Goal: Task Accomplishment & Management: Complete application form

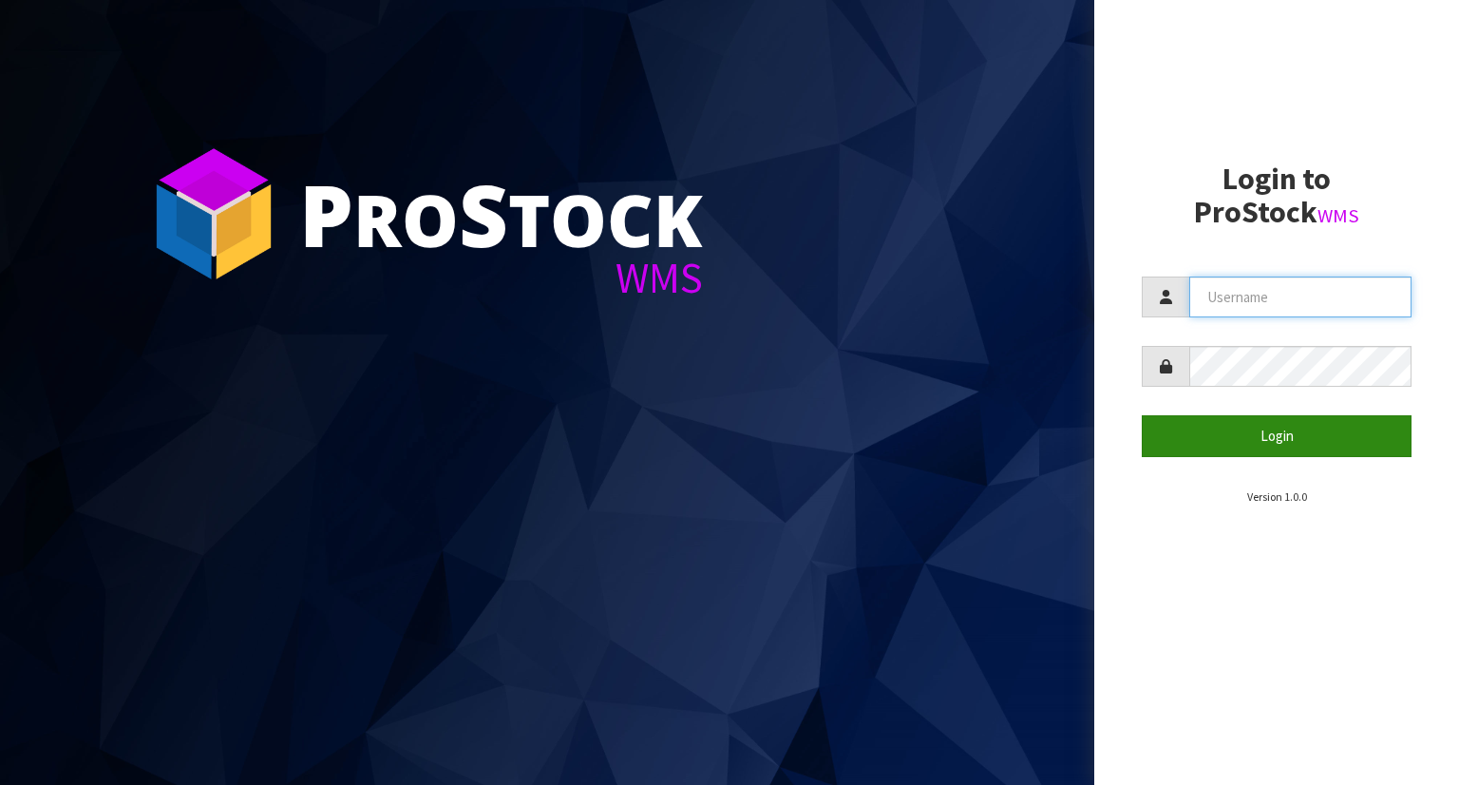
type input "YOURREFORMER"
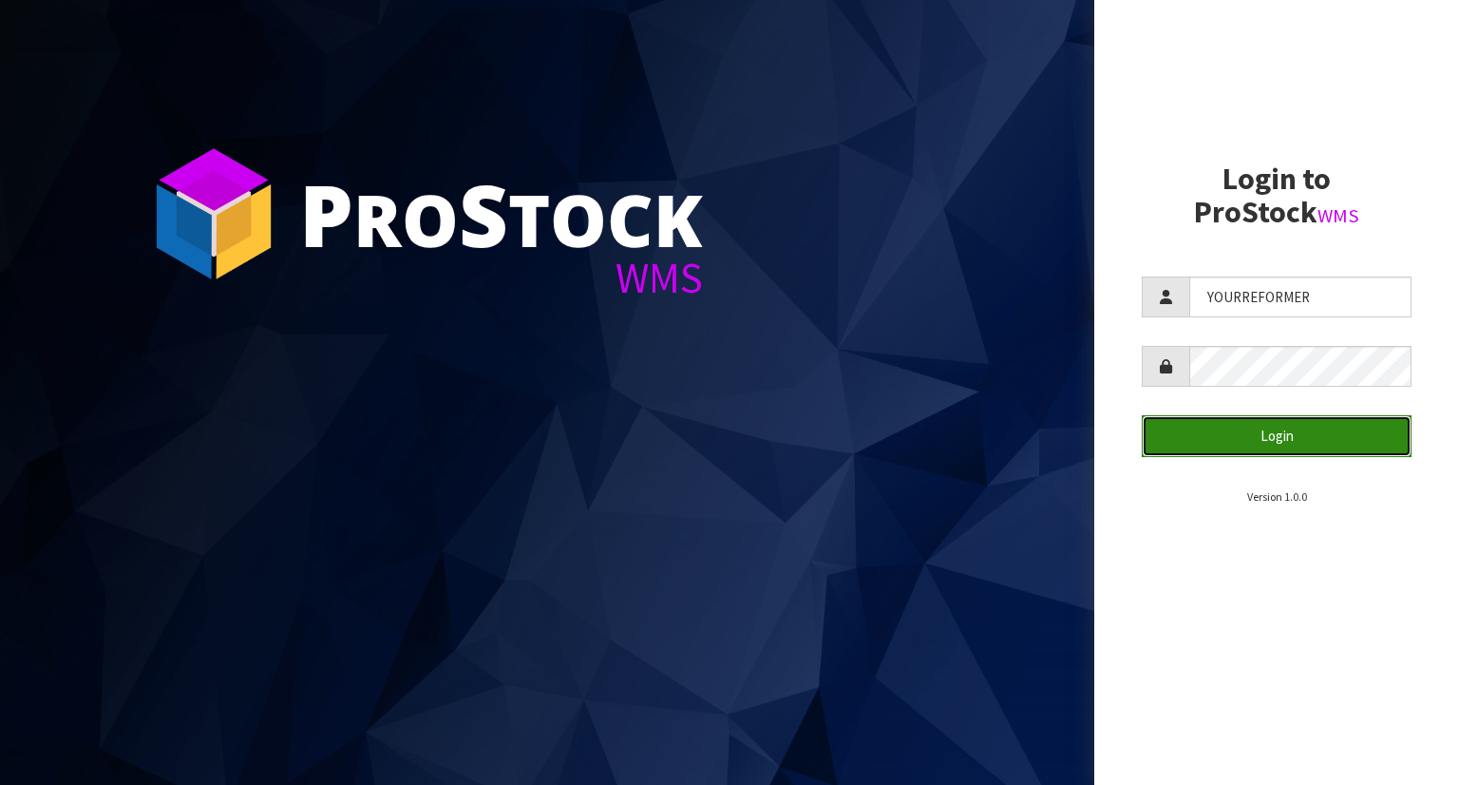
click at [1282, 440] on button "Login" at bounding box center [1277, 435] width 270 height 41
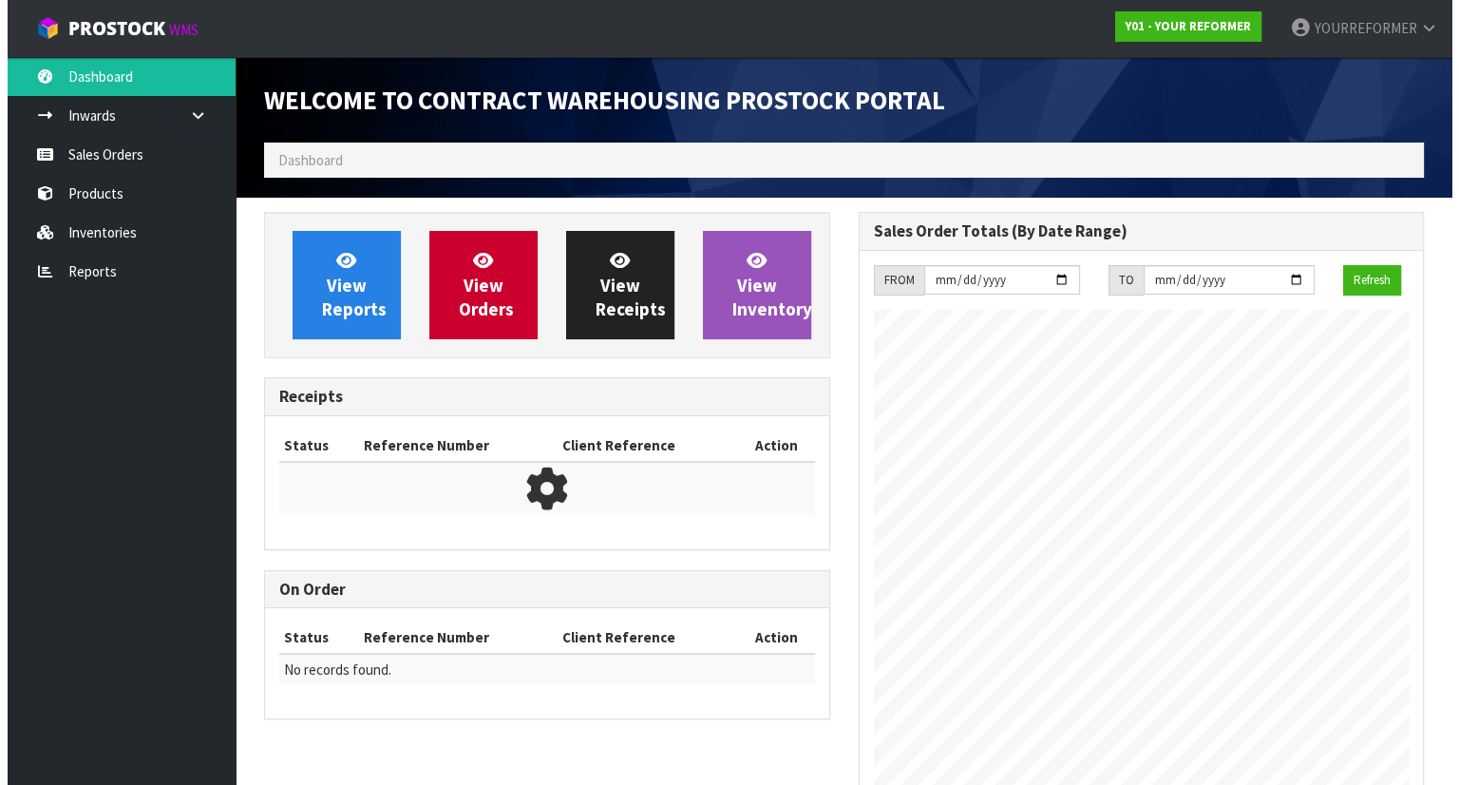
scroll to position [927, 594]
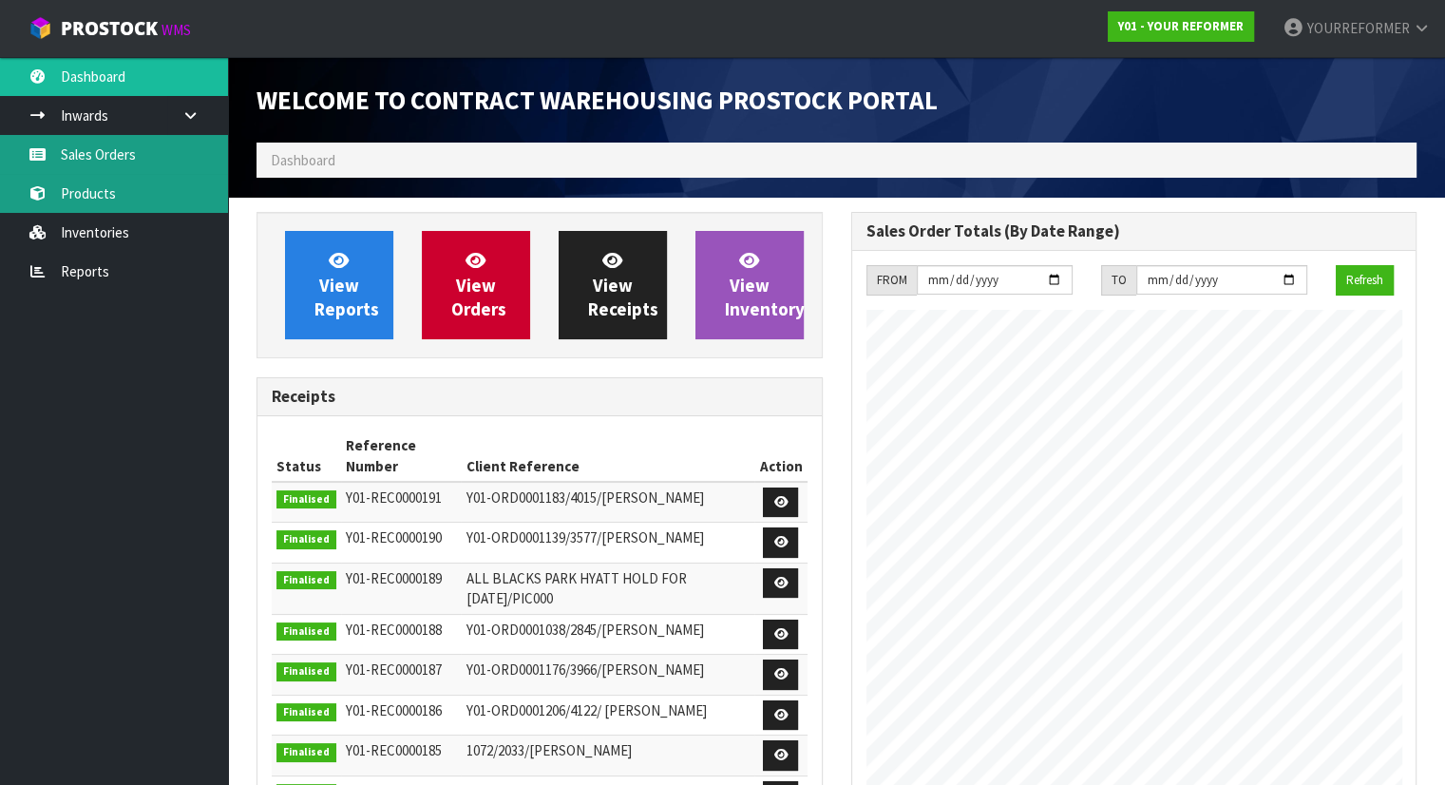
drag, startPoint x: 118, startPoint y: 178, endPoint x: 126, endPoint y: 172, distance: 10.3
click at [118, 178] on link "Products" at bounding box center [114, 193] width 228 height 39
click at [133, 162] on link "Sales Orders" at bounding box center [114, 154] width 228 height 39
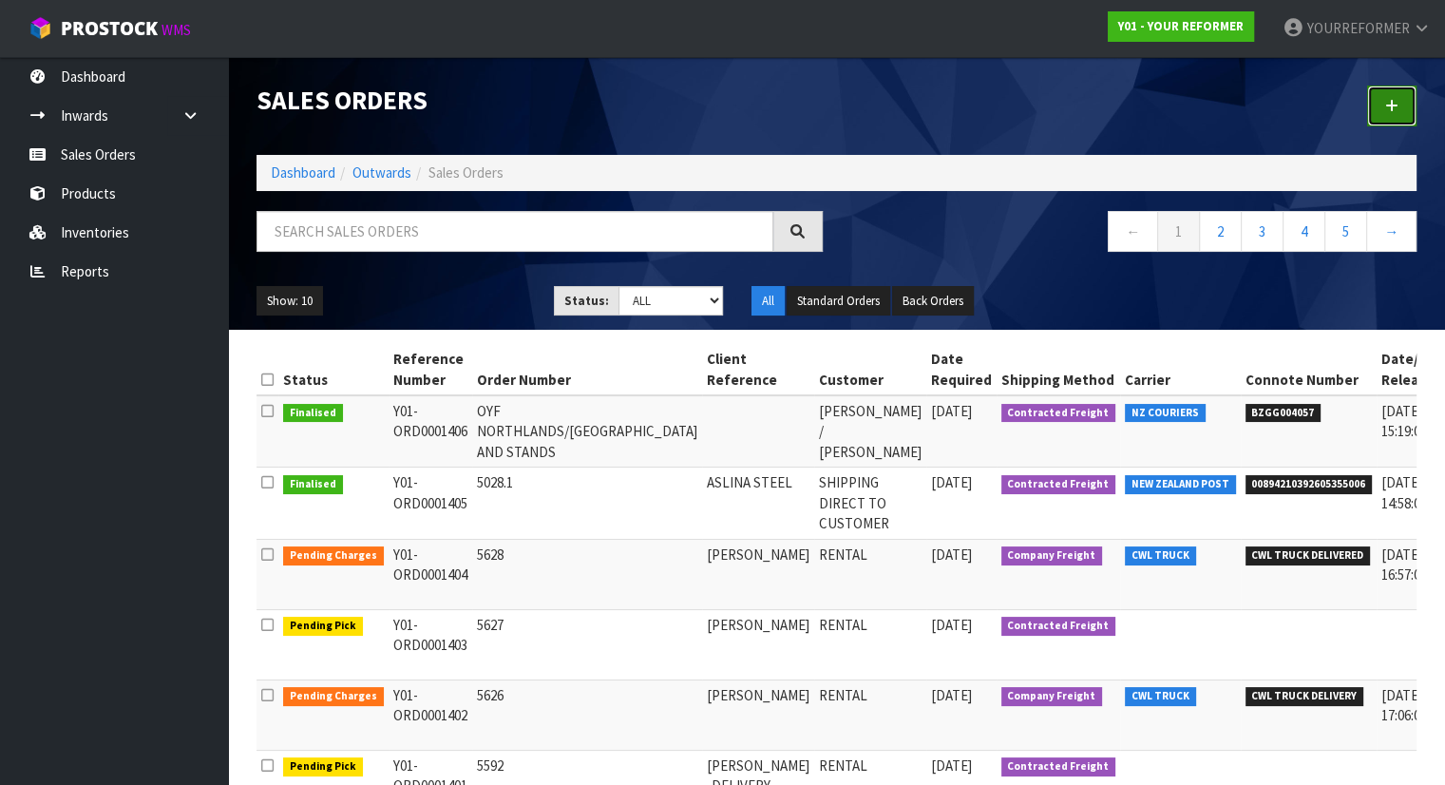
click at [1406, 108] on link at bounding box center [1391, 105] width 49 height 41
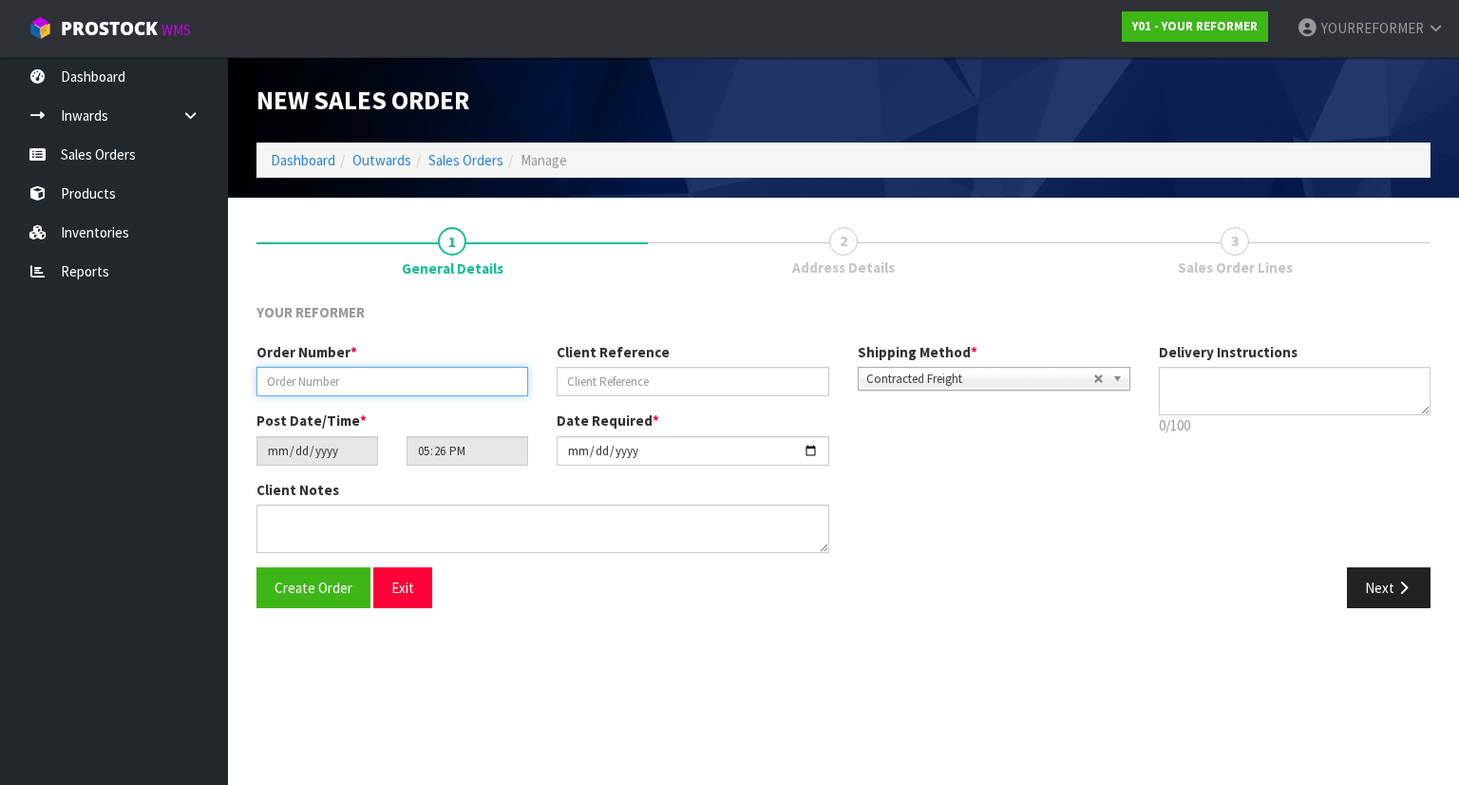
click at [456, 372] on input "text" at bounding box center [392, 381] width 272 height 29
paste input "5673"
type input "5673"
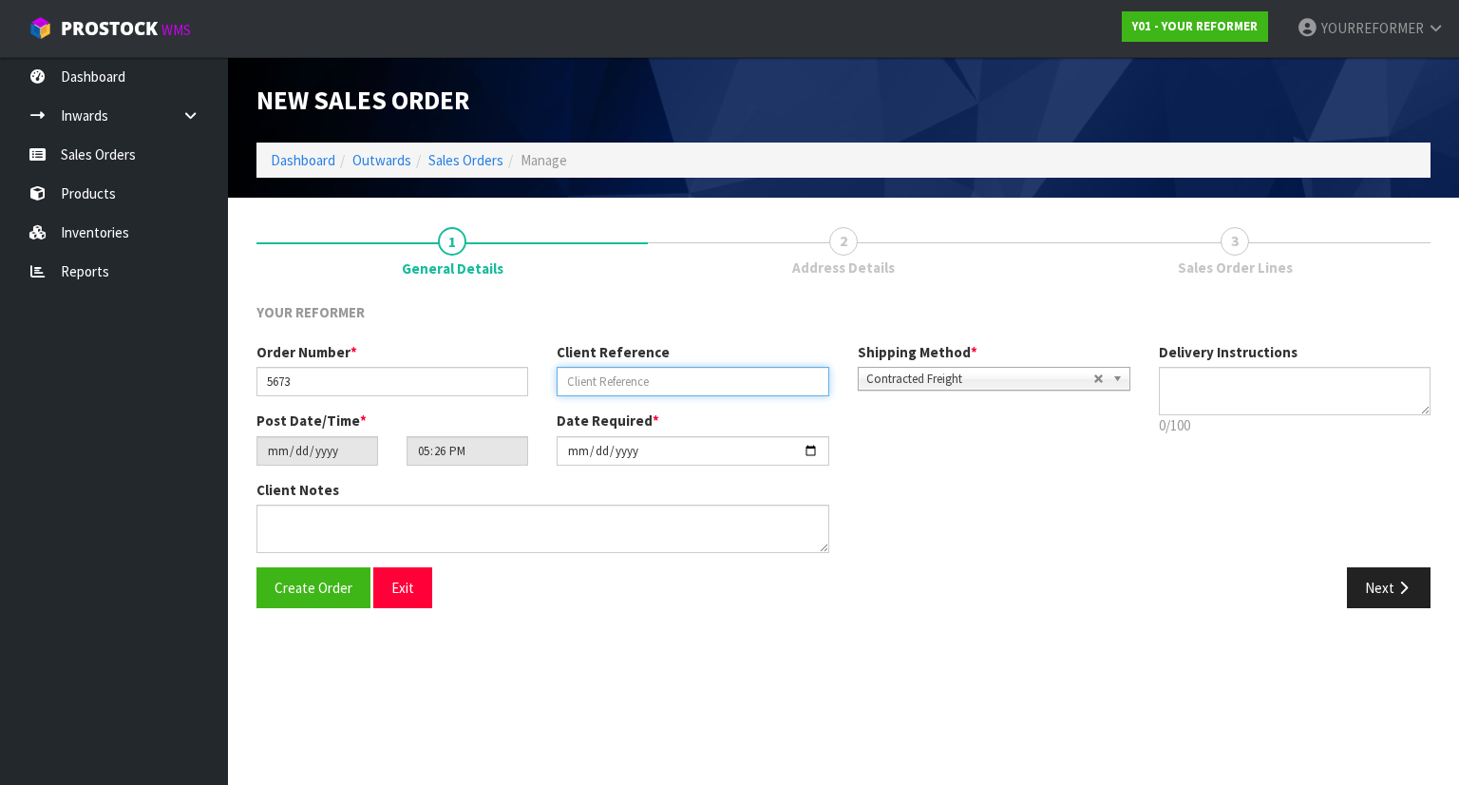
click at [657, 369] on input "text" at bounding box center [693, 381] width 272 height 29
paste input "[US_STATE][PERSON_NAME]"
type input "[US_STATE][PERSON_NAME]"
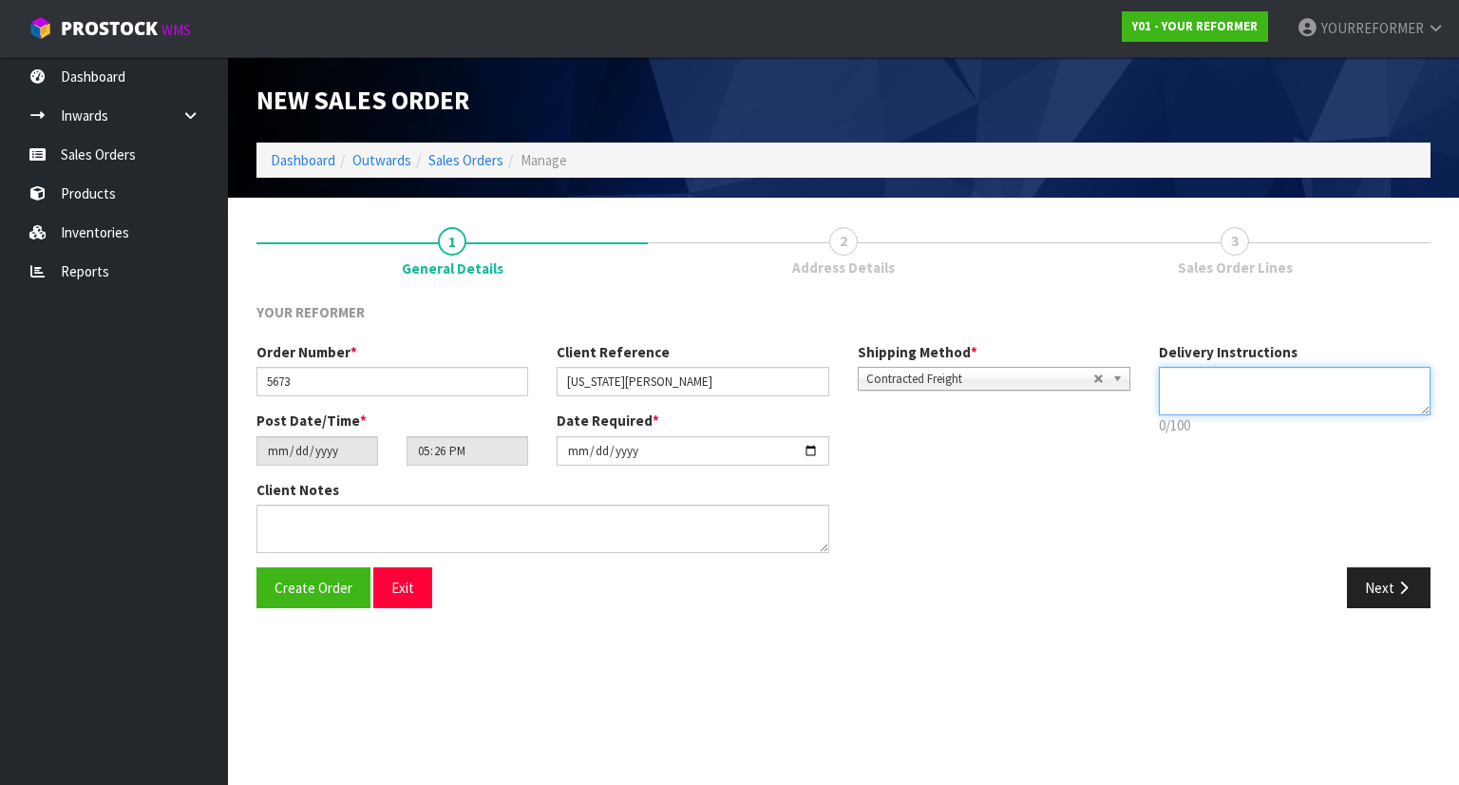
click at [1234, 387] on textarea at bounding box center [1295, 391] width 273 height 48
paste textarea "[GEOGRAPHIC_DATA], [GEOGRAPHIC_DATA]"
paste textarea "[PHONE_NUMBER]"
type textarea "CUSTOMER REQUESTED WE SEND TO [GEOGRAPHIC_DATA], [GEOGRAPHIC_DATA] [PHONE_NUMBE…"
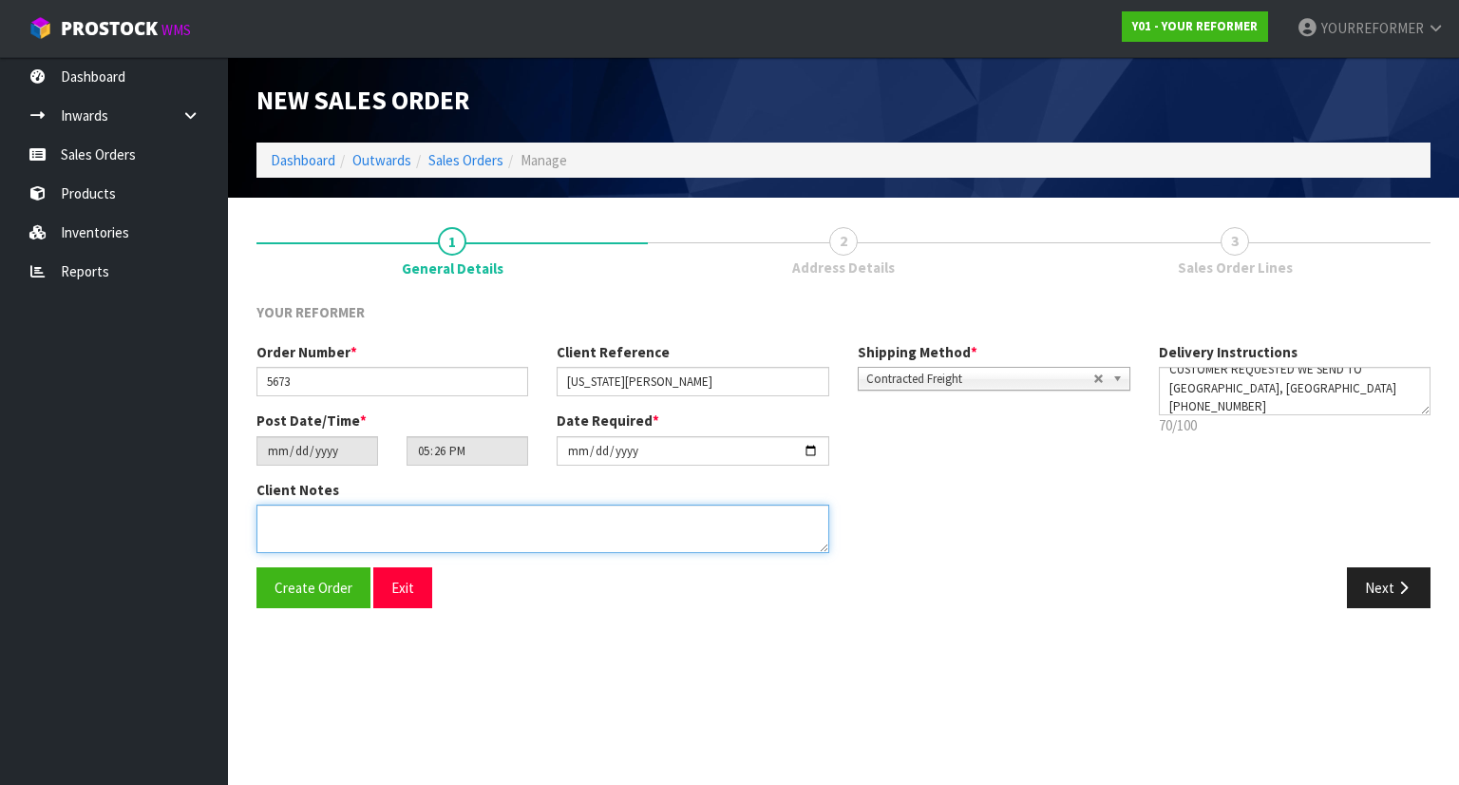
drag, startPoint x: 563, startPoint y: 529, endPoint x: 638, endPoint y: 549, distance: 77.7
click at [563, 529] on textarea at bounding box center [542, 528] width 573 height 48
paste textarea "[US_STATE][PERSON_NAME] [STREET_ADDRESS] [PHONE_NUMBER]"
type textarea "[US_STATE][PERSON_NAME] [STREET_ADDRESS] [PHONE_NUMBER]"
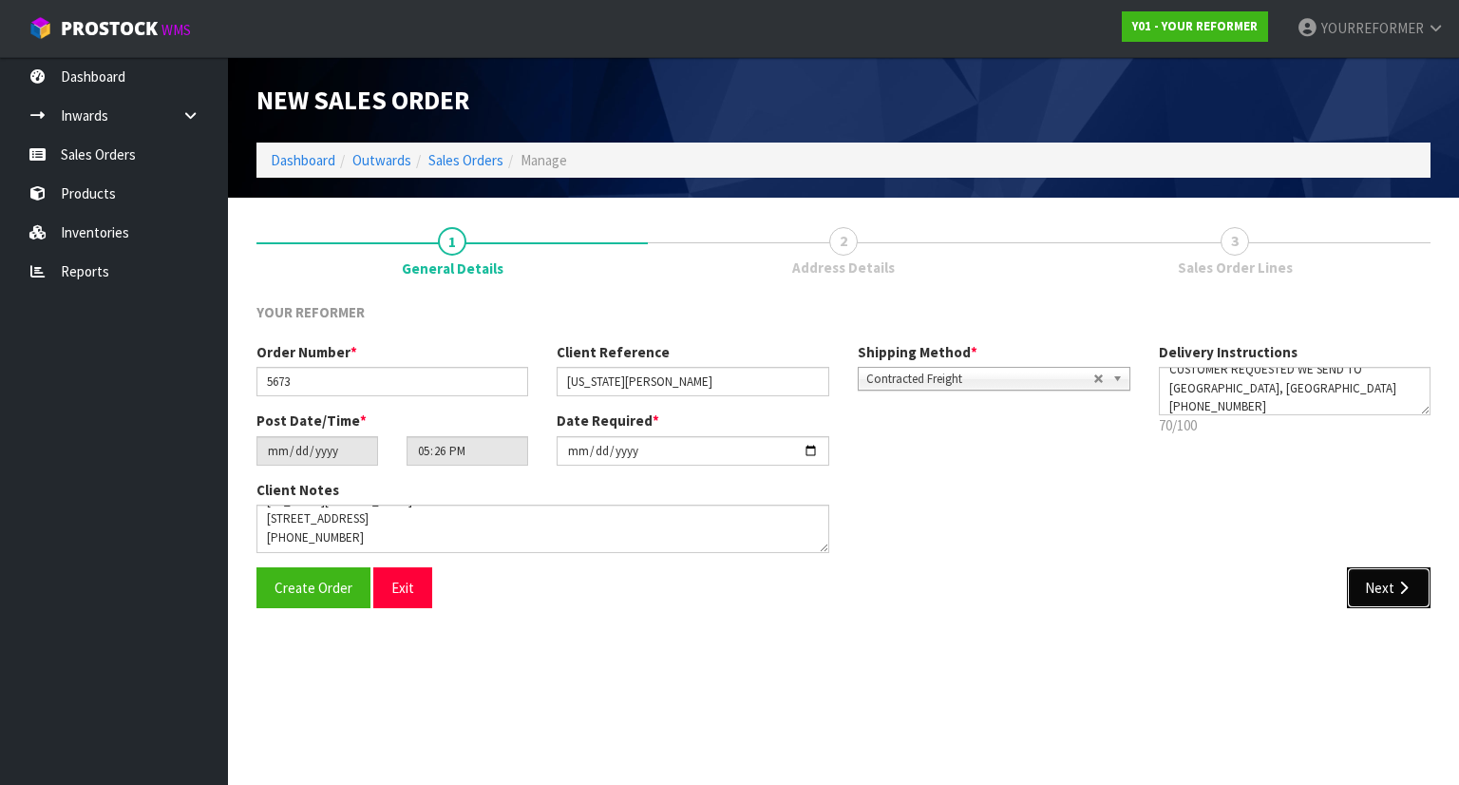
click at [1383, 589] on button "Next" at bounding box center [1389, 587] width 84 height 41
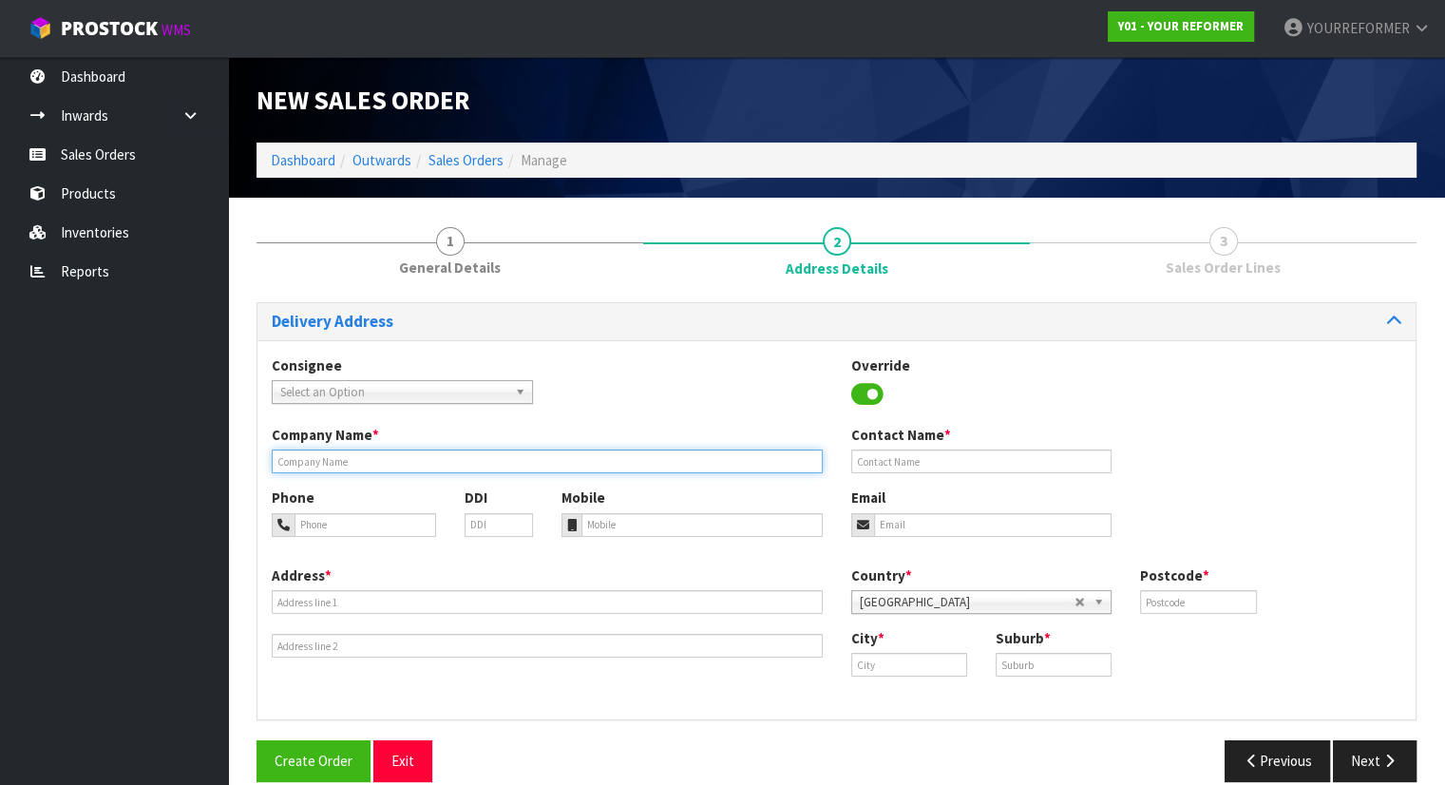
click at [393, 467] on input "text" at bounding box center [547, 461] width 551 height 24
paste input "[GEOGRAPHIC_DATA], [GEOGRAPHIC_DATA]"
click at [349, 462] on input "NEAREST DEPOT [GEOGRAPHIC_DATA], [GEOGRAPHIC_DATA]" at bounding box center [547, 461] width 551 height 24
type input "DEPOT - [GEOGRAPHIC_DATA], [GEOGRAPHIC_DATA]"
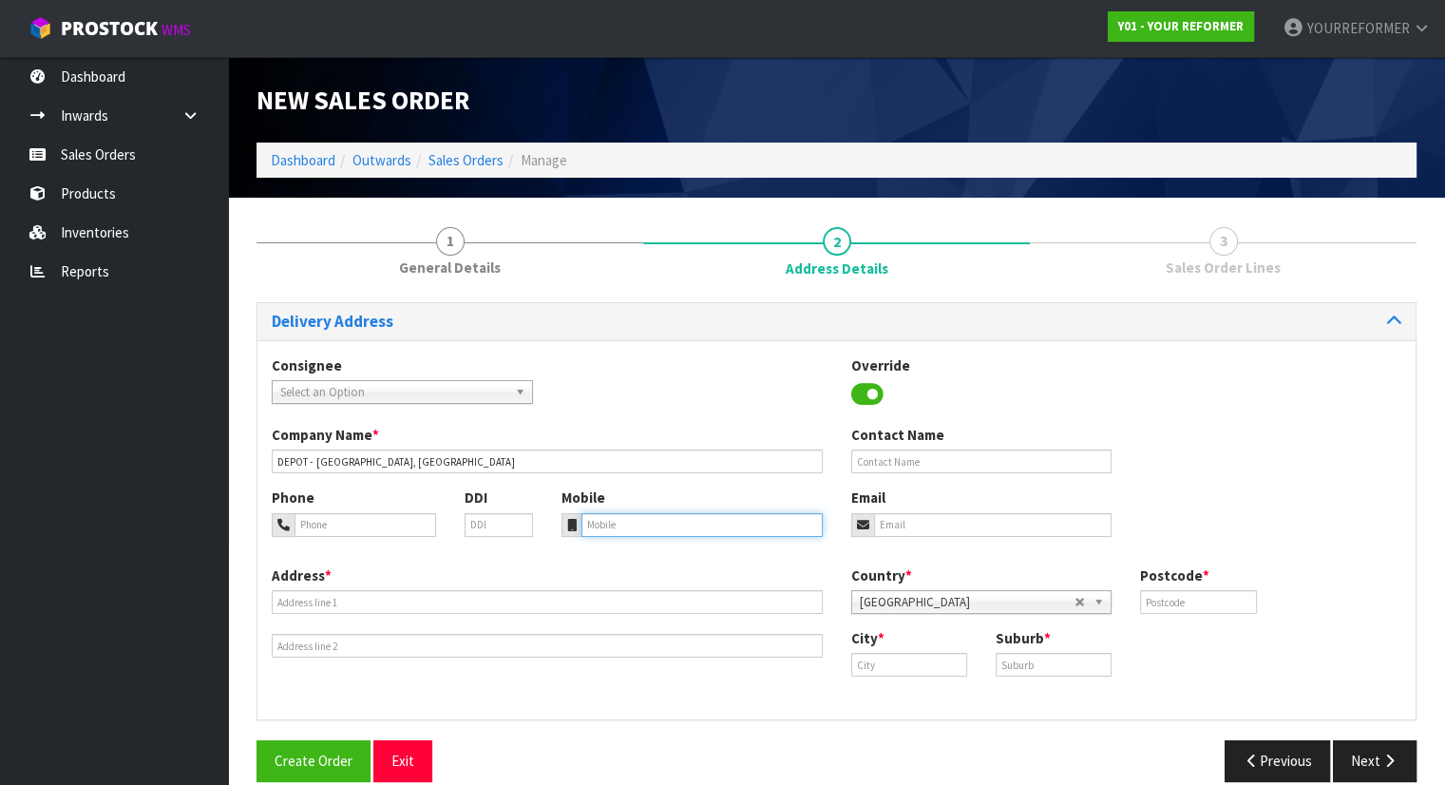
drag, startPoint x: 646, startPoint y: 518, endPoint x: 746, endPoint y: 421, distance: 139.1
click at [646, 519] on input "tel" at bounding box center [701, 525] width 241 height 24
paste input "[PHONE_NUMBER]"
type input "[PHONE_NUMBER]"
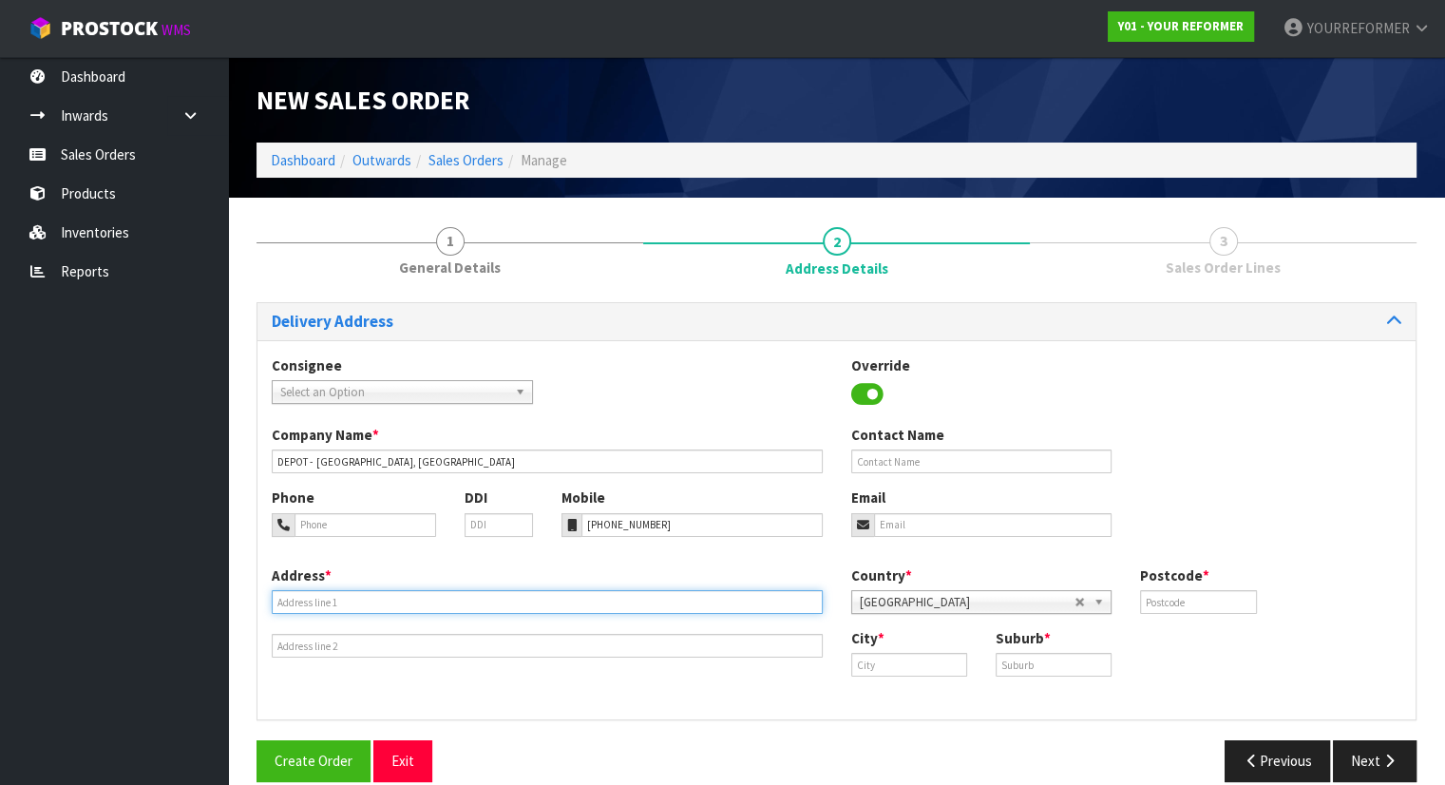
drag, startPoint x: 334, startPoint y: 601, endPoint x: 349, endPoint y: 611, distance: 17.1
click at [333, 602] on input "text" at bounding box center [547, 602] width 551 height 24
paste input "[STREET_ADDRESS]"
type input "[STREET_ADDRESS]"
click at [903, 473] on div "Company Name * DEPOT - [GEOGRAPHIC_DATA], [GEOGRAPHIC_DATA] Contact Name" at bounding box center [836, 456] width 1158 height 63
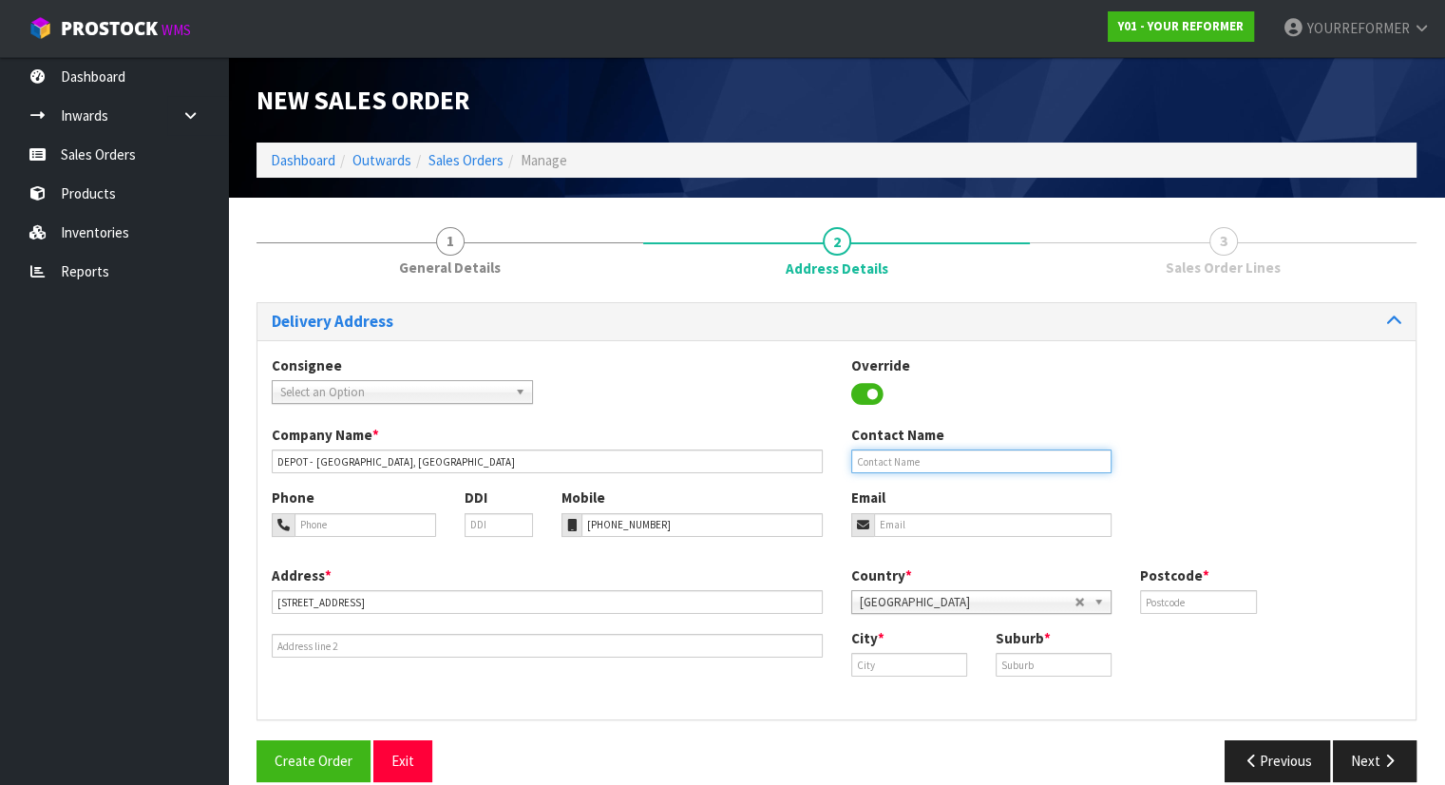
click at [908, 461] on input "text" at bounding box center [981, 461] width 261 height 24
paste input "[US_STATE][PERSON_NAME]"
type input "[US_STATE][PERSON_NAME]"
click at [947, 520] on input "email" at bounding box center [993, 525] width 238 height 24
paste input "[EMAIL_ADDRESS][DOMAIN_NAME]"
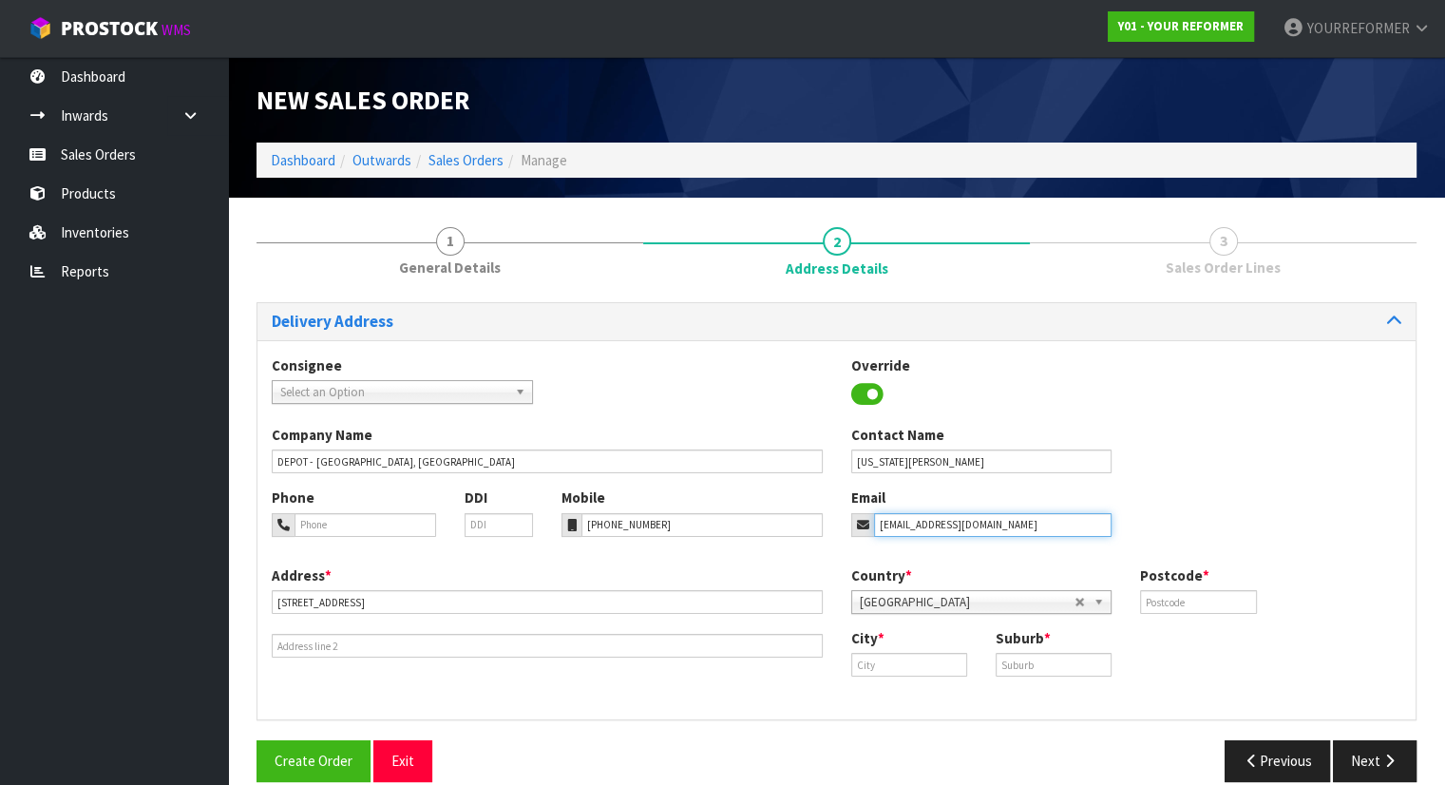
type input "[EMAIL_ADDRESS][DOMAIN_NAME]"
click at [1197, 605] on input "text" at bounding box center [1198, 602] width 116 height 24
paste input "5032"
type input "5032"
drag, startPoint x: 1044, startPoint y: 661, endPoint x: 1011, endPoint y: 681, distance: 38.8
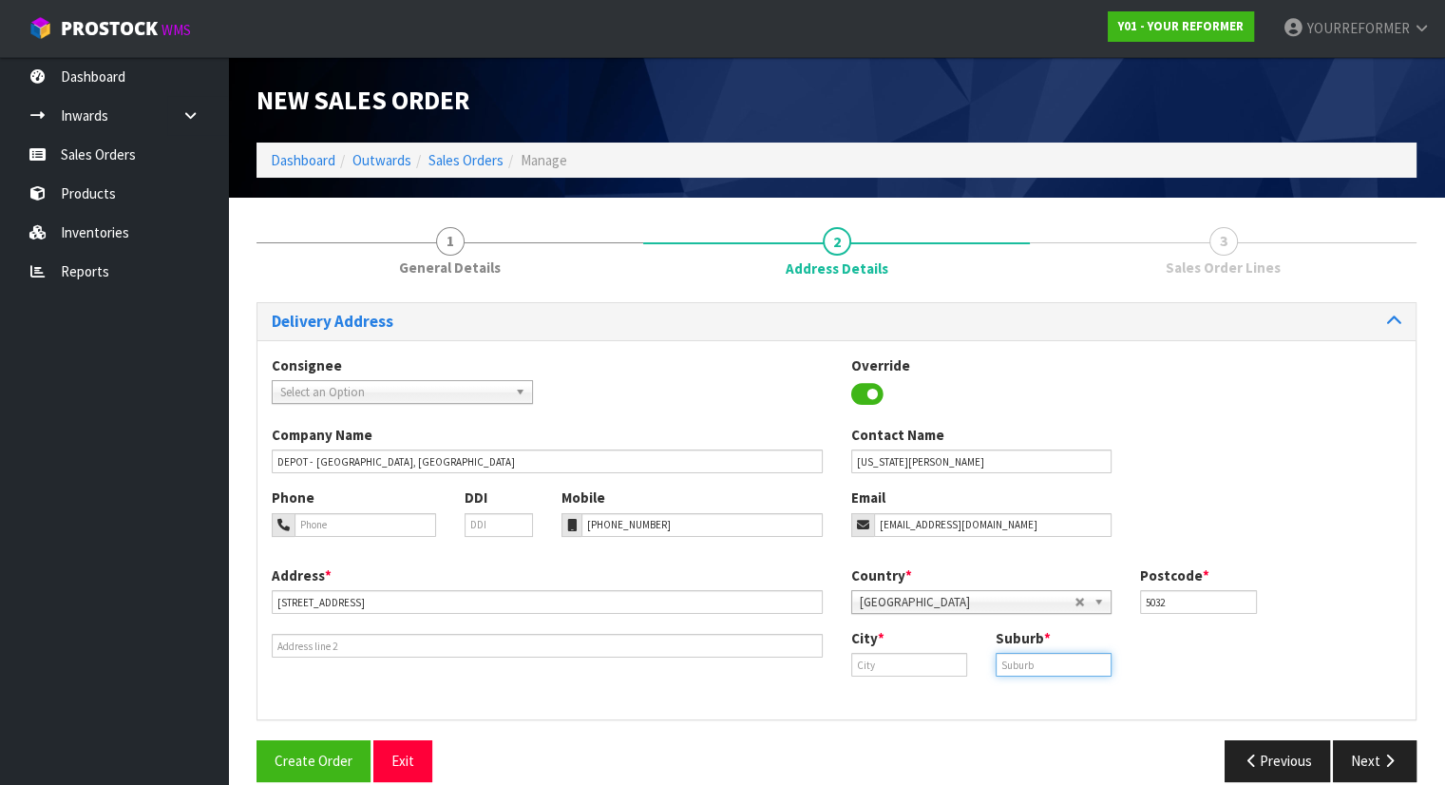
click at [1044, 661] on input "text" at bounding box center [1054, 665] width 116 height 24
paste input "PARAPARAUMU"
type input "PARAPARAUMU"
click at [916, 670] on input "text" at bounding box center [909, 665] width 116 height 24
paste input "WGN"
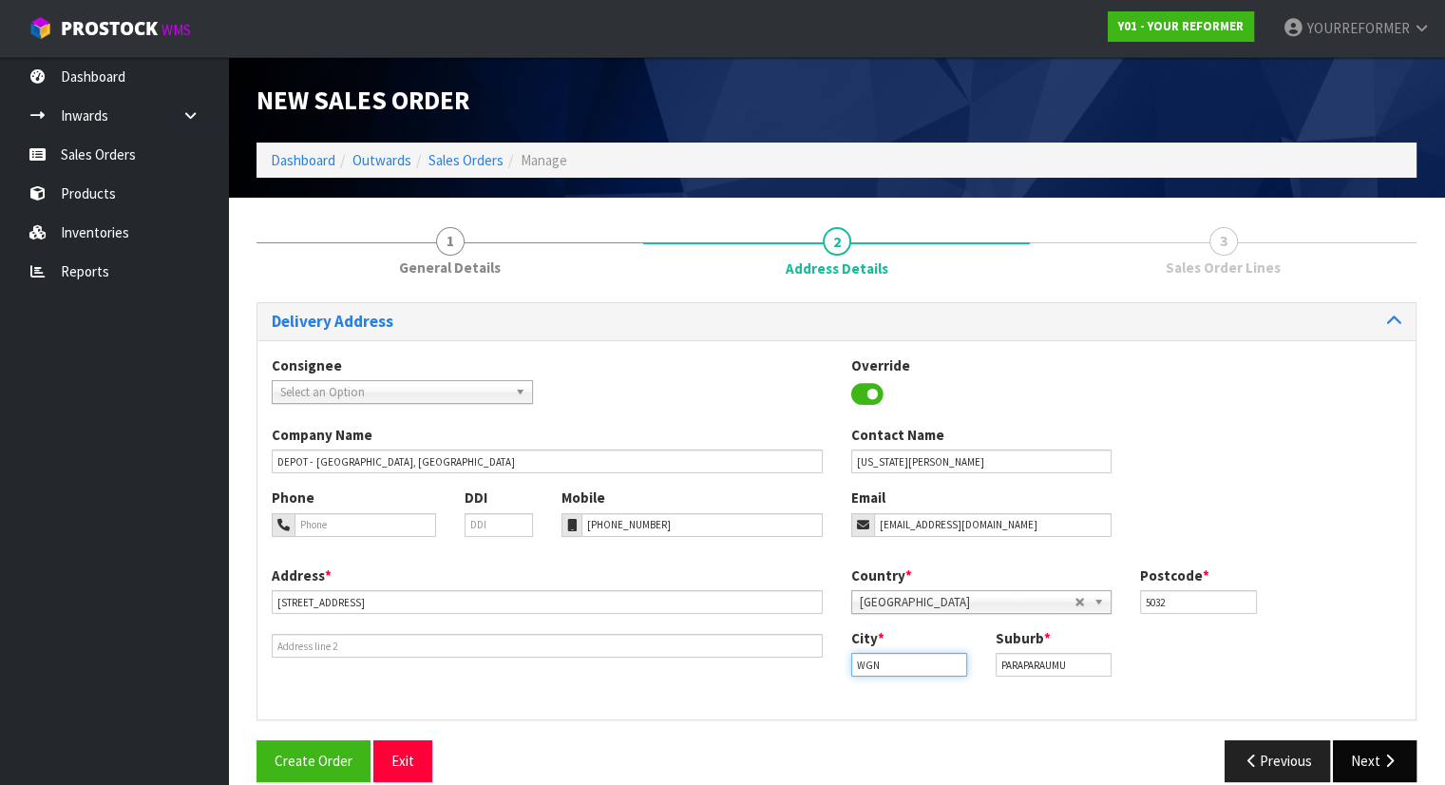
type input "WGN"
click at [1387, 750] on icon "button" at bounding box center [1389, 760] width 18 height 14
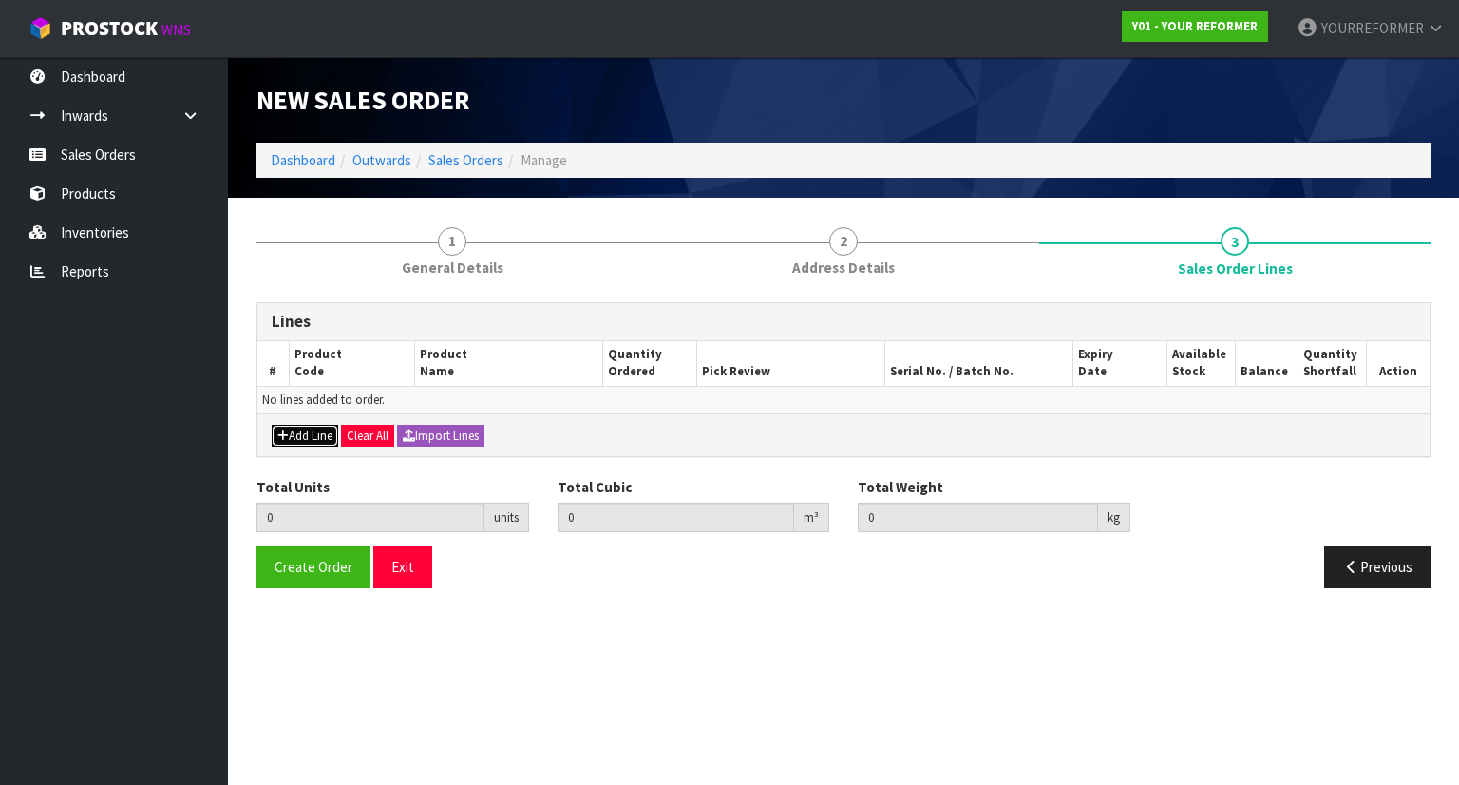
click at [312, 439] on button "Add Line" at bounding box center [305, 436] width 66 height 23
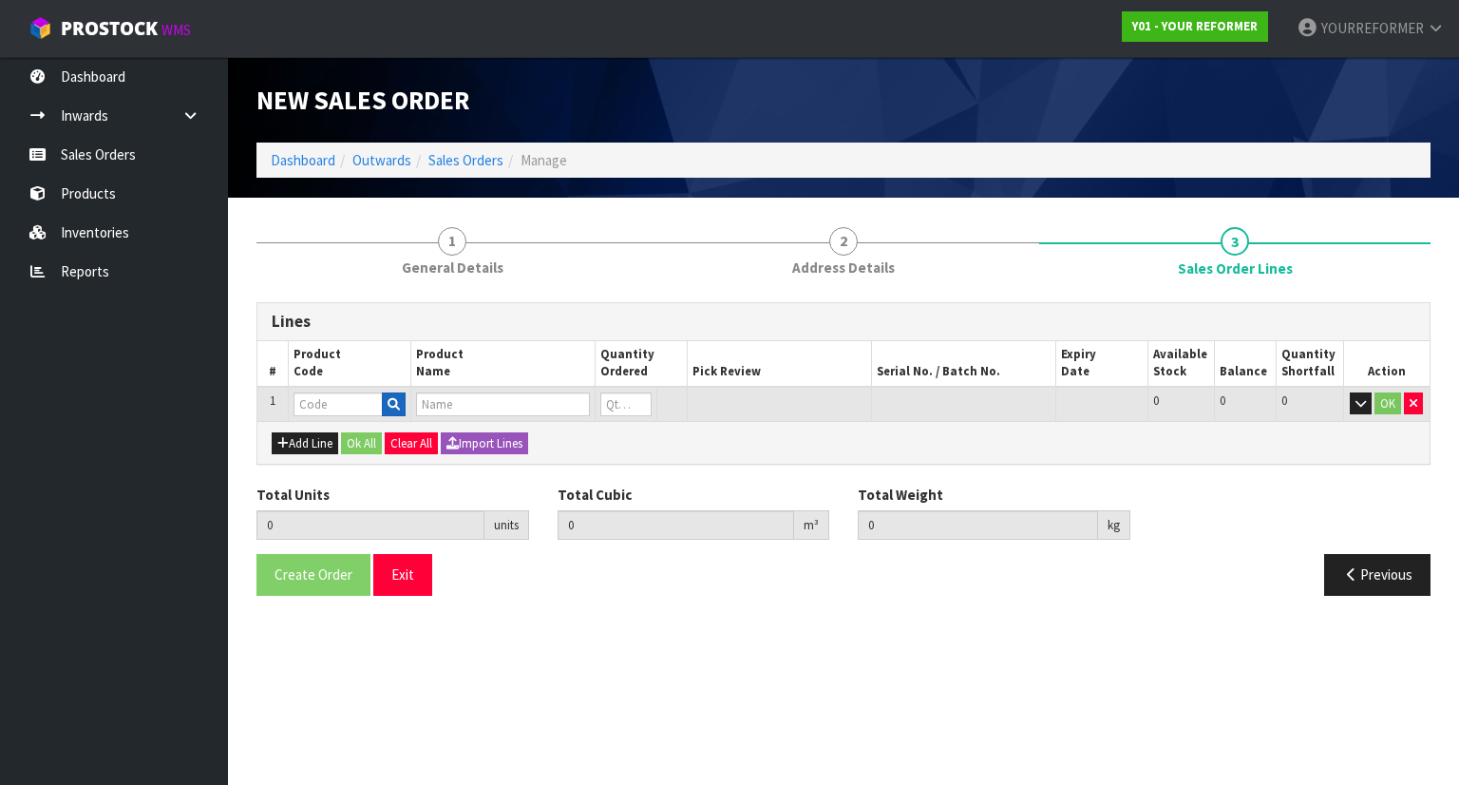
drag, startPoint x: 413, startPoint y: 397, endPoint x: 403, endPoint y: 406, distance: 13.5
click at [411, 399] on td at bounding box center [503, 404] width 184 height 35
click at [403, 406] on button "button" at bounding box center [394, 404] width 24 height 25
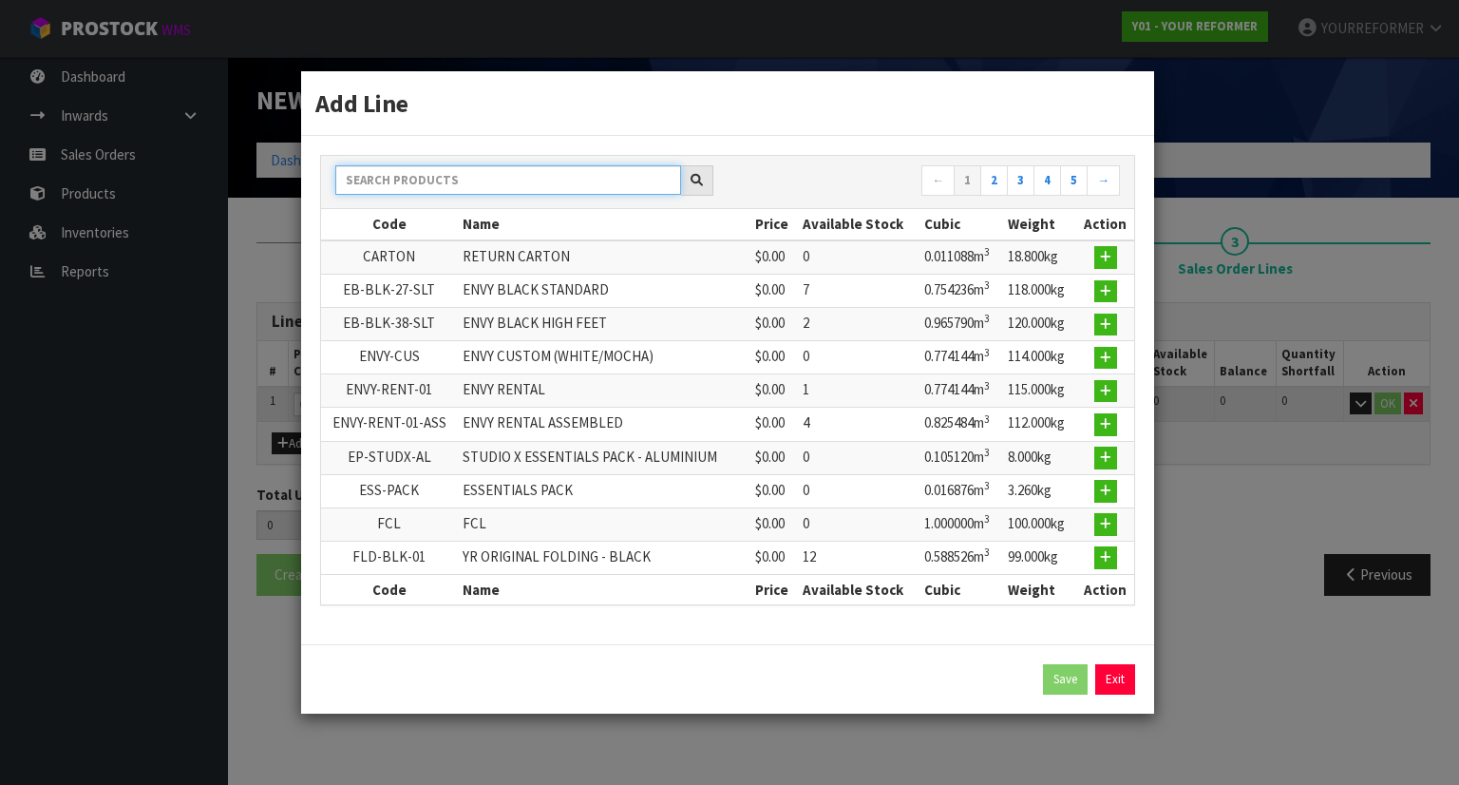
click at [465, 187] on input "text" at bounding box center [508, 179] width 346 height 29
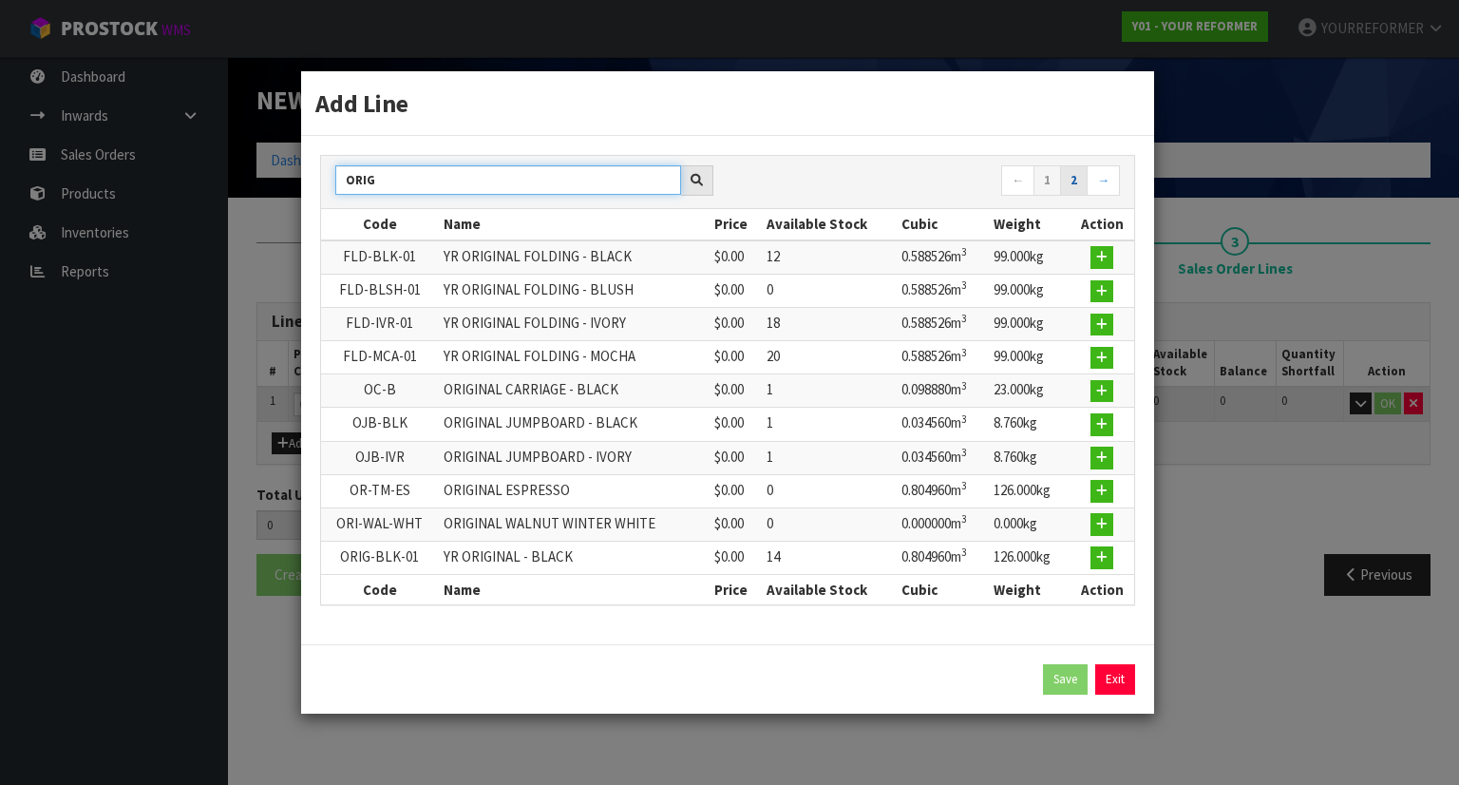
type input "ORIG"
click at [1079, 183] on link "2" at bounding box center [1074, 180] width 28 height 30
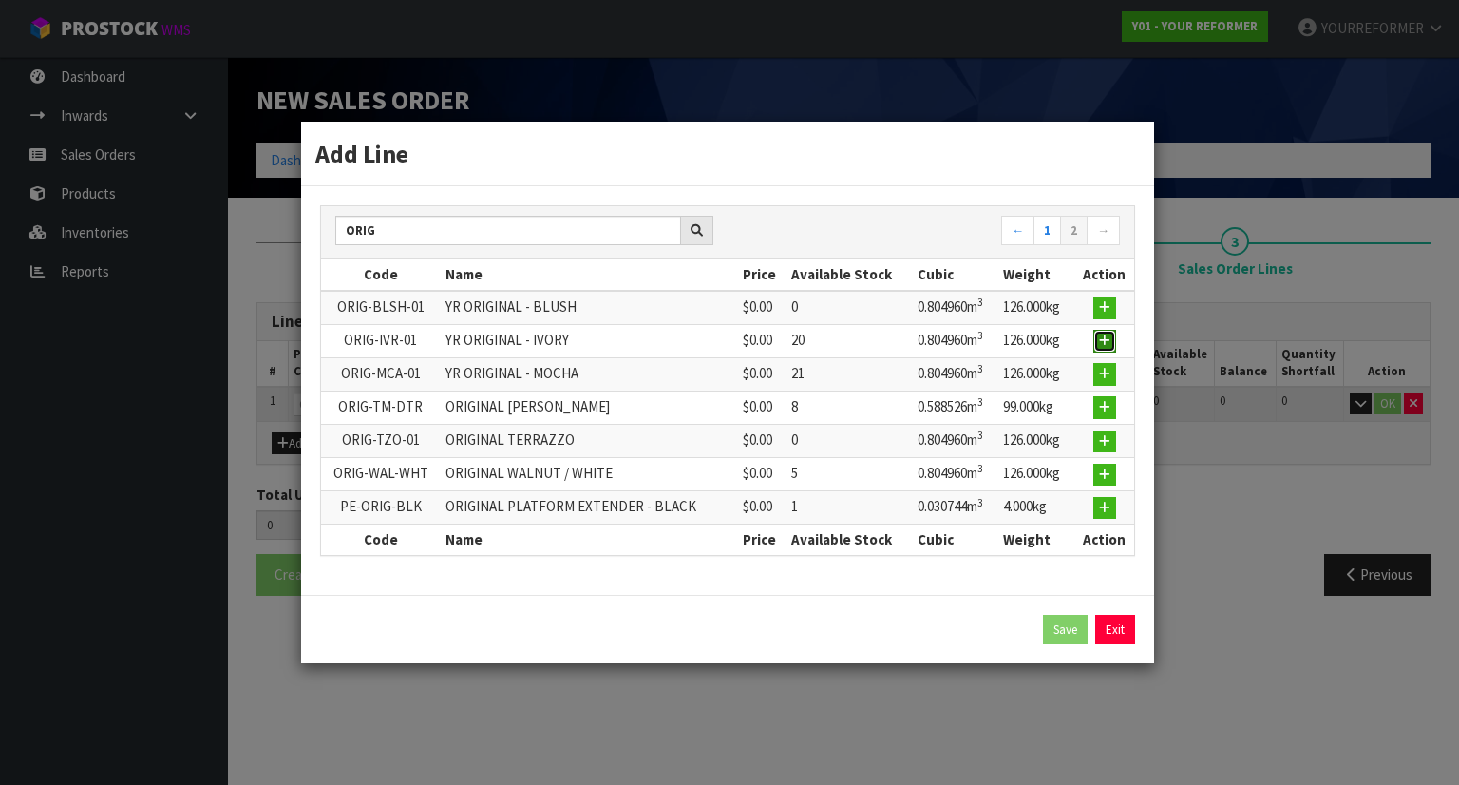
click at [1106, 347] on icon "button" at bounding box center [1104, 340] width 11 height 12
type input "0.000000"
type input "0.000"
type input "ORIG-IVR-01"
type input "YR ORIGINAL - IVORY"
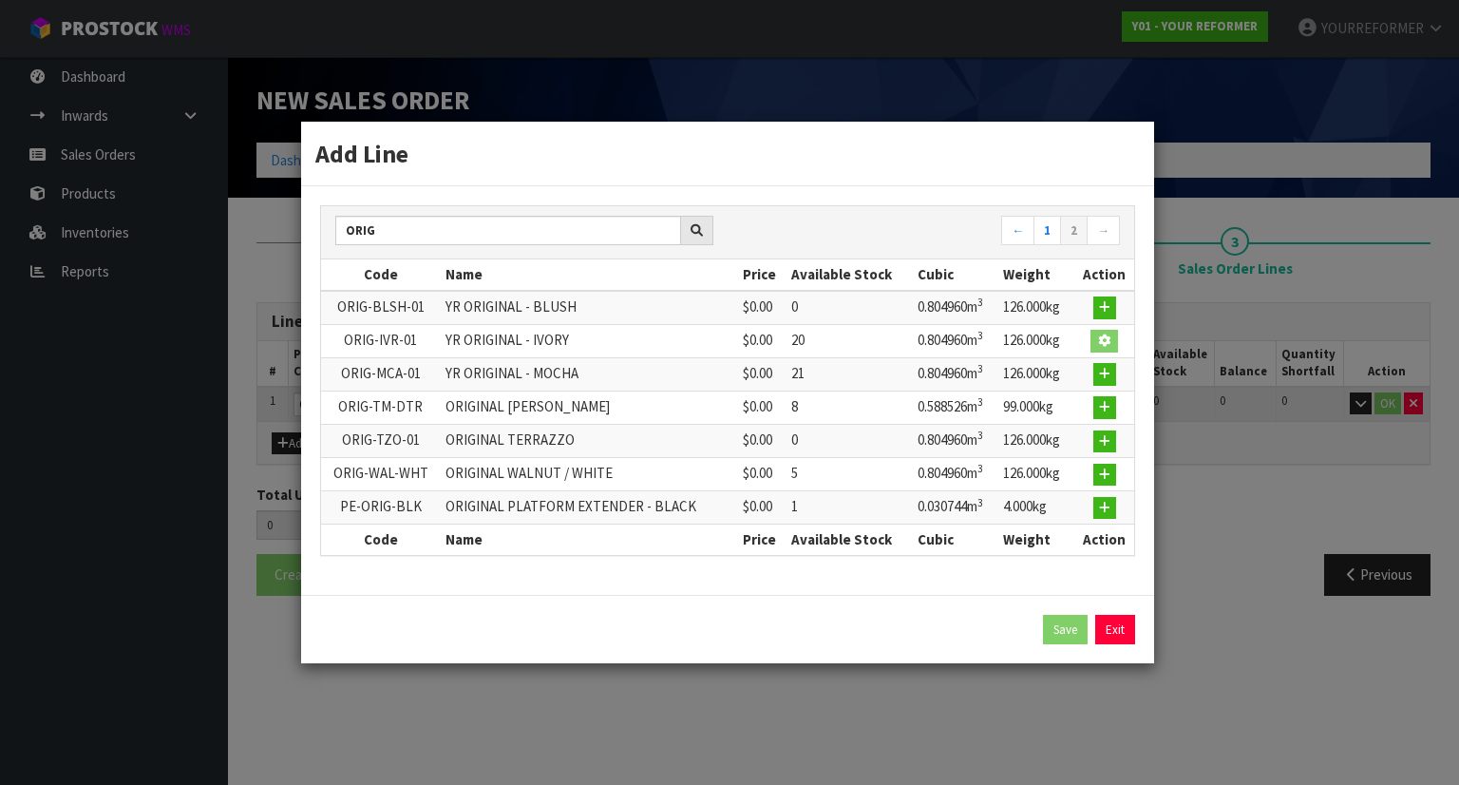
type input "0"
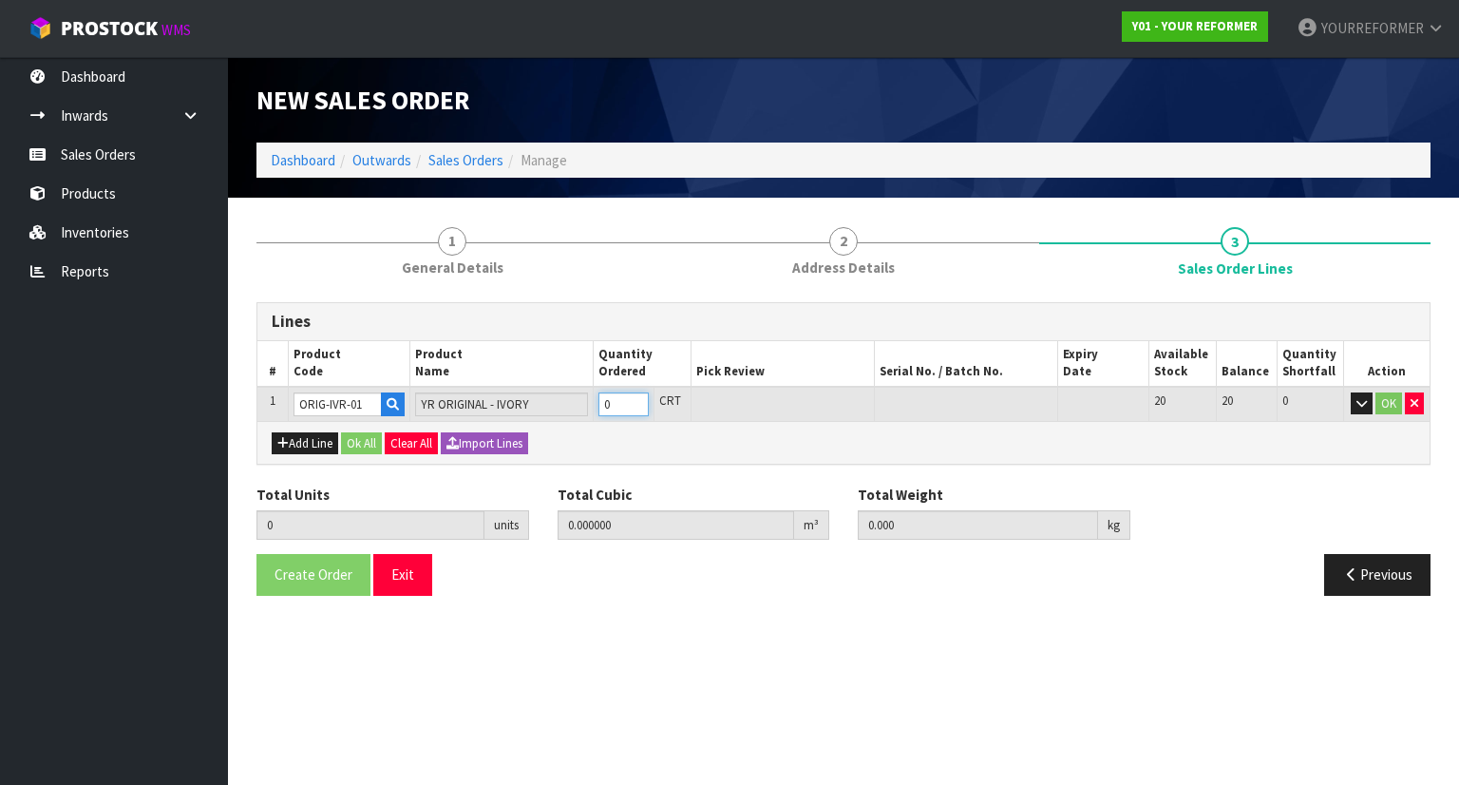
click at [646, 392] on input "0" at bounding box center [623, 404] width 50 height 24
type input "1"
type input "0.80496"
type input "126"
type input "1"
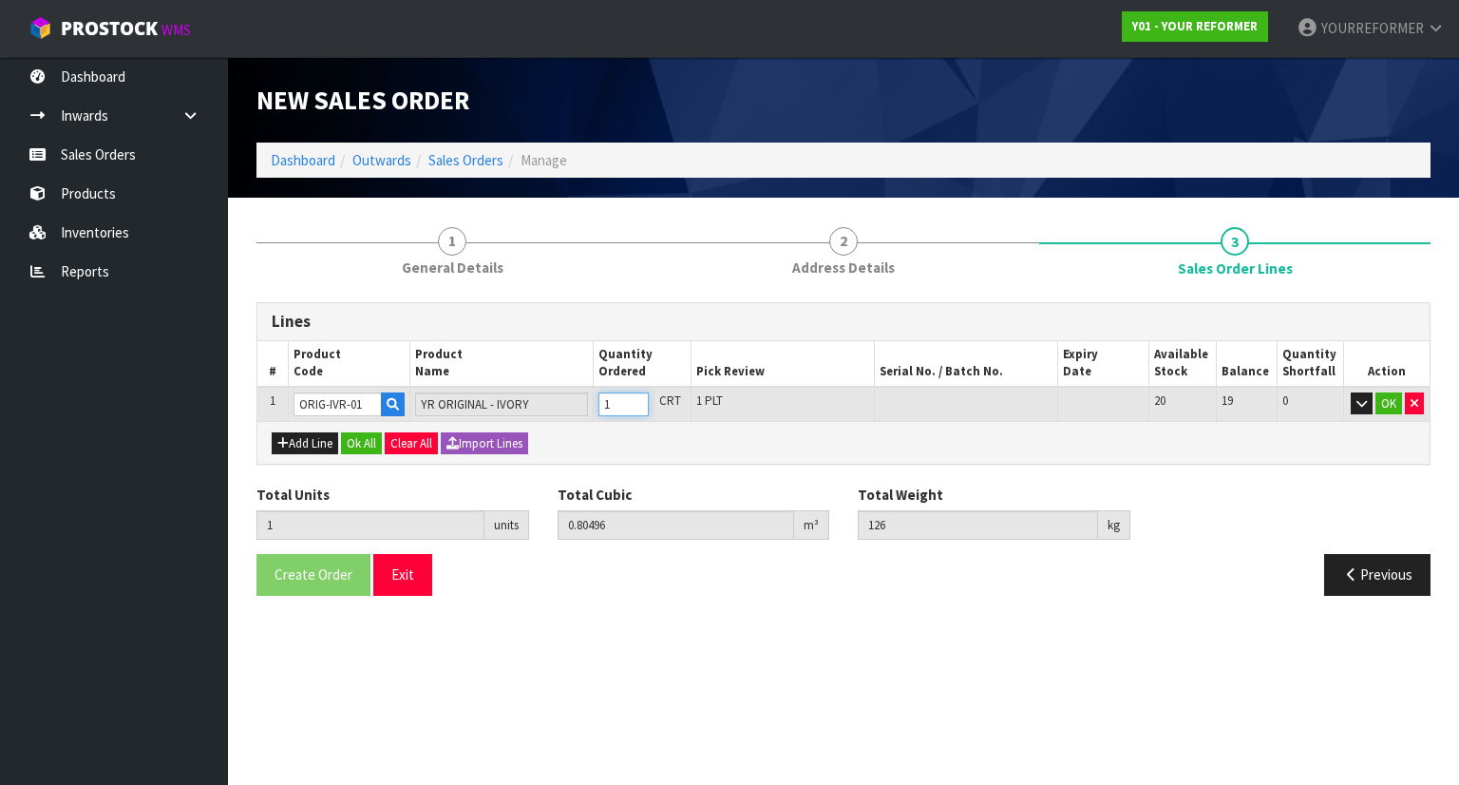
click at [646, 400] on input "1" at bounding box center [623, 404] width 50 height 24
click at [290, 440] on button "Add Line" at bounding box center [305, 443] width 66 height 23
type input "0"
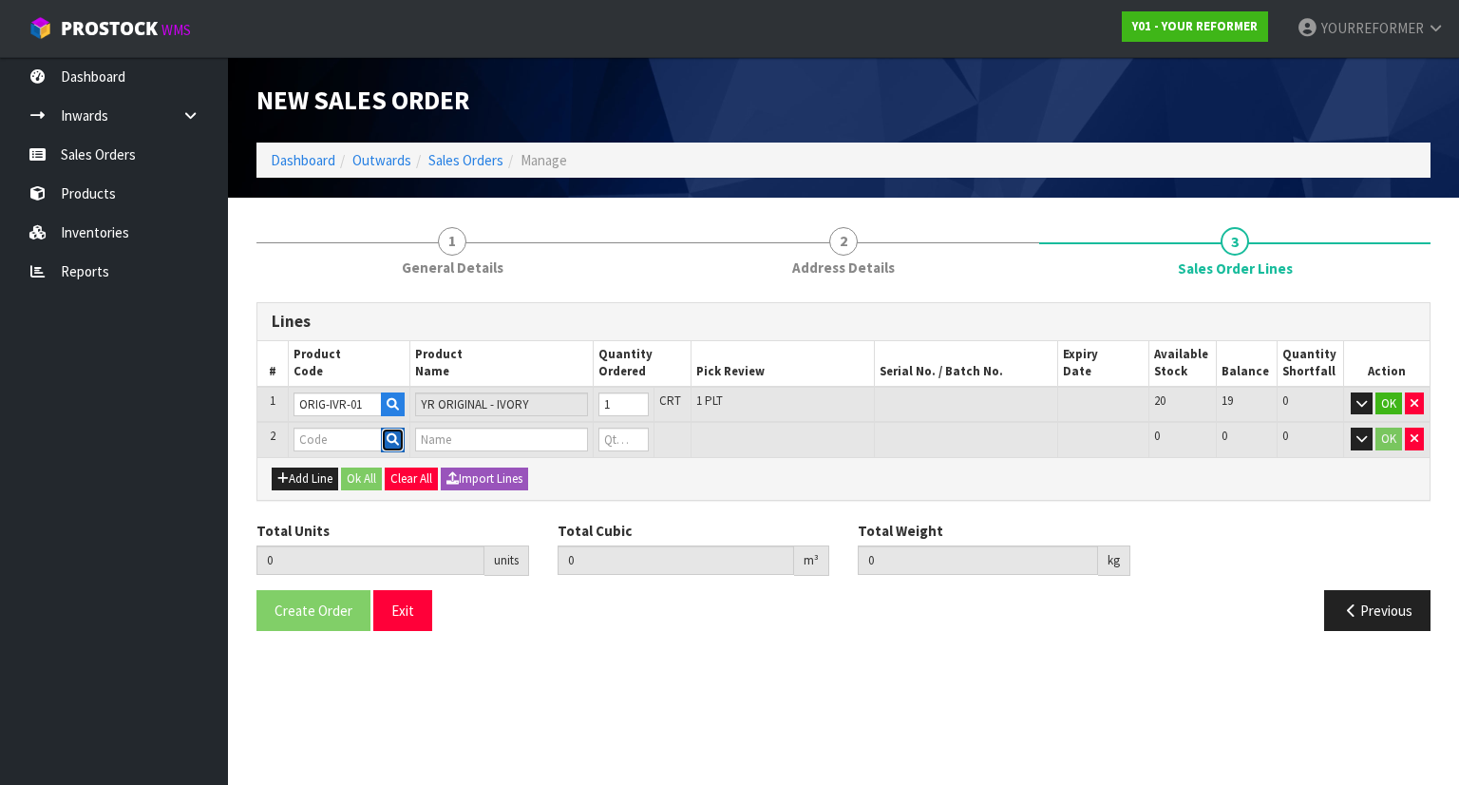
click at [403, 442] on button "button" at bounding box center [393, 439] width 24 height 25
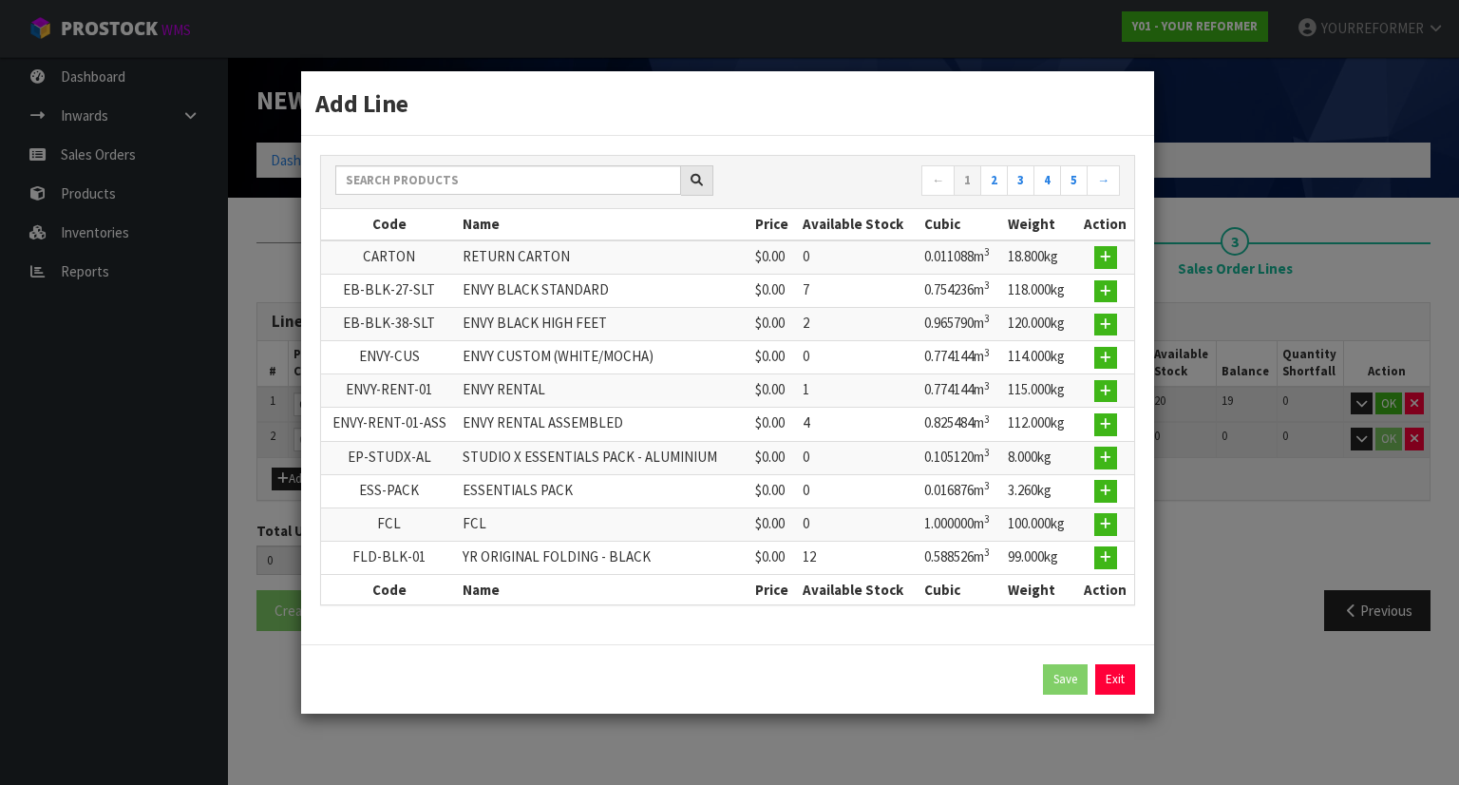
click at [549, 168] on div "← 1 2 3 4 5 →" at bounding box center [727, 182] width 813 height 53
click at [517, 176] on input "text" at bounding box center [508, 179] width 346 height 29
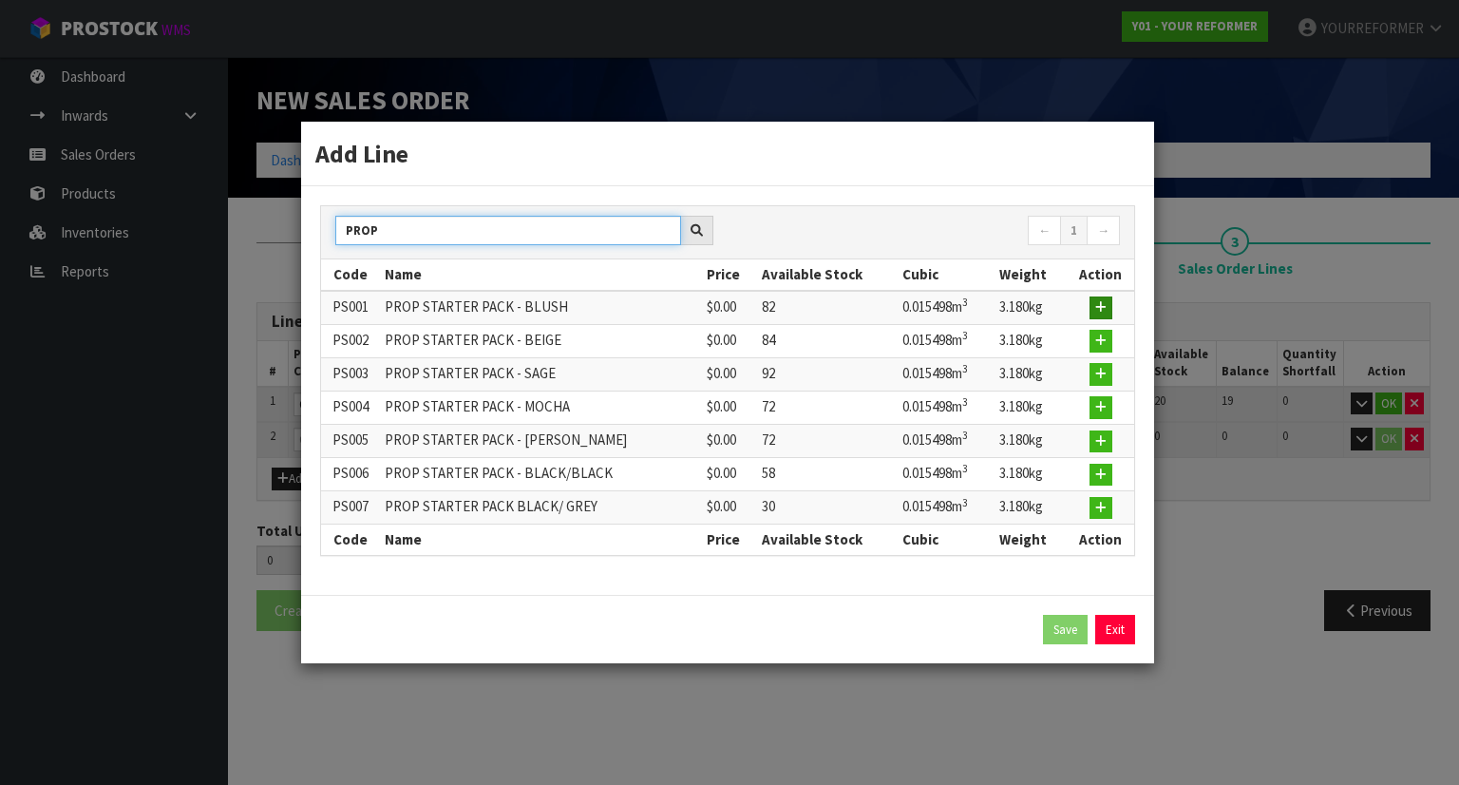
type input "PROP"
click at [1100, 309] on icon "button" at bounding box center [1100, 307] width 11 height 12
type input "1"
type input "0.80496"
type input "126"
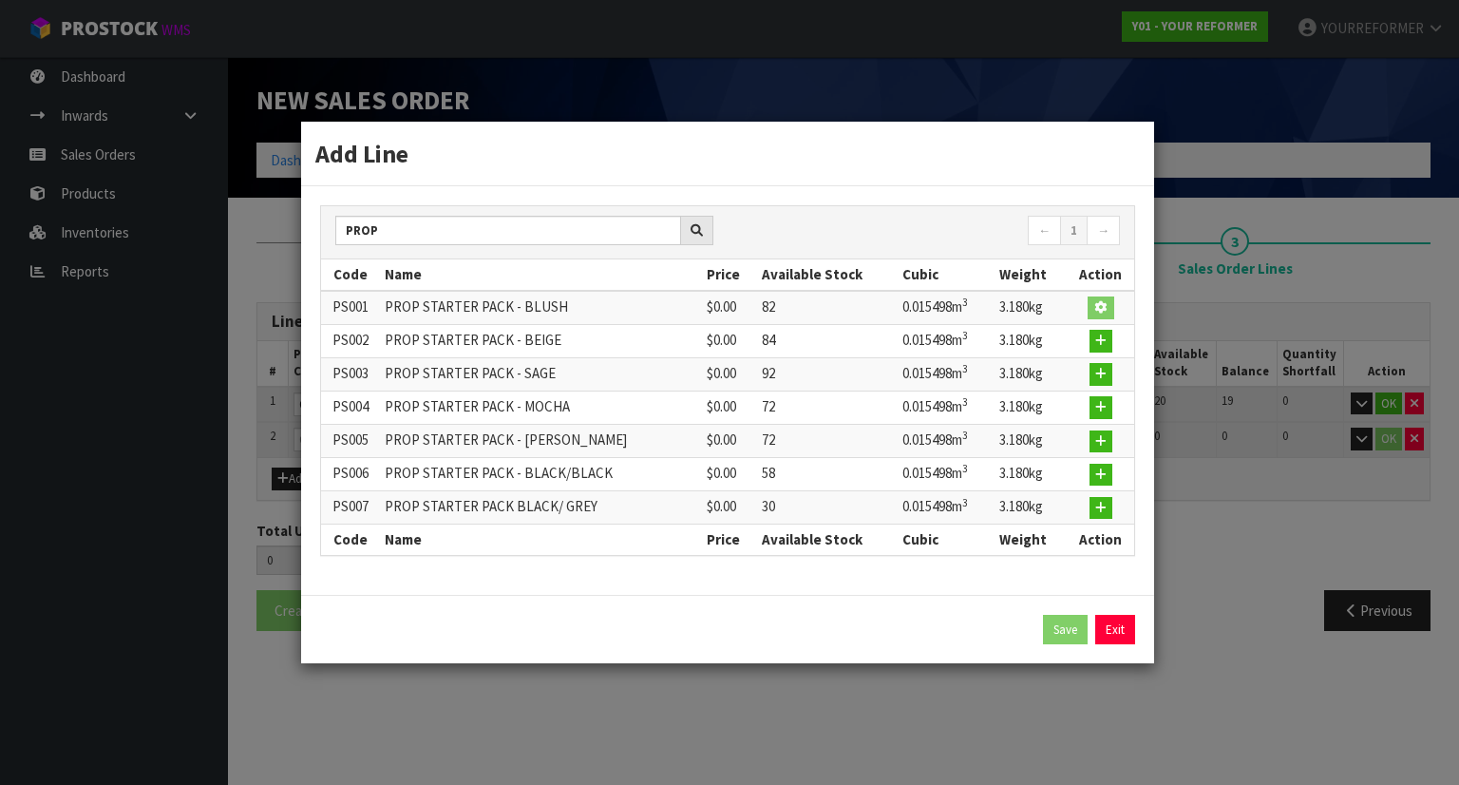
type input "PS001"
type input "PROP STARTER PACK - BLUSH"
type input "0"
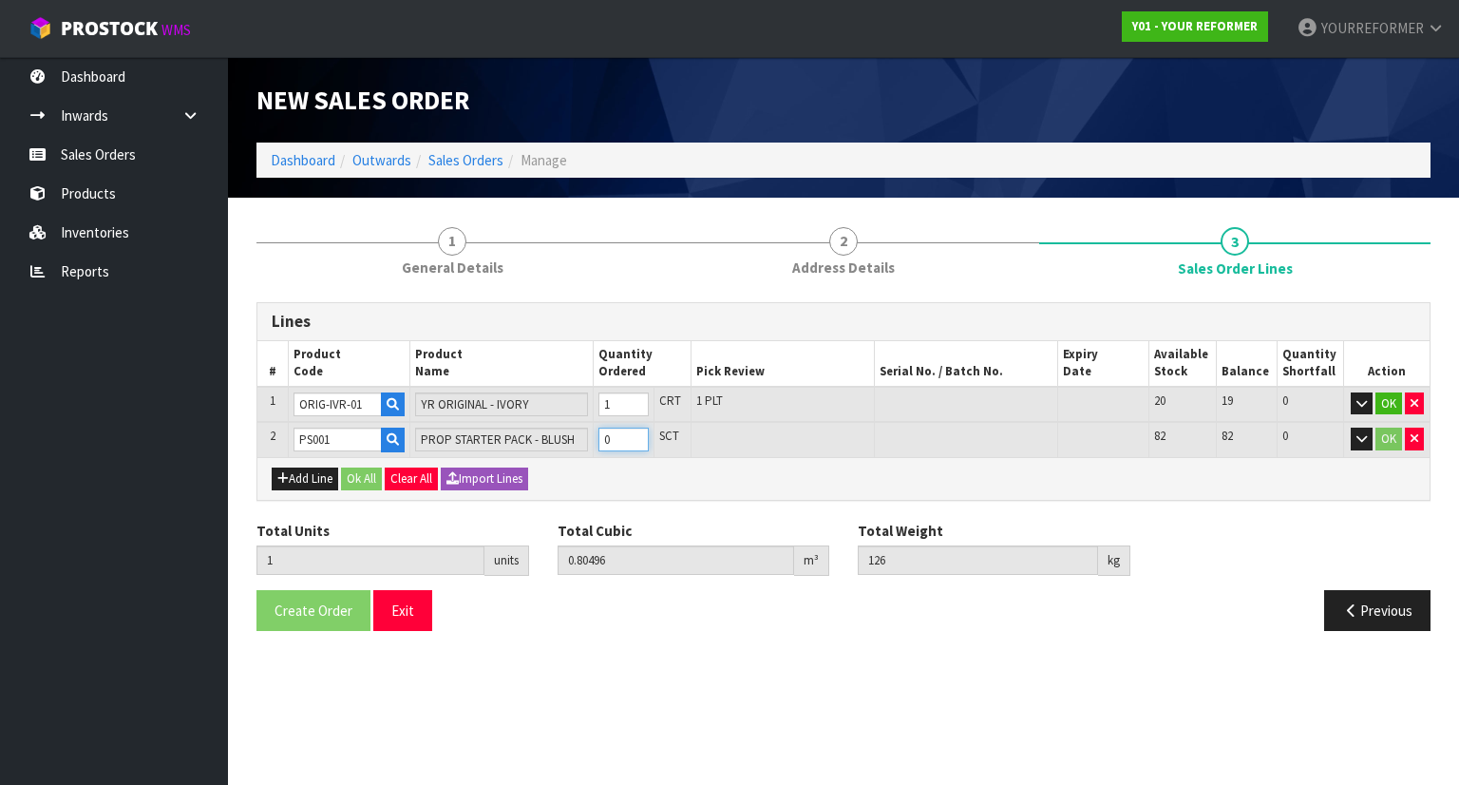
type input "2"
type input "0.820458"
type input "129.18"
type input "1"
click at [636, 429] on input "1" at bounding box center [623, 439] width 50 height 24
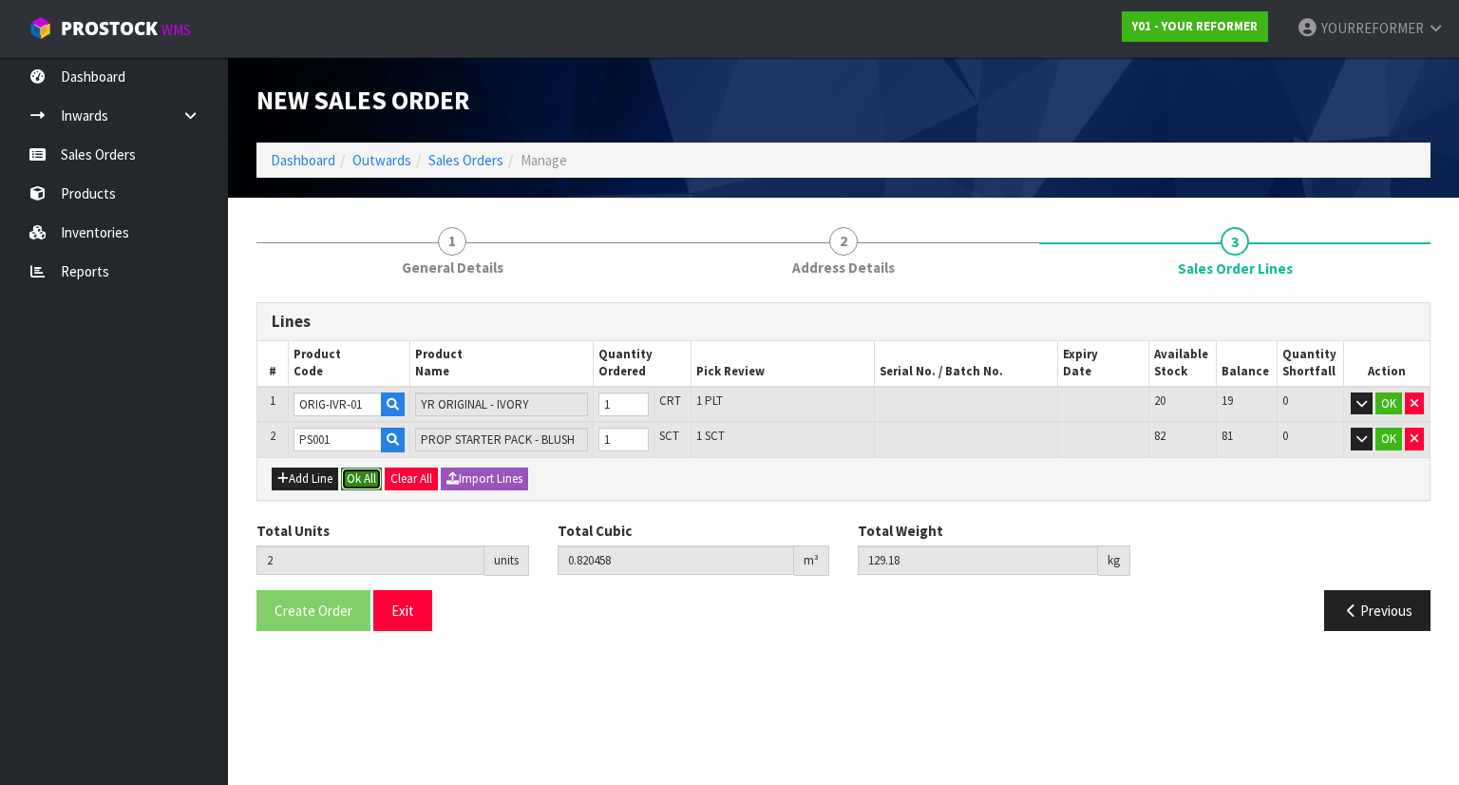
click at [362, 476] on button "Ok All" at bounding box center [361, 478] width 41 height 23
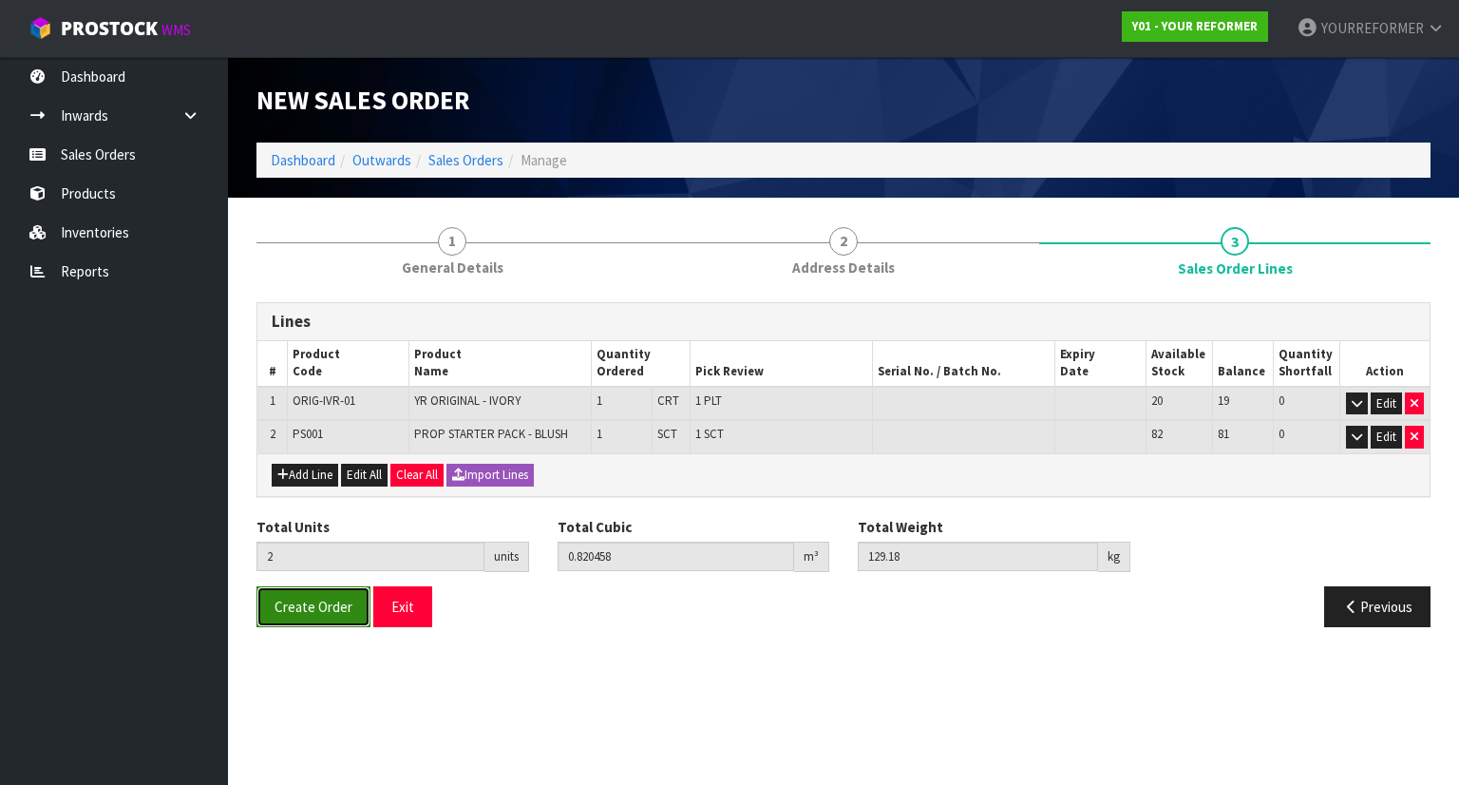
drag, startPoint x: 323, startPoint y: 609, endPoint x: 334, endPoint y: 609, distance: 11.4
click at [323, 609] on span "Create Order" at bounding box center [314, 607] width 78 height 18
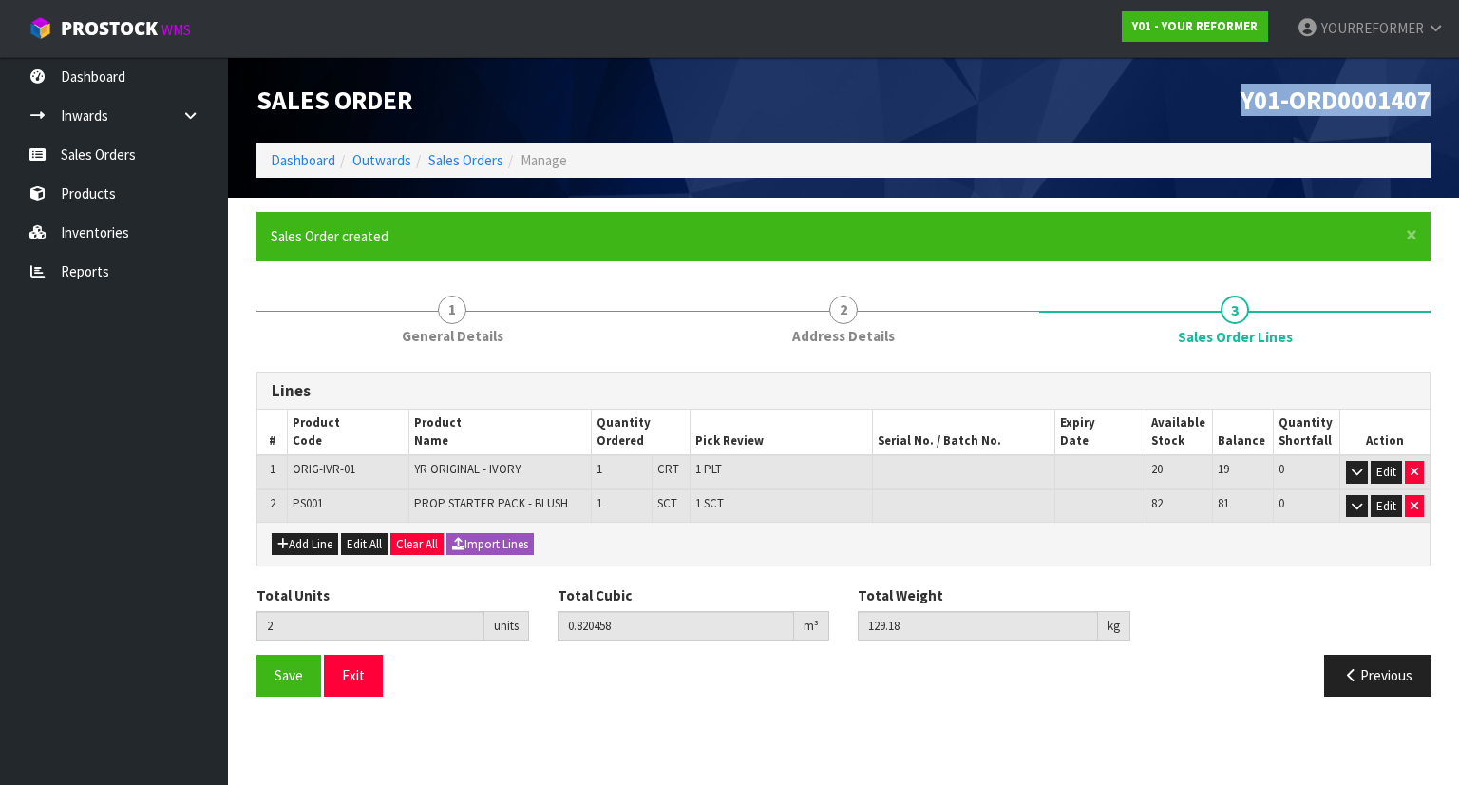
drag, startPoint x: 1434, startPoint y: 96, endPoint x: 1132, endPoint y: 96, distance: 302.1
click at [1132, 96] on div "Y01-ORD0001407" at bounding box center [1144, 99] width 601 height 85
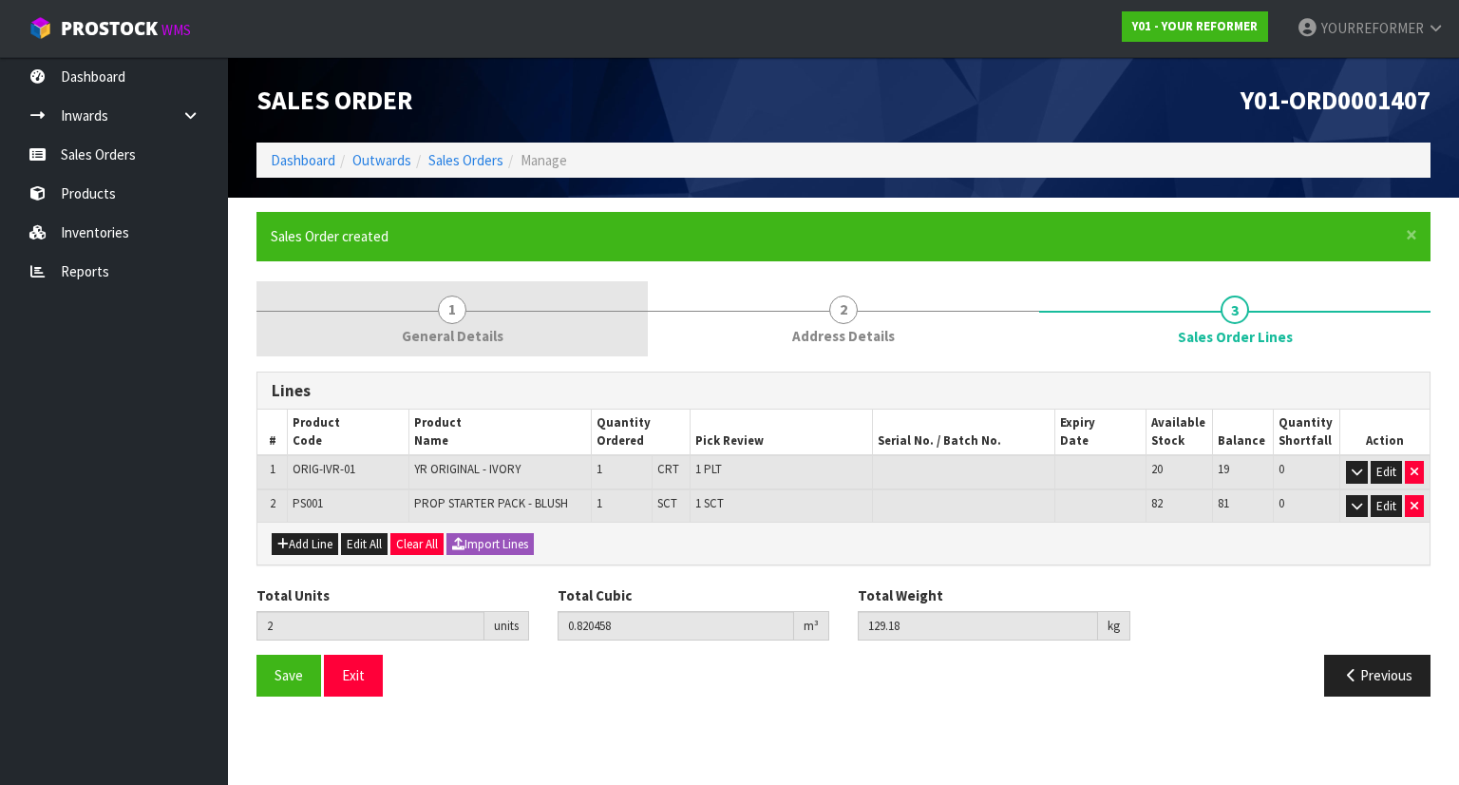
click at [422, 326] on span "General Details" at bounding box center [453, 336] width 102 height 20
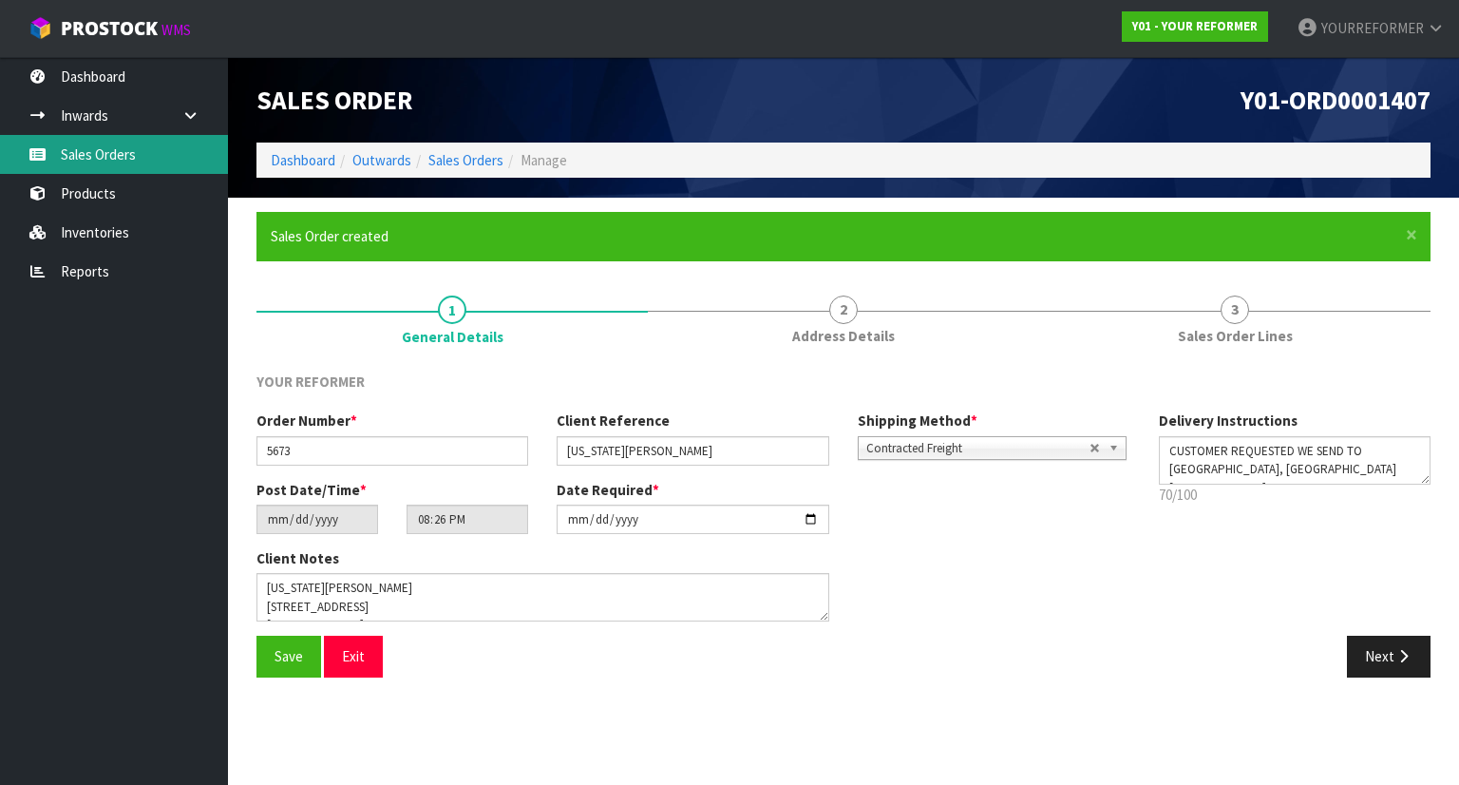
click at [173, 150] on link "Sales Orders" at bounding box center [114, 154] width 228 height 39
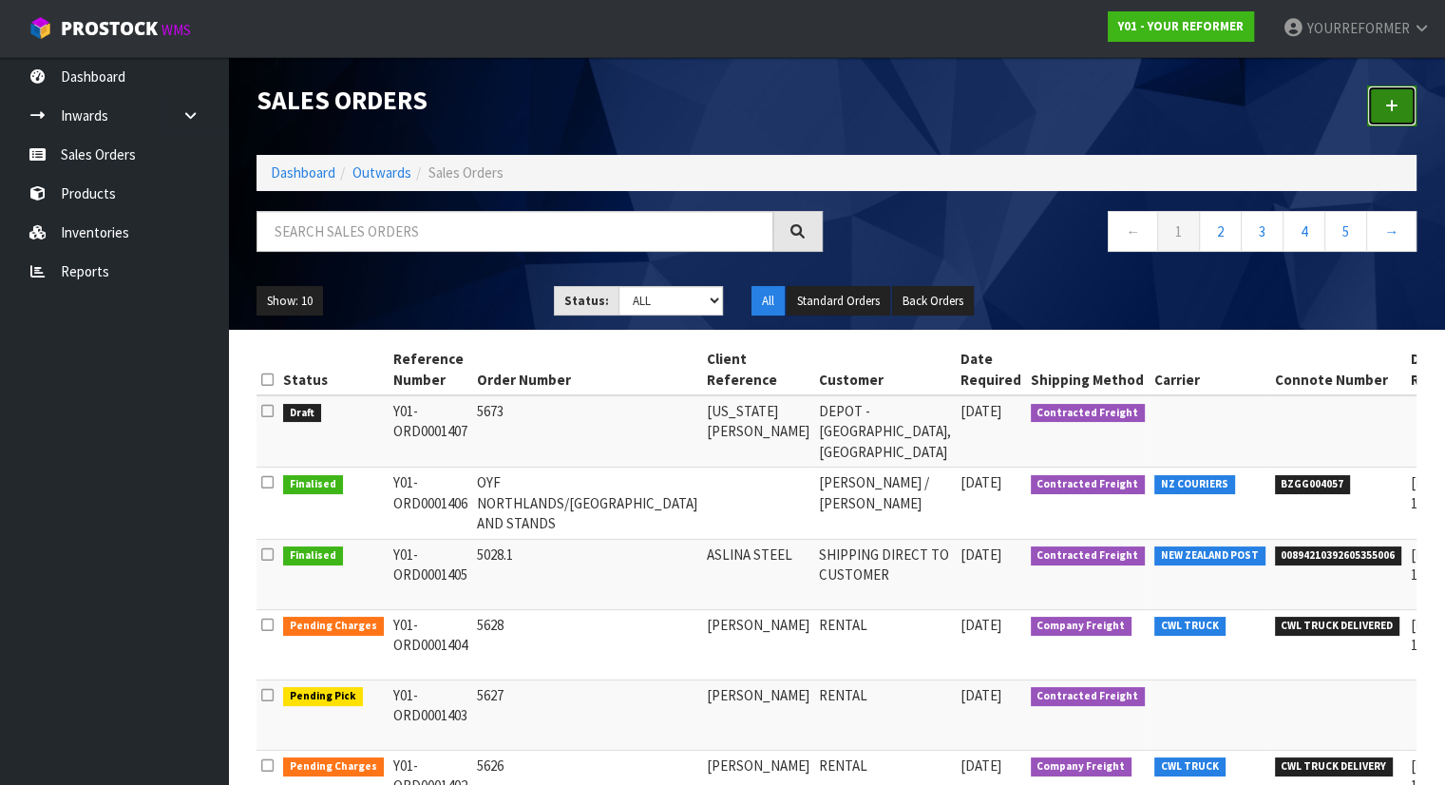
click at [1413, 107] on link at bounding box center [1391, 105] width 49 height 41
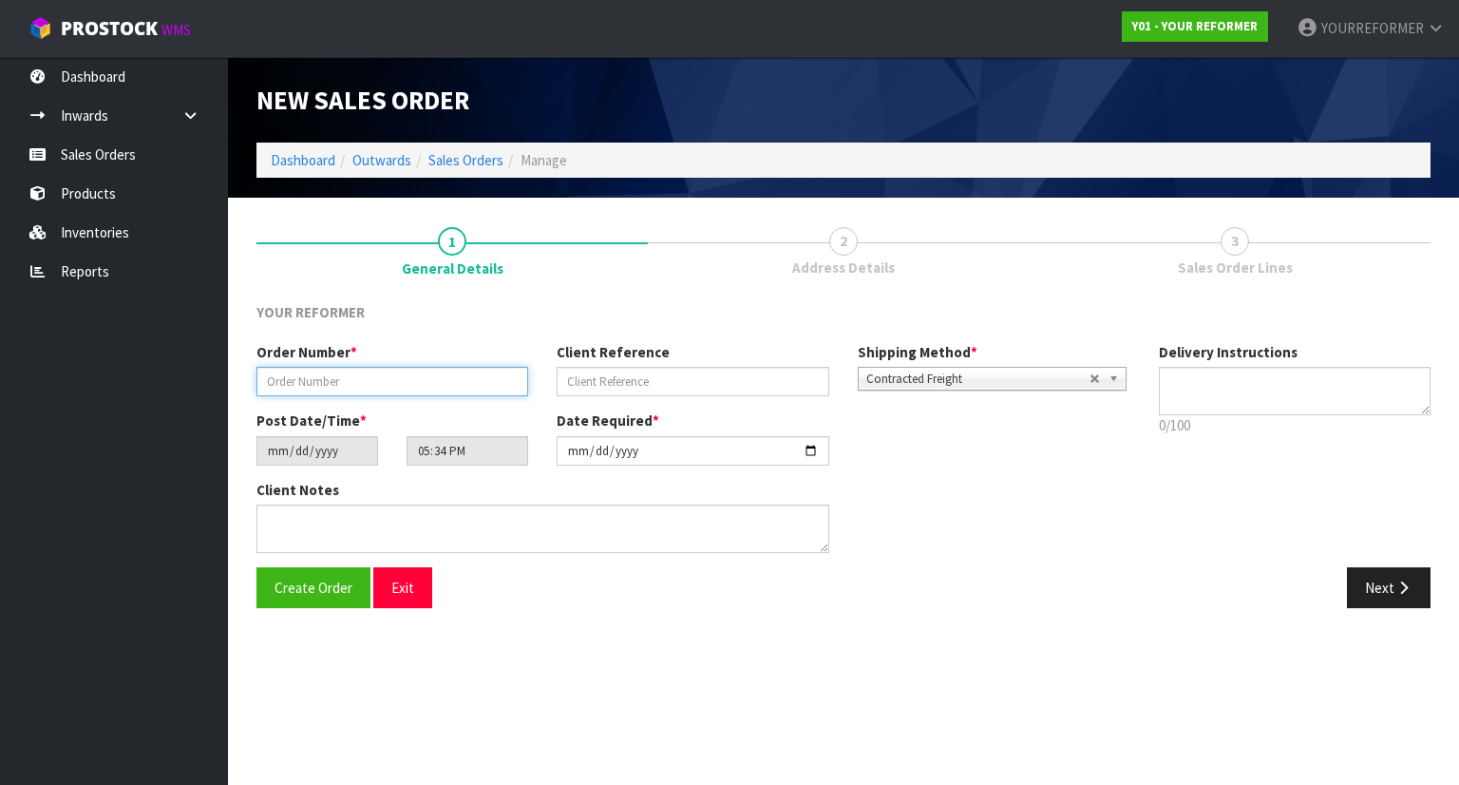
drag, startPoint x: 417, startPoint y: 373, endPoint x: 486, endPoint y: 379, distance: 69.6
click at [417, 373] on input "text" at bounding box center [392, 381] width 272 height 29
paste input "5663"
type input "5663"
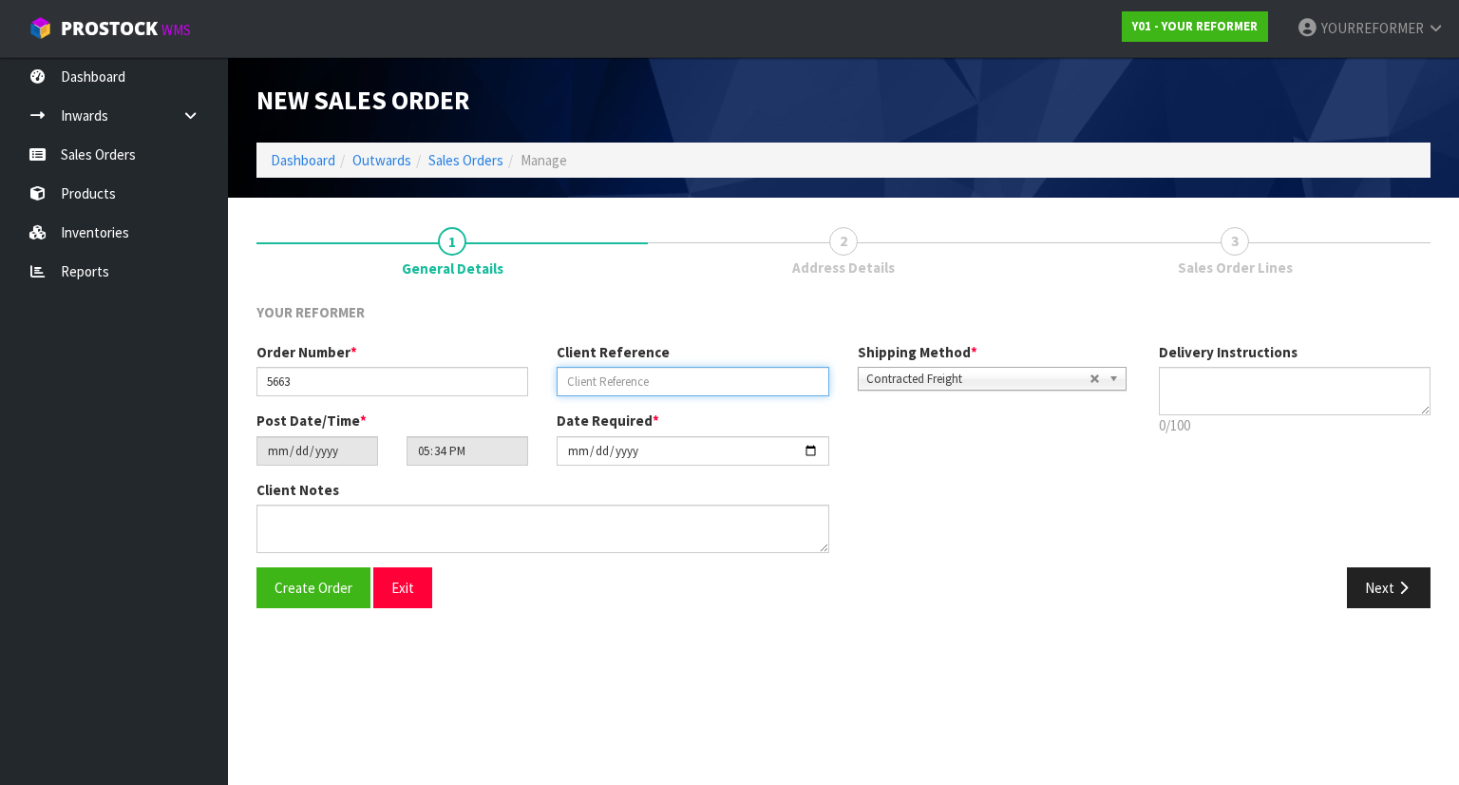
click at [647, 380] on input "text" at bounding box center [693, 381] width 272 height 29
paste input "[PERSON_NAME]"
type input "[PERSON_NAME]"
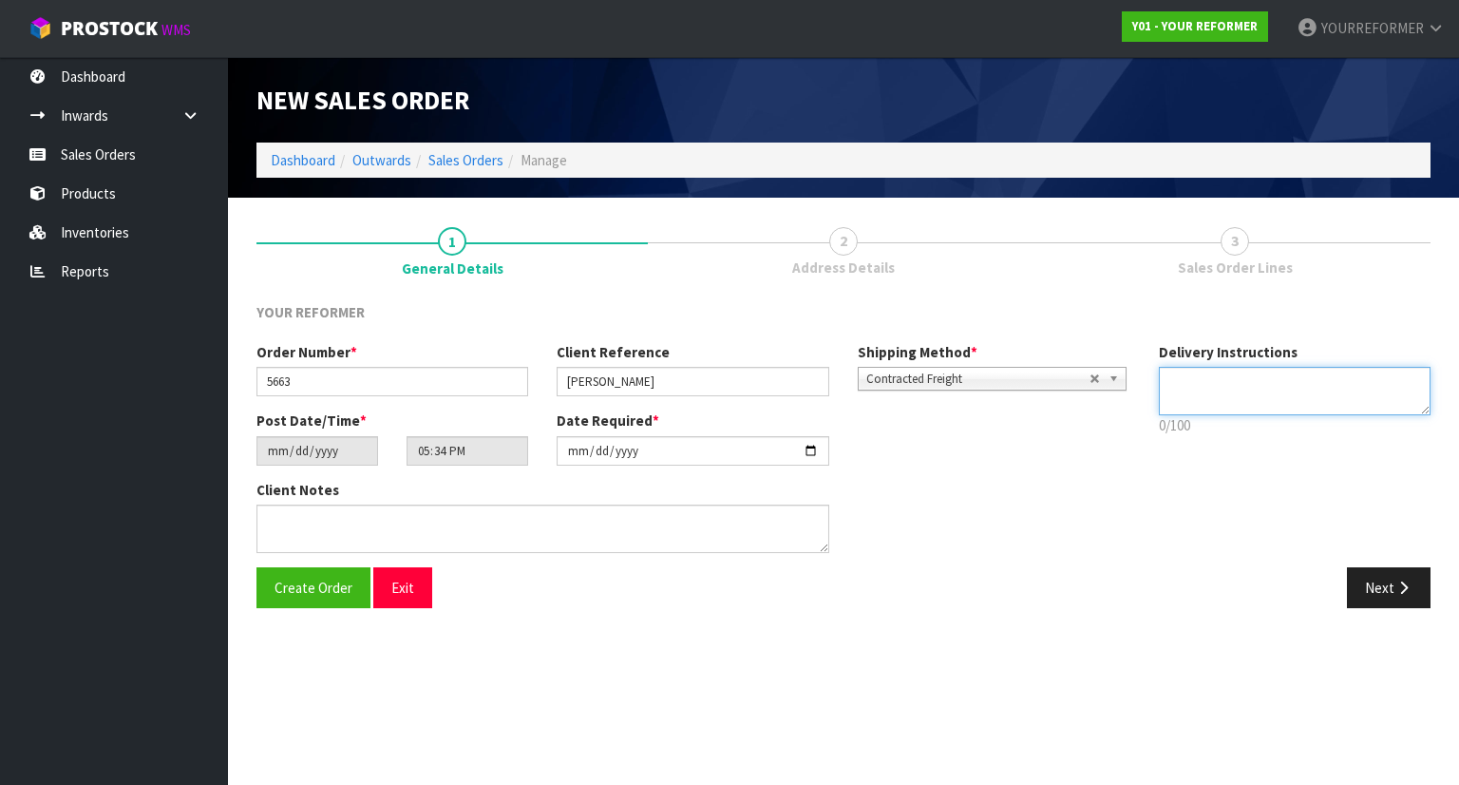
click at [1234, 373] on textarea at bounding box center [1295, 391] width 273 height 48
paste textarea "[PHONE_NUMBER]"
type textarea "RENTAL [PHONE_NUMBER]"
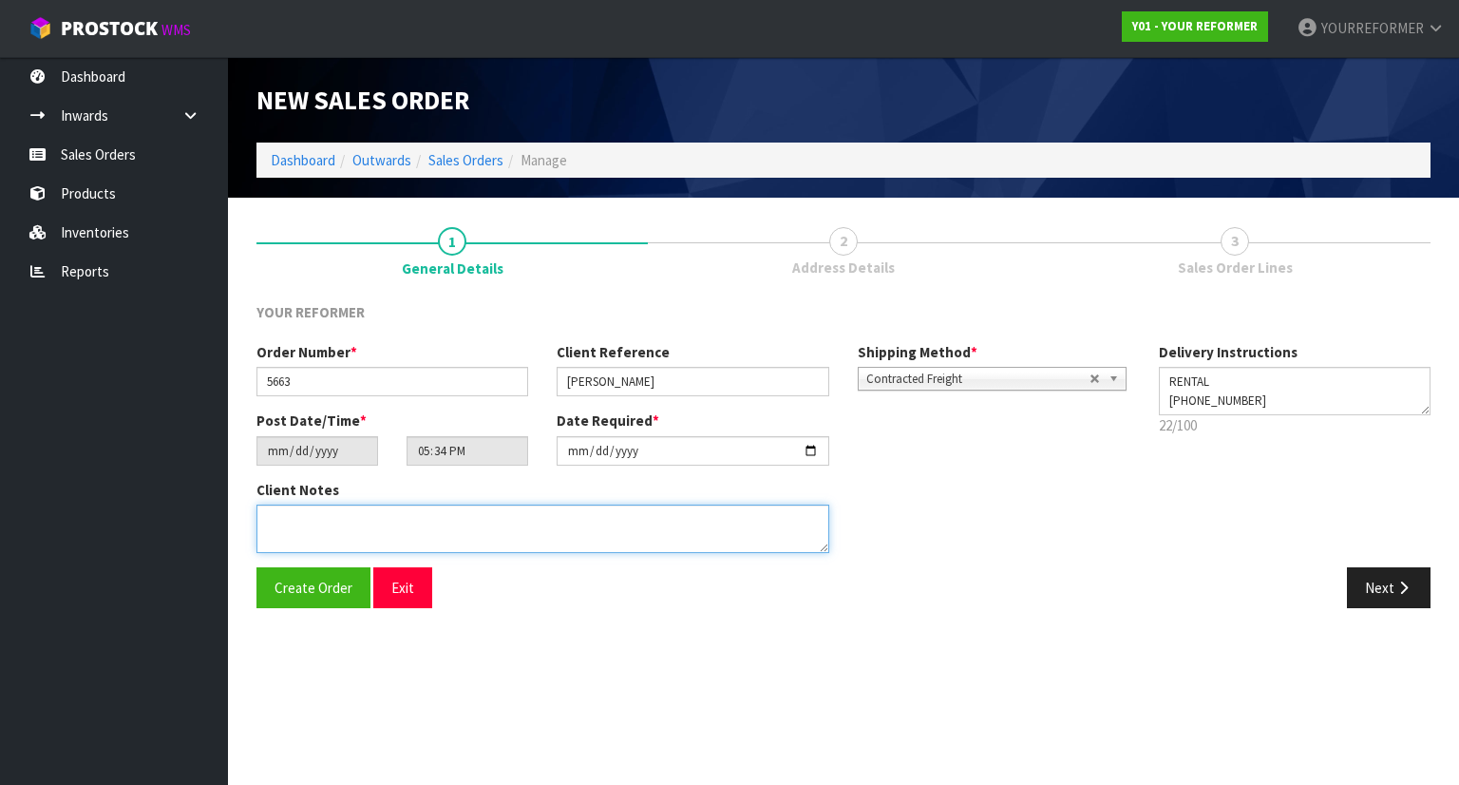
click at [494, 537] on textarea at bounding box center [542, 528] width 573 height 48
paste textarea "[PERSON_NAME] [STREET_ADDRESS] [PHONE_NUMBER]"
type textarea "[PERSON_NAME] [STREET_ADDRESS] [PHONE_NUMBER]"
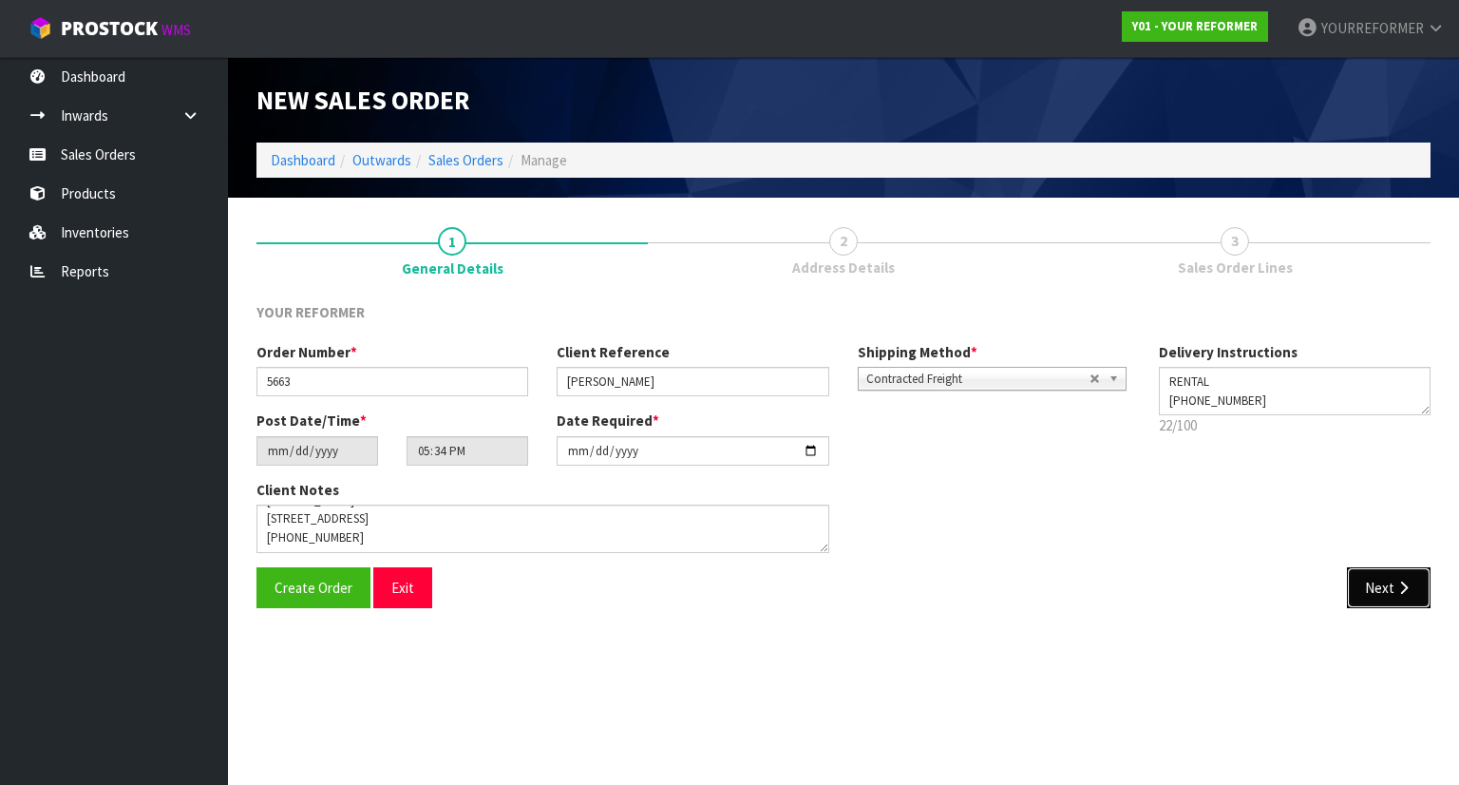
drag, startPoint x: 1371, startPoint y: 585, endPoint x: 380, endPoint y: 469, distance: 997.6
click at [1367, 585] on button "Next" at bounding box center [1389, 587] width 84 height 41
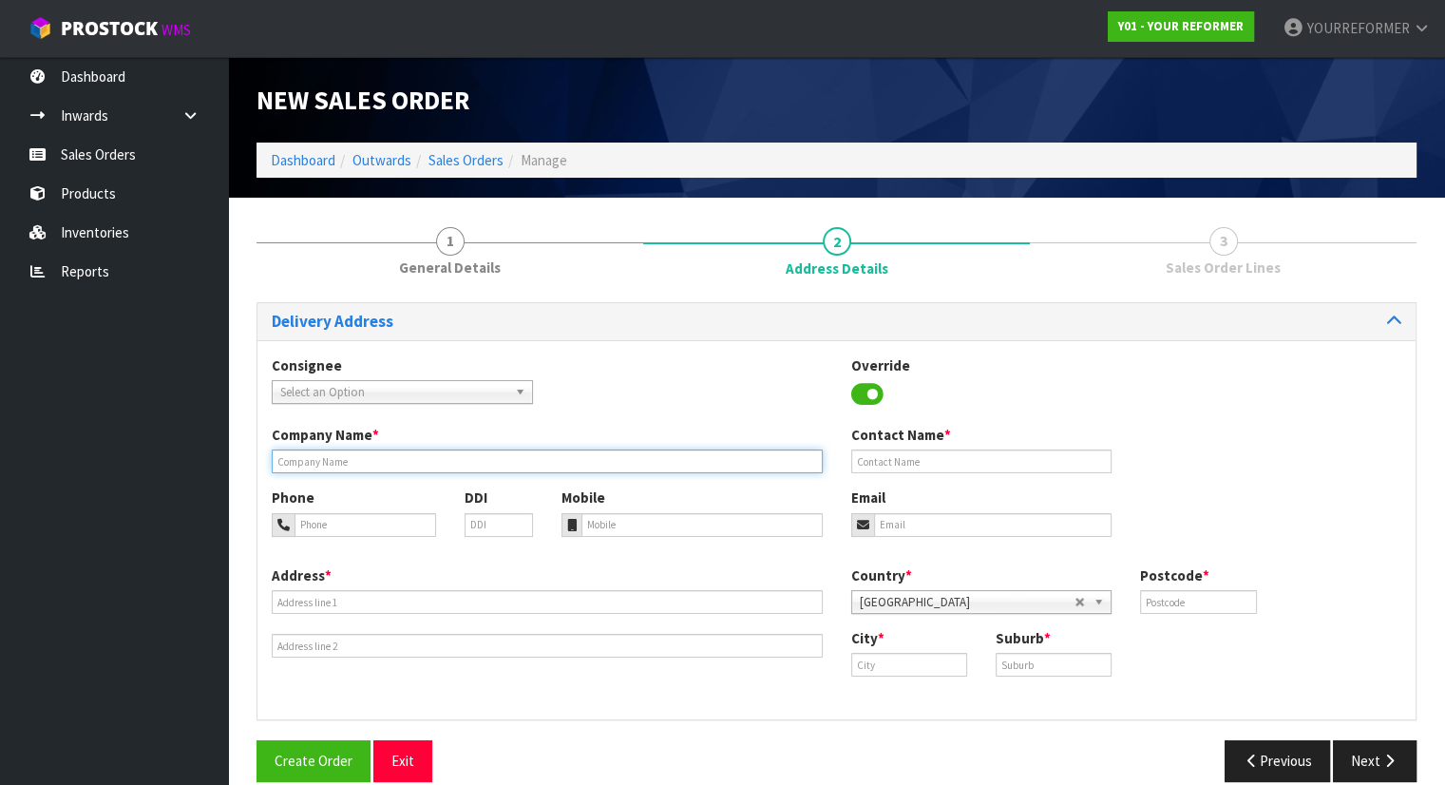
click at [365, 457] on input "text" at bounding box center [547, 461] width 551 height 24
type input "RENTAL"
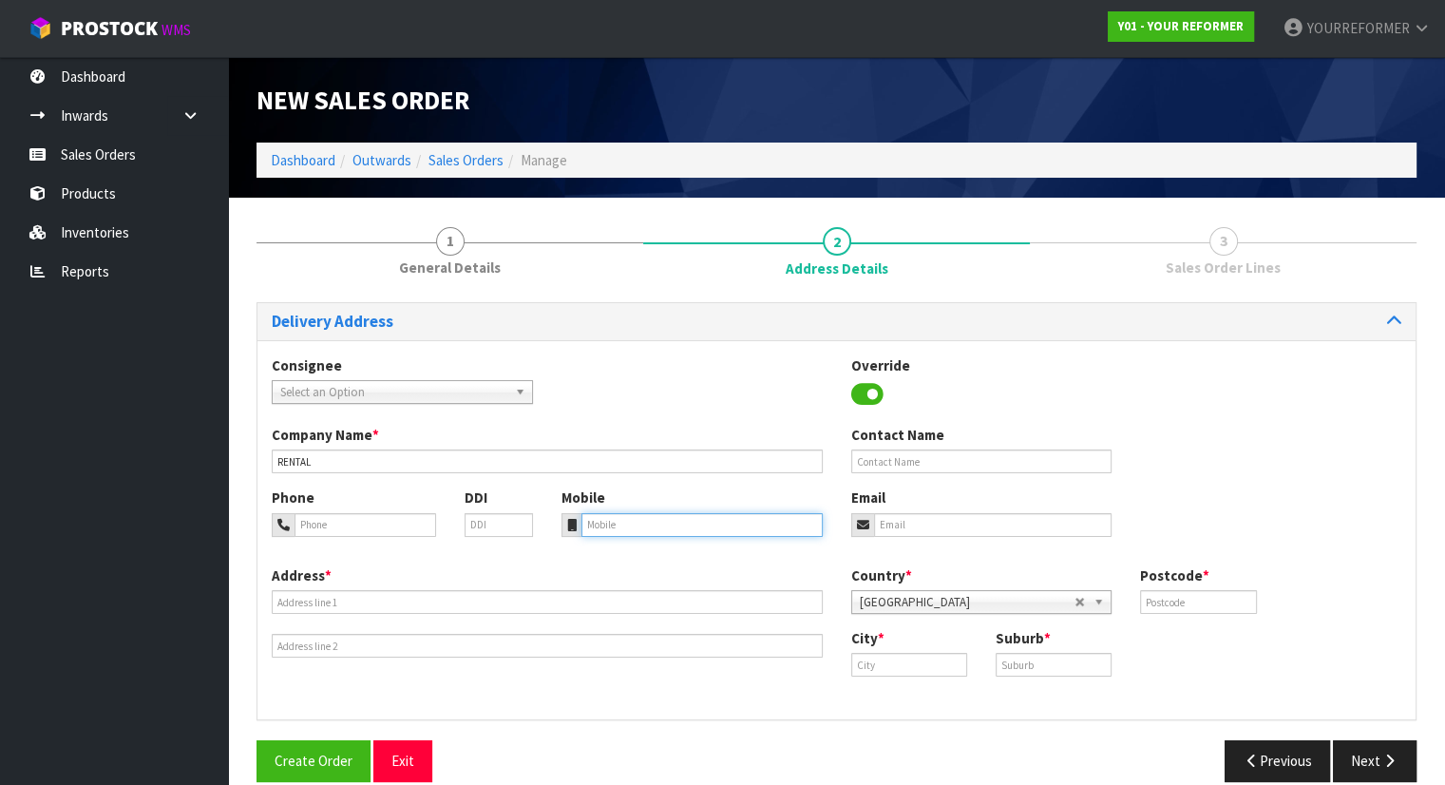
click at [617, 520] on input "tel" at bounding box center [701, 525] width 241 height 24
paste input "[PHONE_NUMBER]"
type input "[PHONE_NUMBER]"
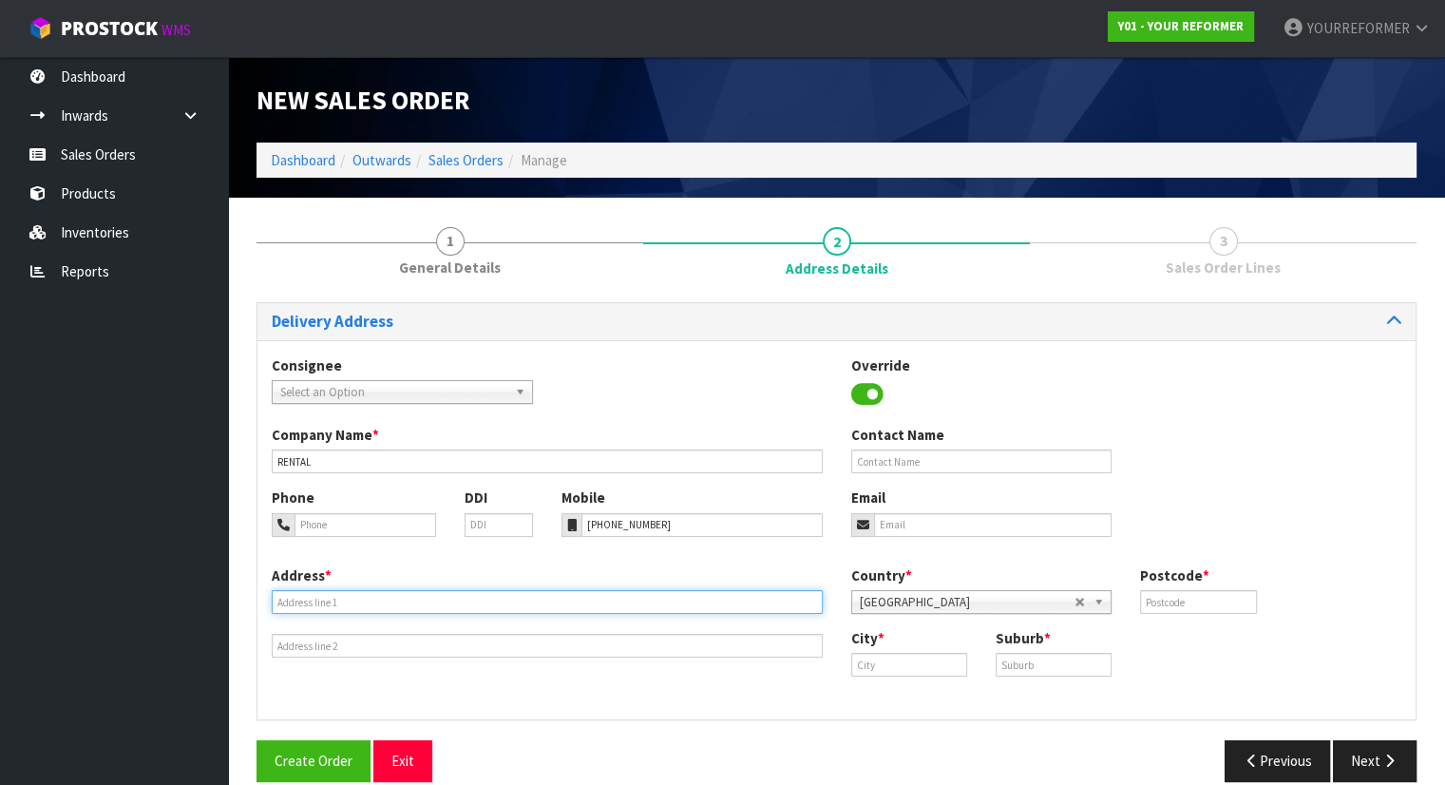
click at [373, 604] on input "text" at bounding box center [547, 602] width 551 height 24
paste input "[STREET_ADDRESS]"
type input "[STREET_ADDRESS]"
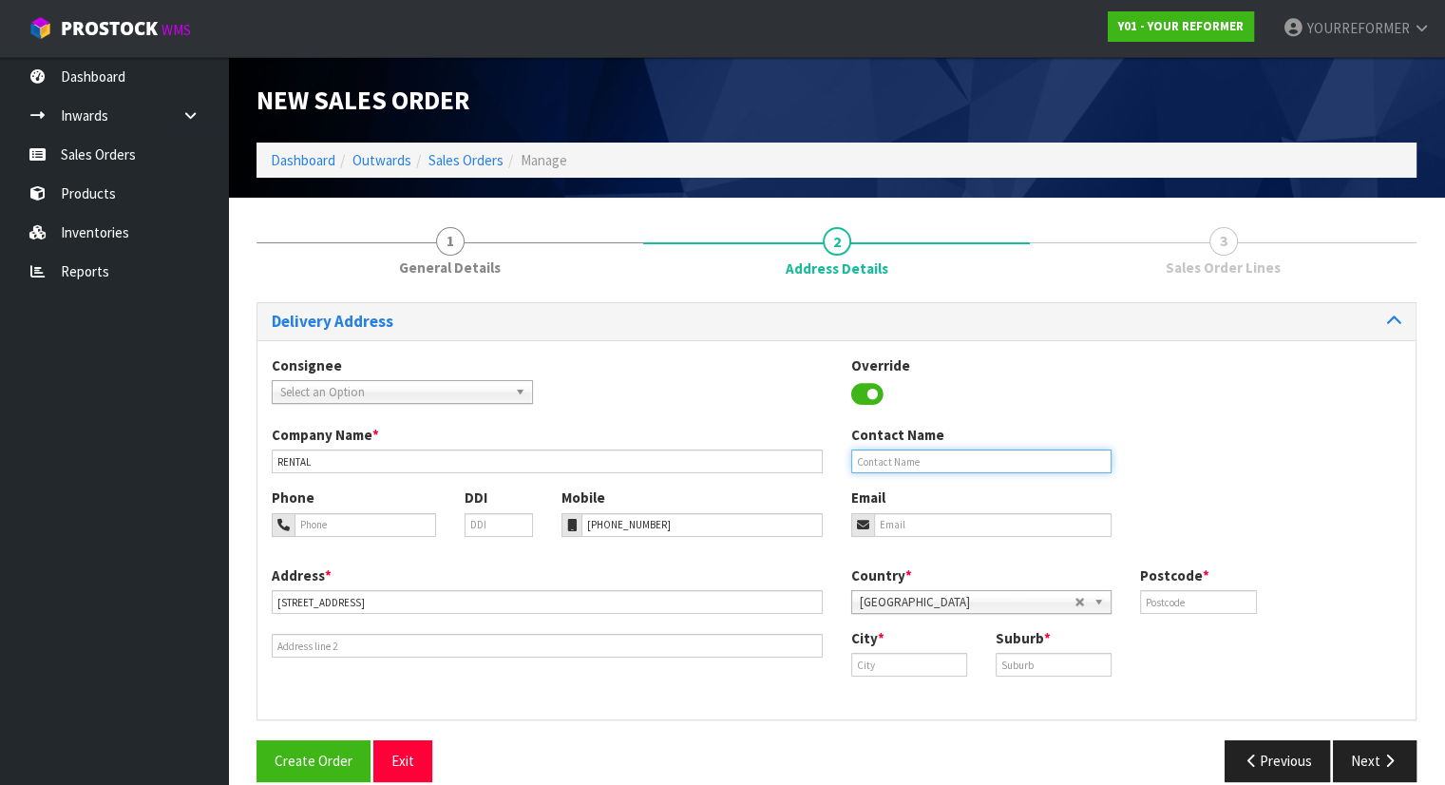
drag, startPoint x: 939, startPoint y: 458, endPoint x: 957, endPoint y: 471, distance: 22.4
click at [939, 459] on input "text" at bounding box center [981, 461] width 261 height 24
paste input "[PERSON_NAME]"
type input "[PERSON_NAME]"
drag, startPoint x: 1035, startPoint y: 522, endPoint x: 1035, endPoint y: 534, distance: 12.3
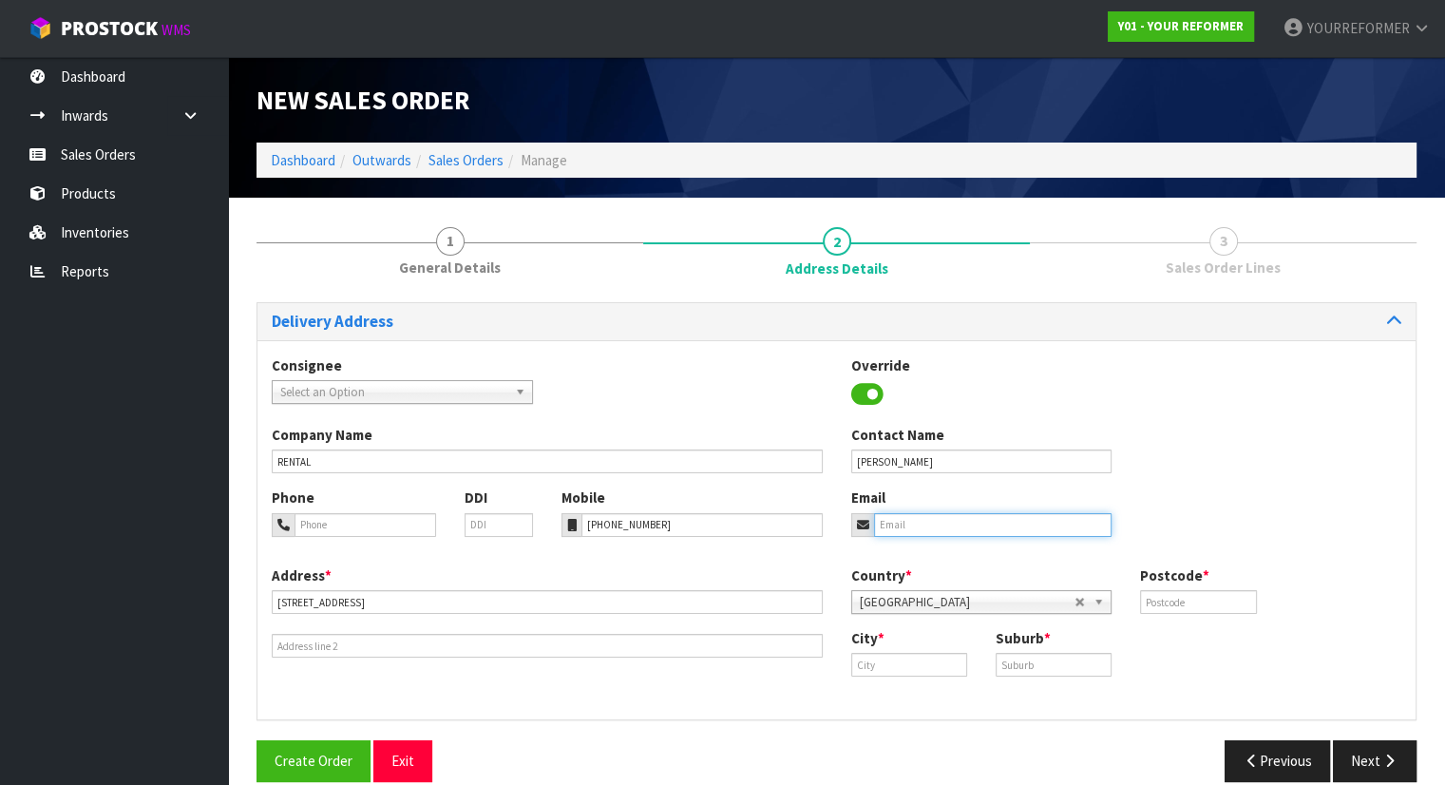
click at [1035, 522] on input "email" at bounding box center [993, 525] width 238 height 24
paste input "[EMAIL_ADDRESS][DOMAIN_NAME]"
type input "[EMAIL_ADDRESS][DOMAIN_NAME]"
drag, startPoint x: 1161, startPoint y: 605, endPoint x: 1143, endPoint y: 588, distance: 24.9
click at [1161, 605] on input "text" at bounding box center [1198, 602] width 116 height 24
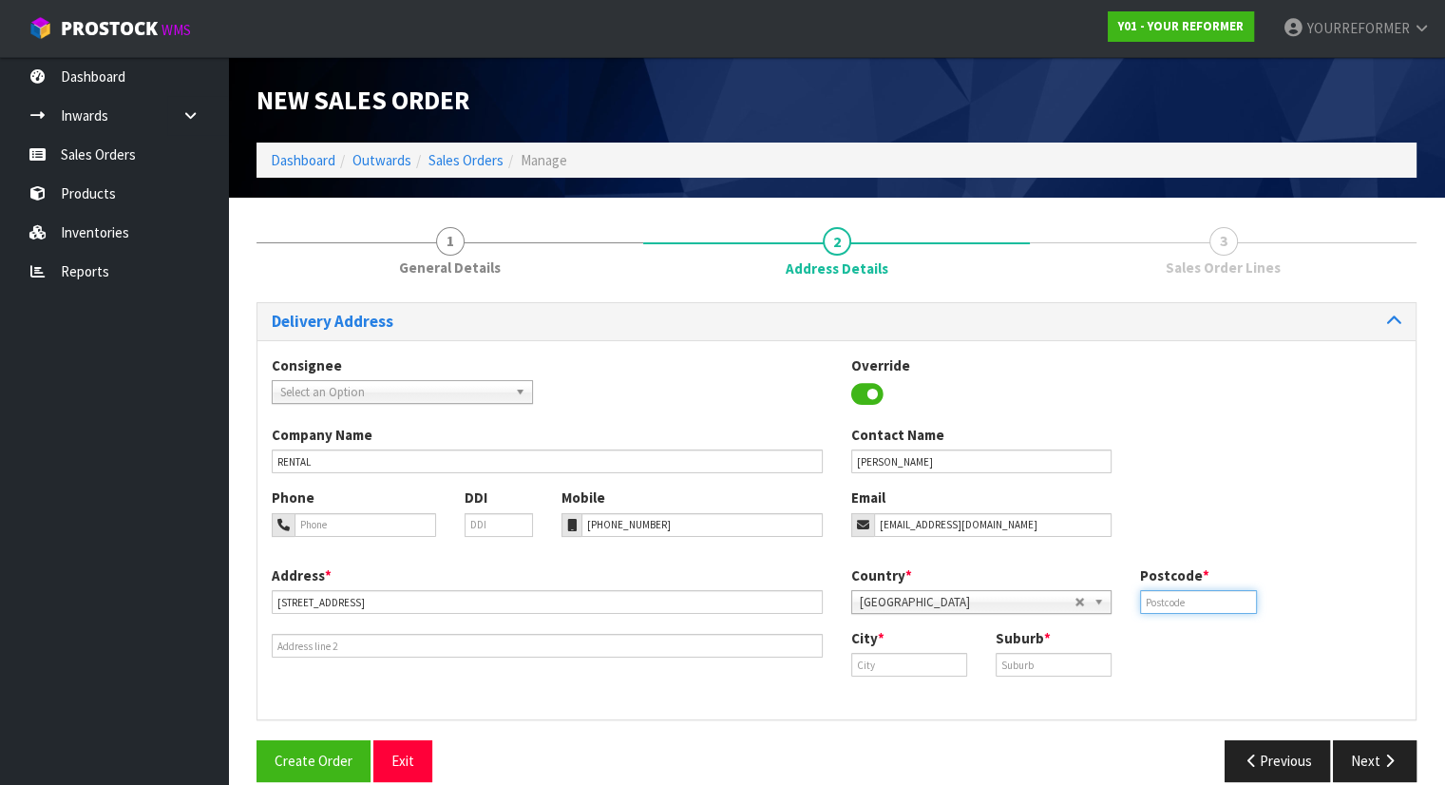
paste input "0627"
type input "0627"
click at [901, 668] on input "text" at bounding box center [909, 665] width 116 height 24
paste input "[GEOGRAPHIC_DATA]"
type input "[GEOGRAPHIC_DATA]"
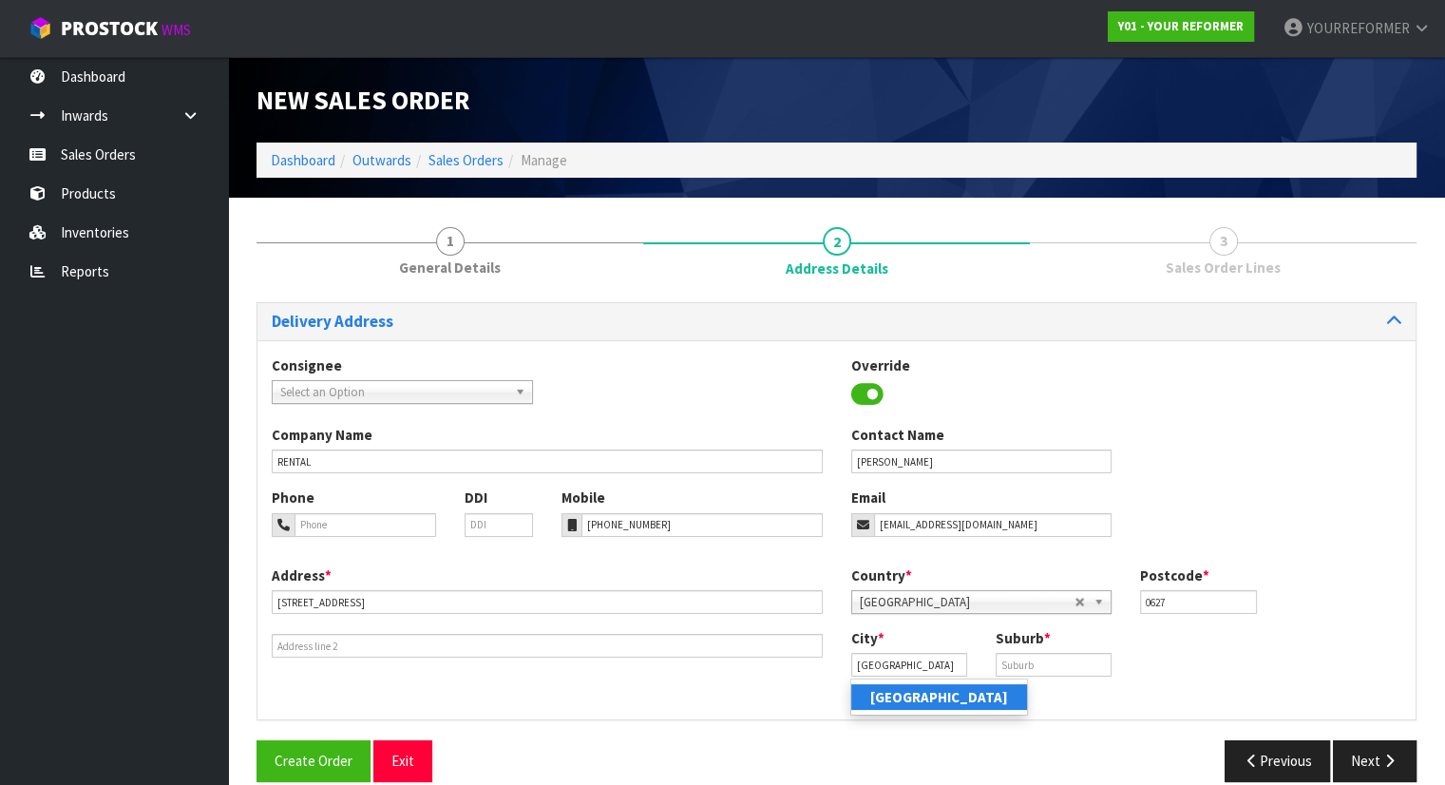
drag, startPoint x: 918, startPoint y: 706, endPoint x: 929, endPoint y: 702, distance: 12.0
click at [918, 706] on link "[GEOGRAPHIC_DATA]" at bounding box center [939, 697] width 176 height 26
click at [1033, 659] on input "text" at bounding box center [1054, 665] width 116 height 24
paste input "NORTHCOTE"
type input "NORTHCOTE"
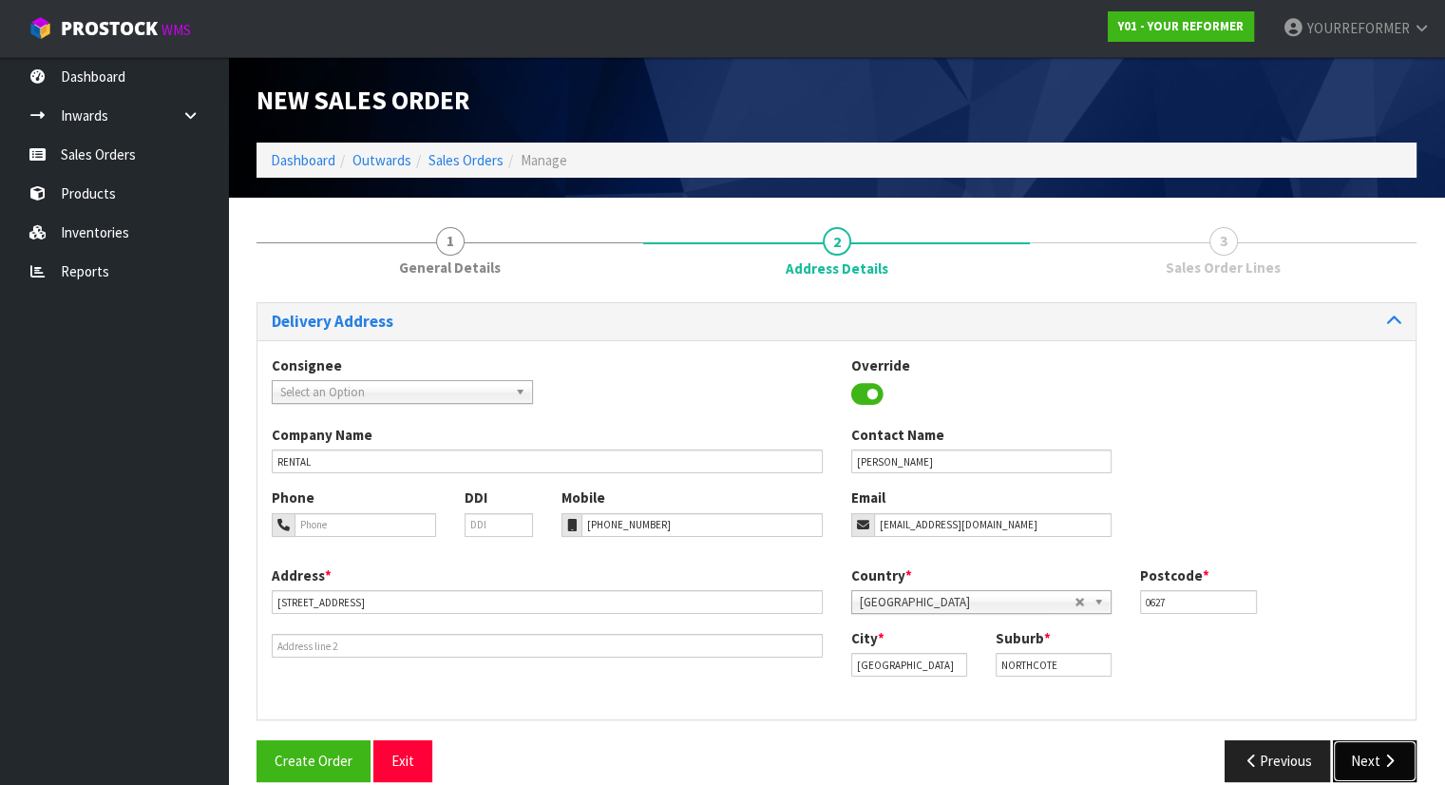
click at [1387, 750] on icon "button" at bounding box center [1389, 760] width 18 height 14
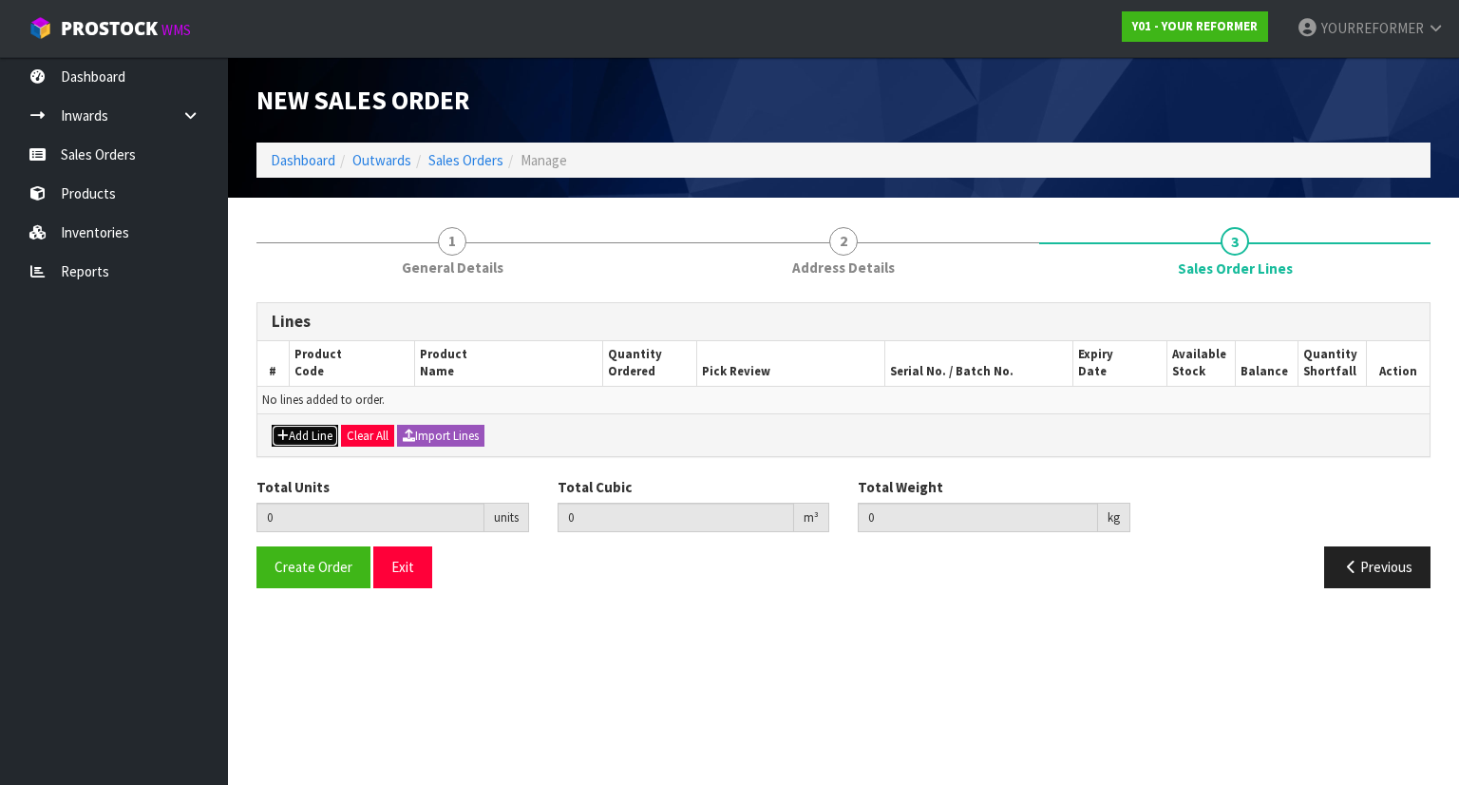
click at [299, 429] on button "Add Line" at bounding box center [305, 436] width 66 height 23
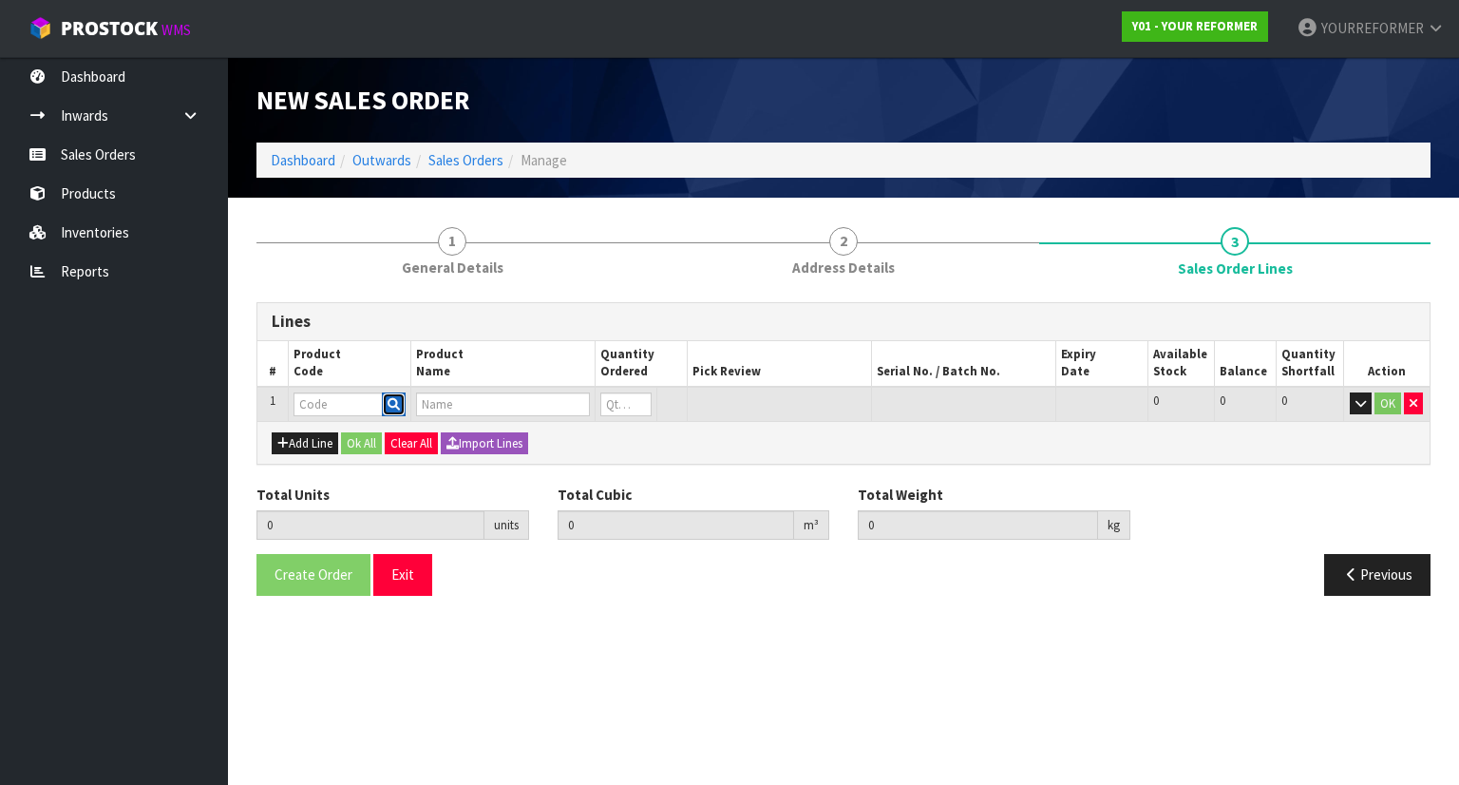
click at [405, 407] on button "button" at bounding box center [394, 404] width 24 height 25
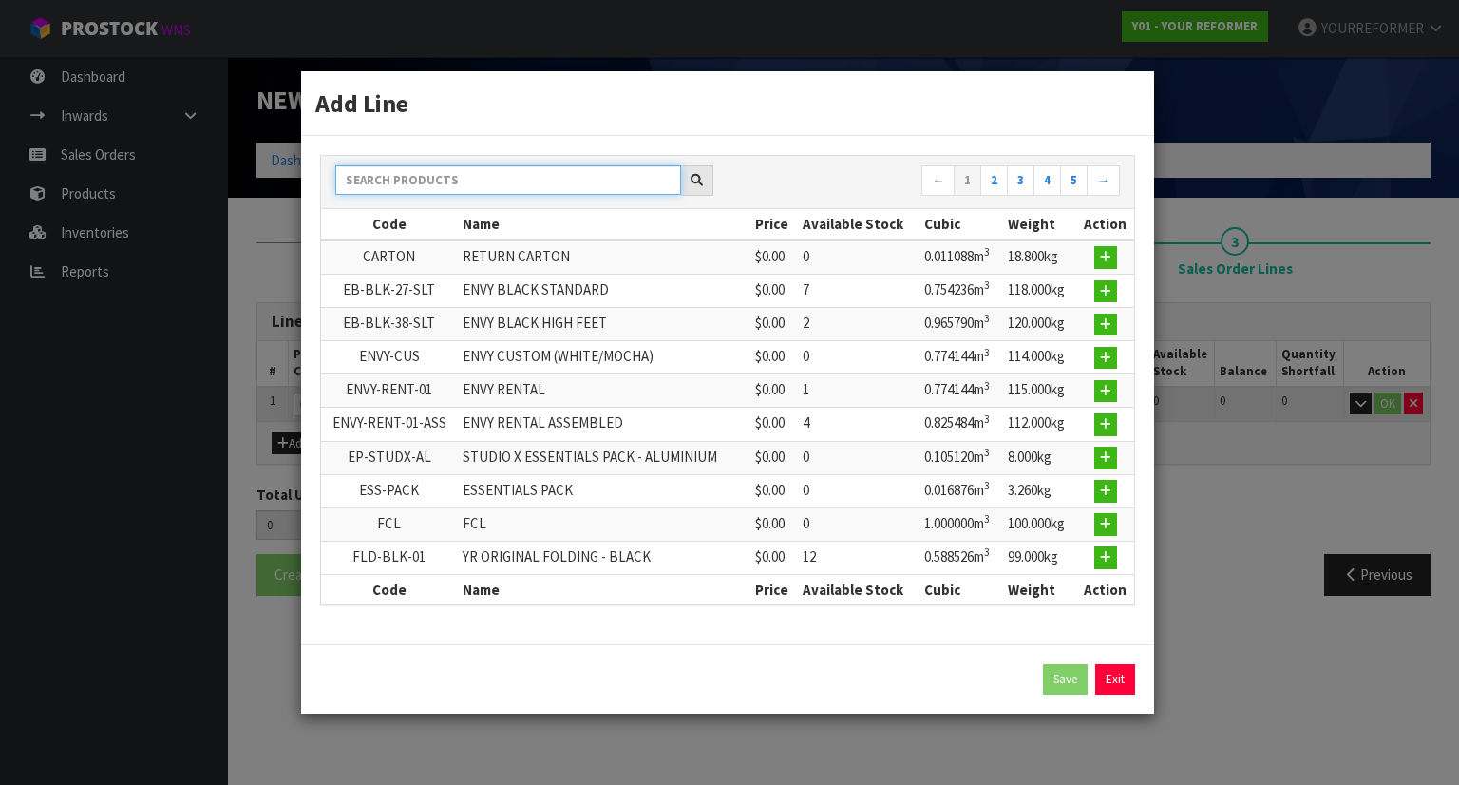
click at [441, 191] on input "text" at bounding box center [508, 179] width 346 height 29
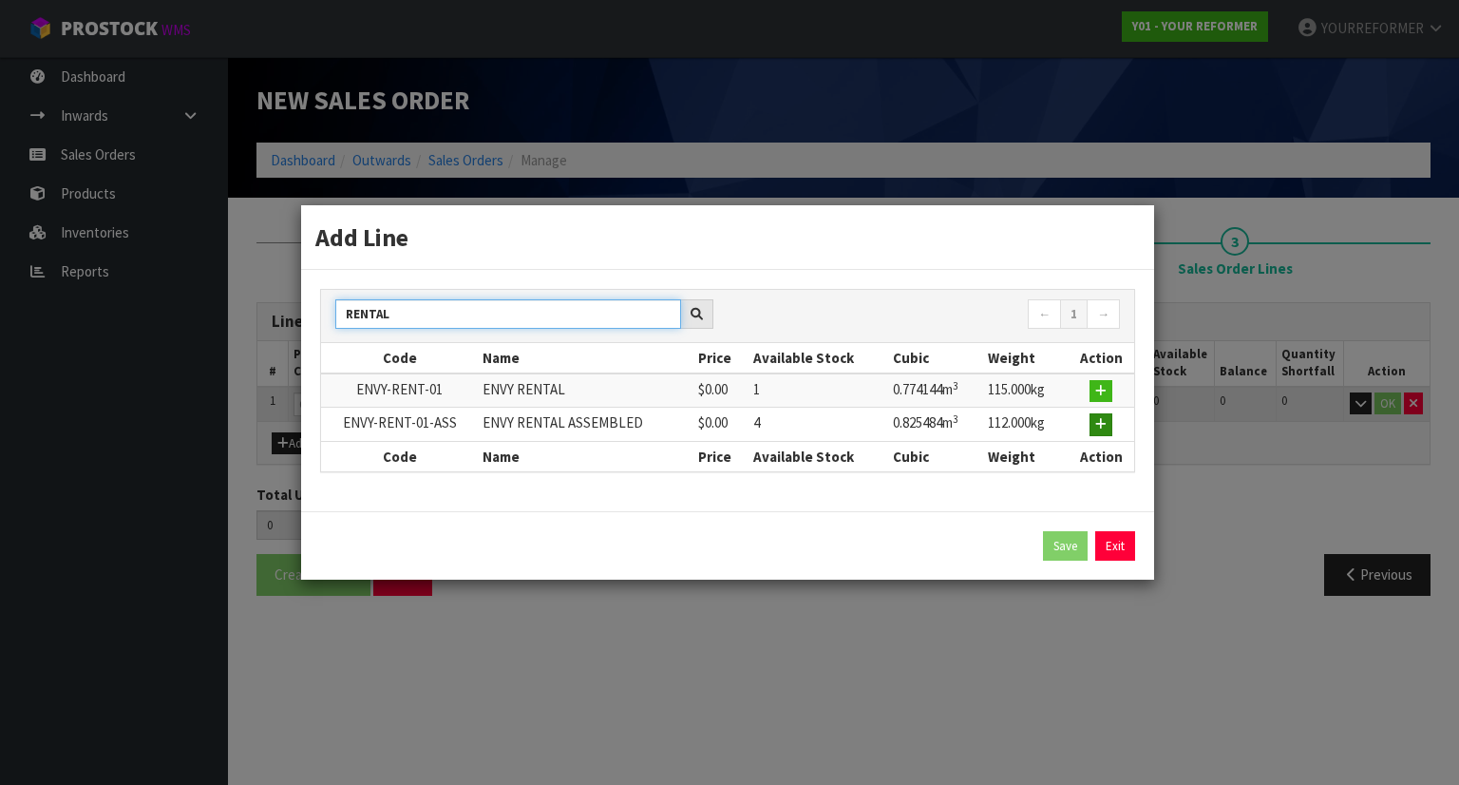
type input "RENTAL"
click at [1100, 422] on icon "button" at bounding box center [1100, 424] width 11 height 12
type input "0.000000"
type input "0.000"
type input "ENVY-RENT-01-ASS"
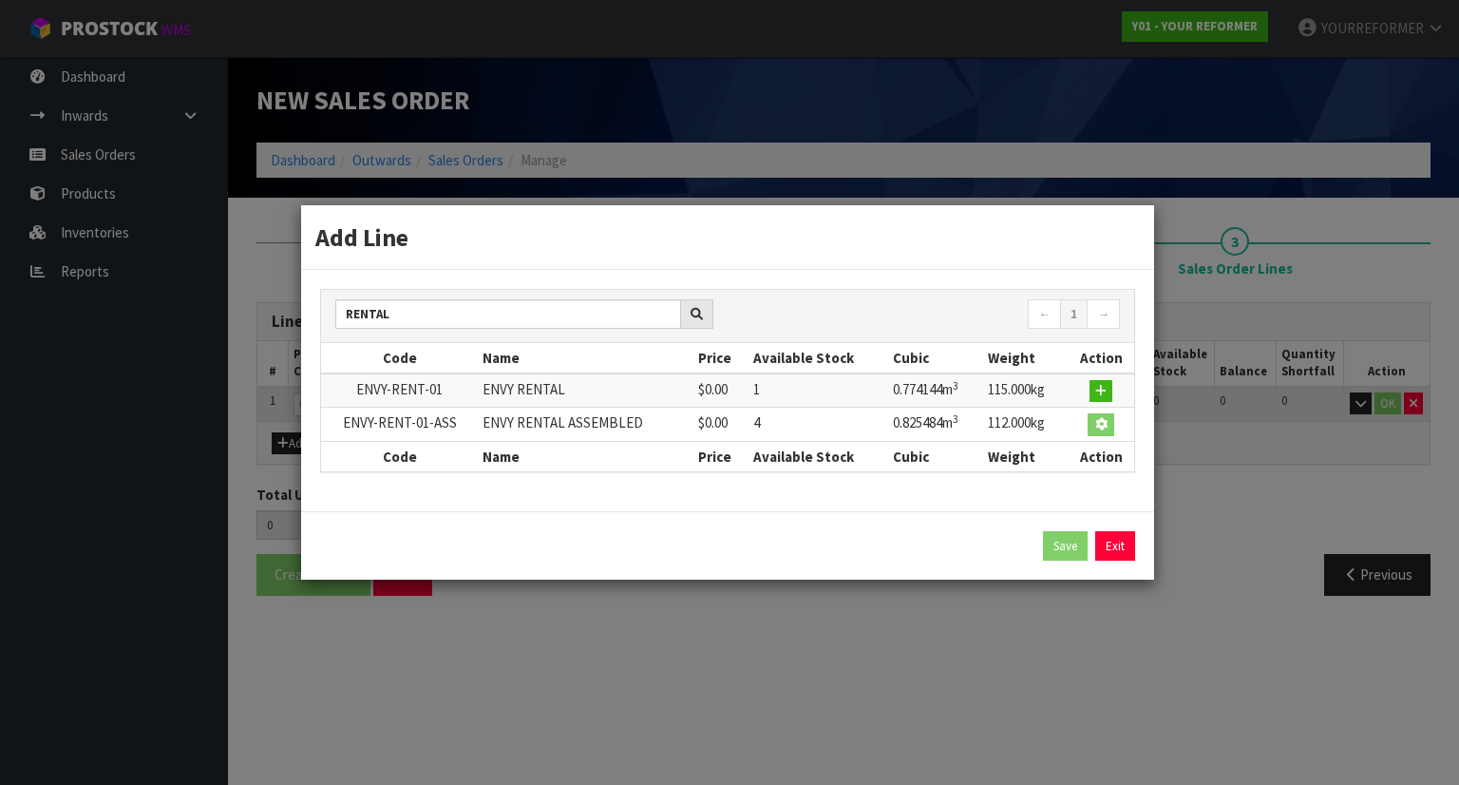
type input "ENVY RENTAL ASSEMBLED"
type input "0"
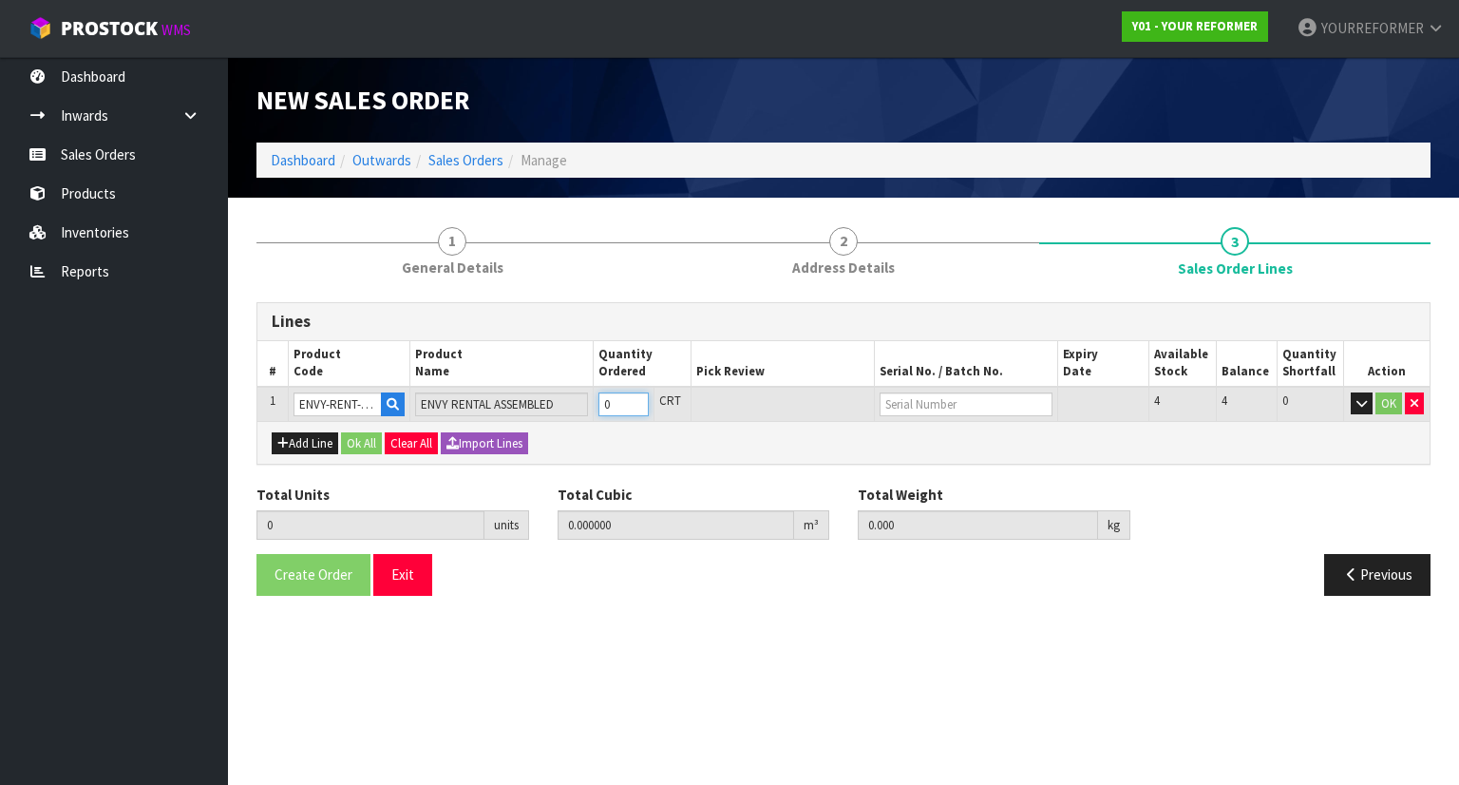
type input "1"
type input "0.825484"
type input "112"
type input "1"
click at [646, 397] on input "1" at bounding box center [623, 404] width 50 height 24
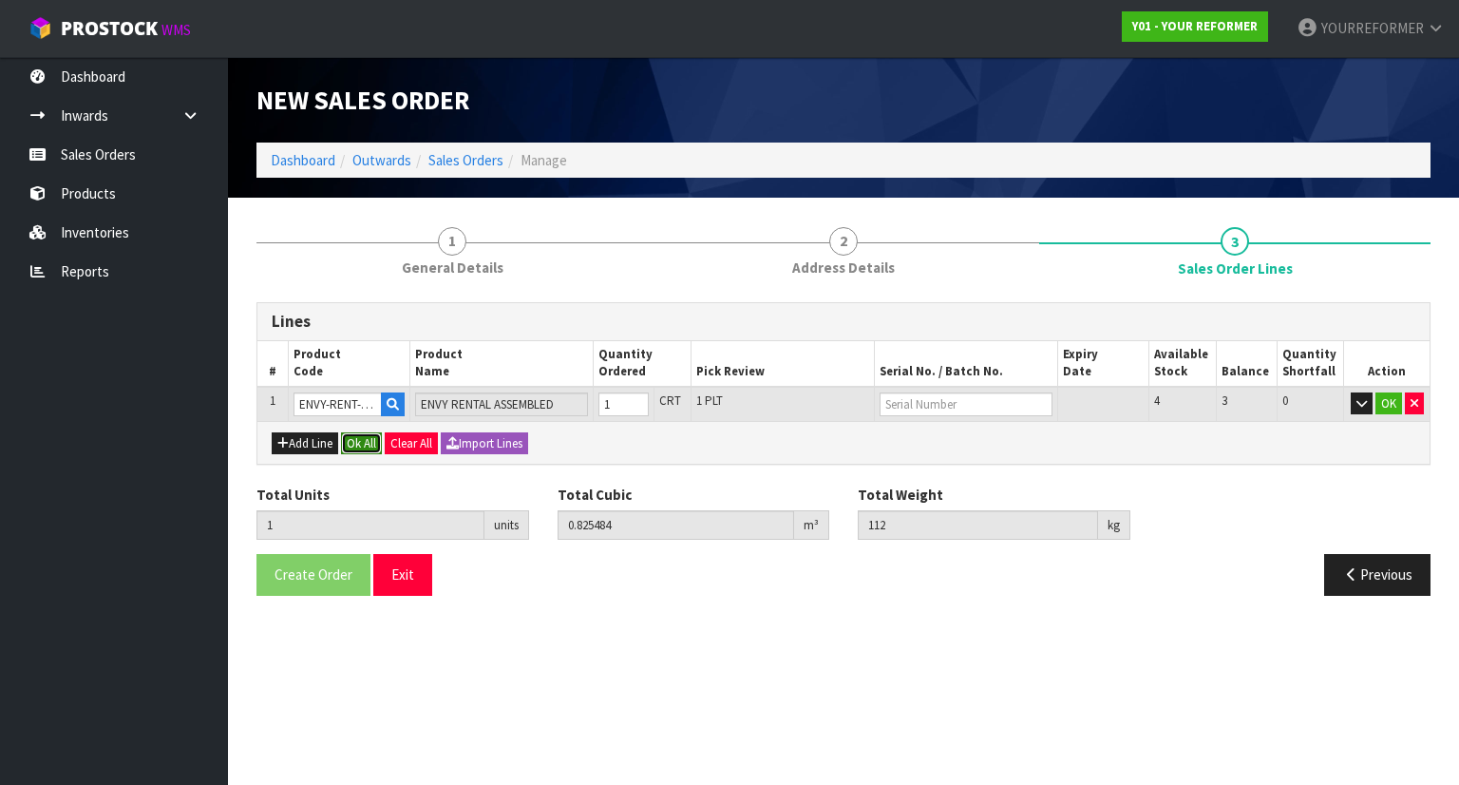
click at [369, 441] on button "Ok All" at bounding box center [361, 443] width 41 height 23
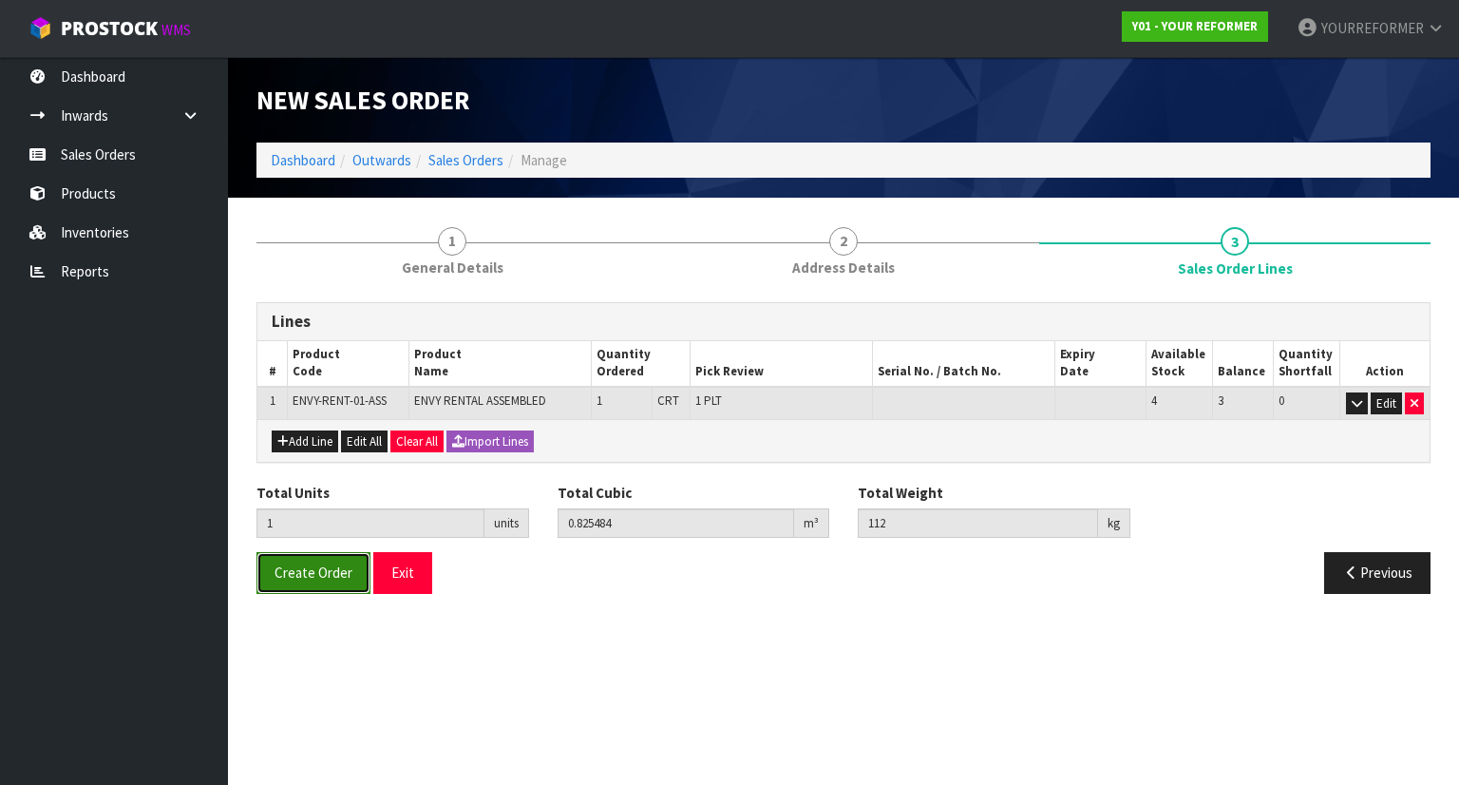
click at [327, 579] on button "Create Order" at bounding box center [313, 572] width 114 height 41
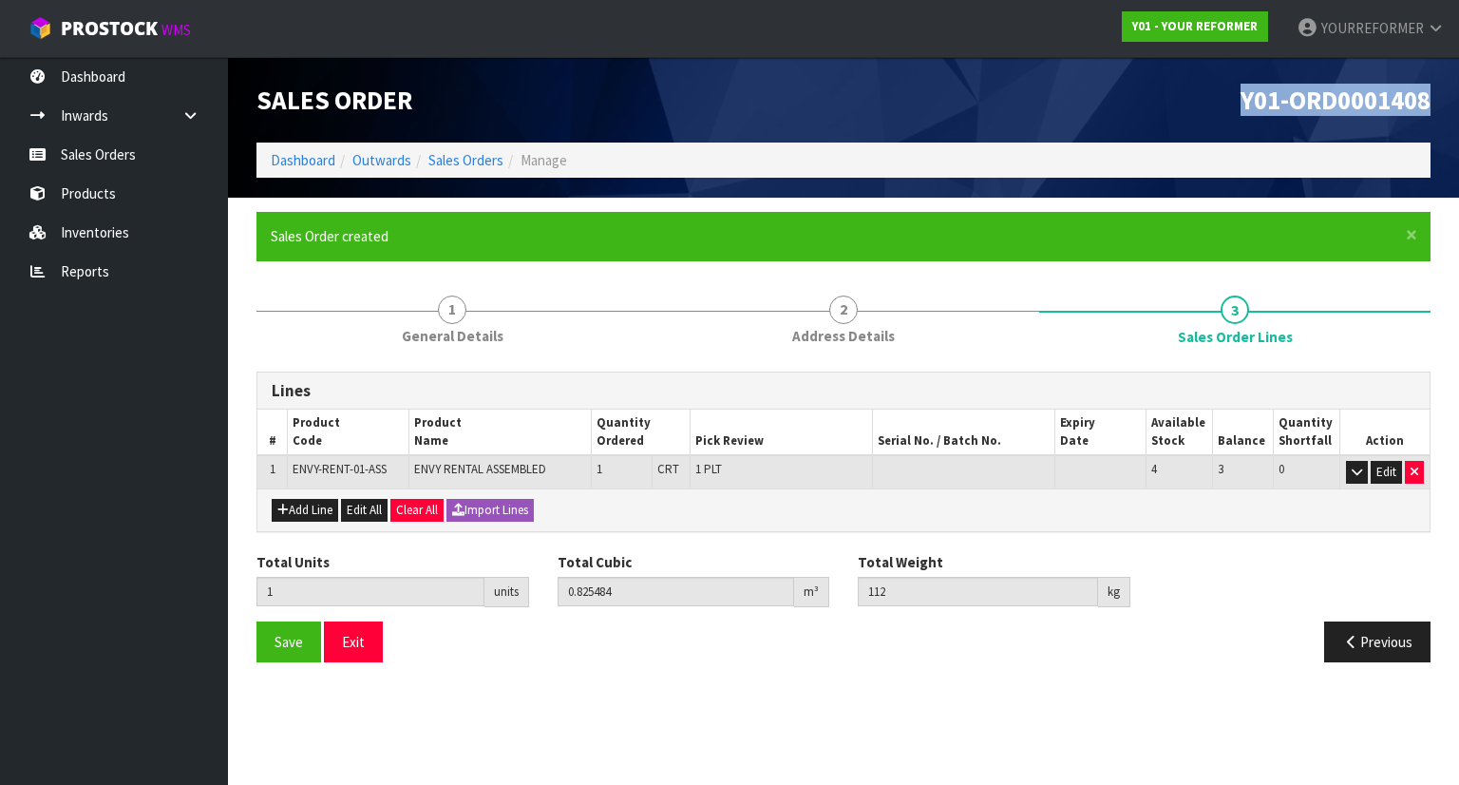
drag, startPoint x: 1443, startPoint y: 100, endPoint x: 1201, endPoint y: 96, distance: 242.3
click at [1201, 96] on div "Y01-ORD0001408" at bounding box center [1144, 99] width 601 height 85
copy span "Y01-ORD0001408"
click at [213, 152] on link "Sales Orders" at bounding box center [114, 154] width 228 height 39
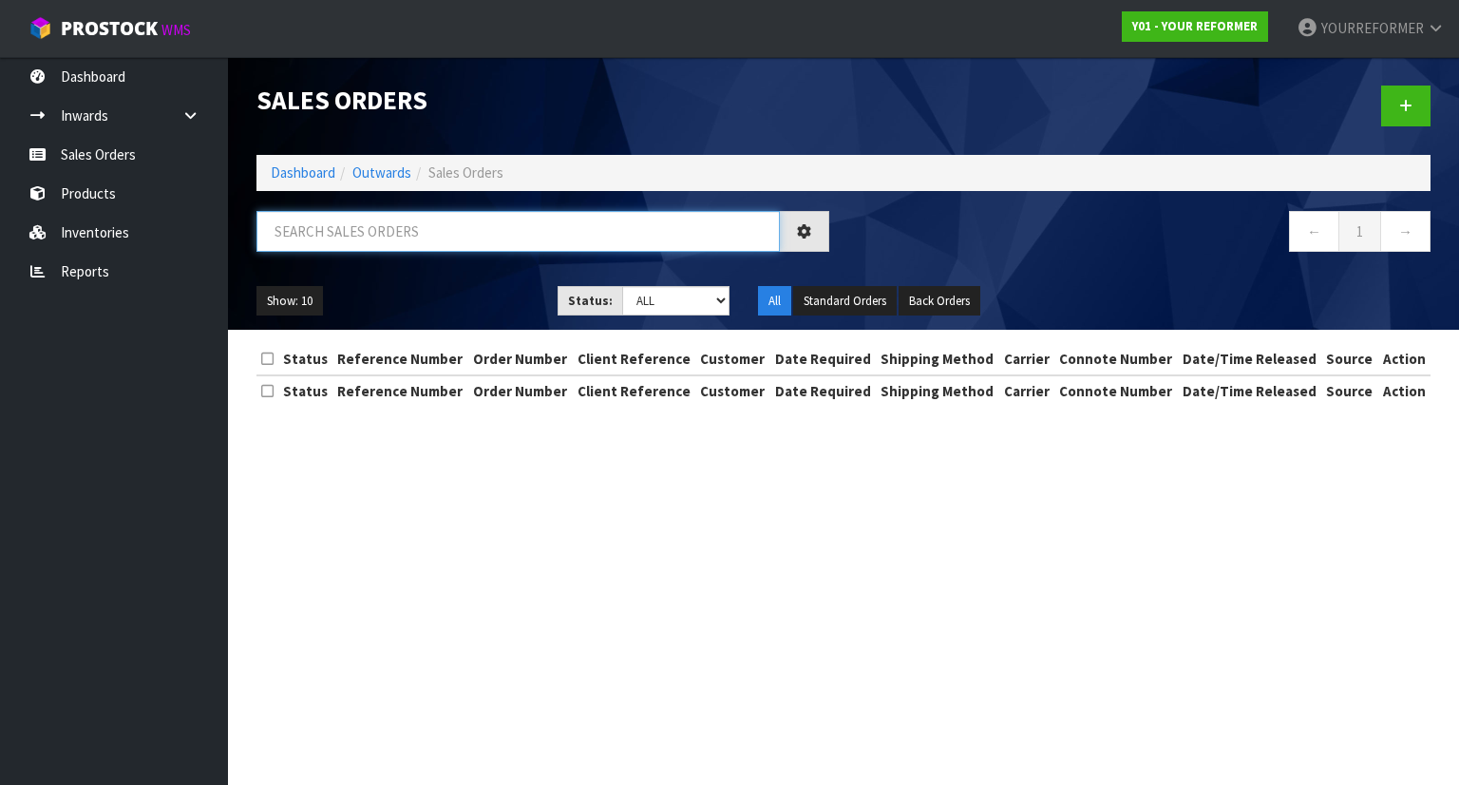
click at [368, 235] on input "text" at bounding box center [517, 231] width 523 height 41
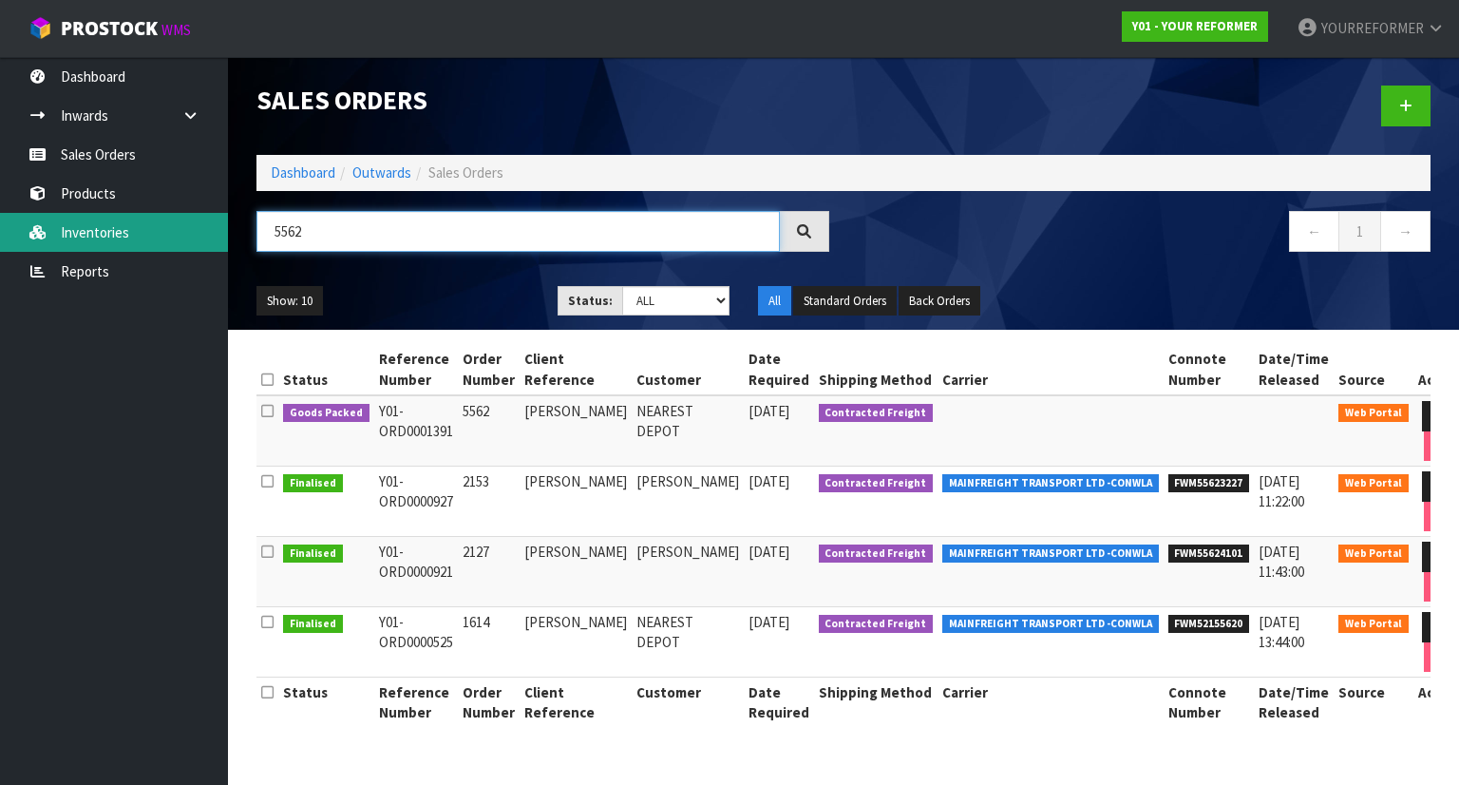
drag, startPoint x: 220, startPoint y: 233, endPoint x: 156, endPoint y: 242, distance: 65.3
click at [186, 238] on body "Toggle navigation ProStock WMS Y01 - YOUR REFORMER YOURREFORMER Logout Dashboar…" at bounding box center [729, 392] width 1459 height 785
type input "5673"
